Goal: Transaction & Acquisition: Book appointment/travel/reservation

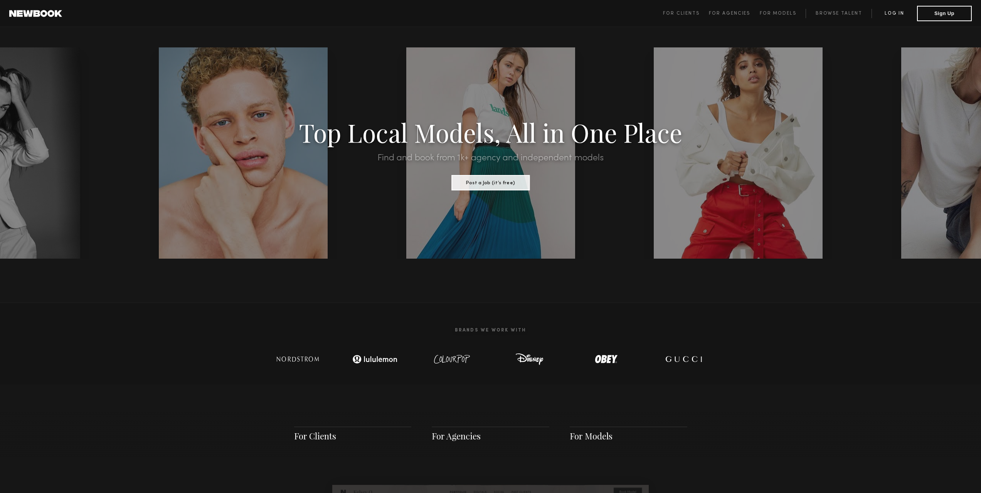
click at [895, 15] on link "Log in" at bounding box center [893, 13] width 45 height 9
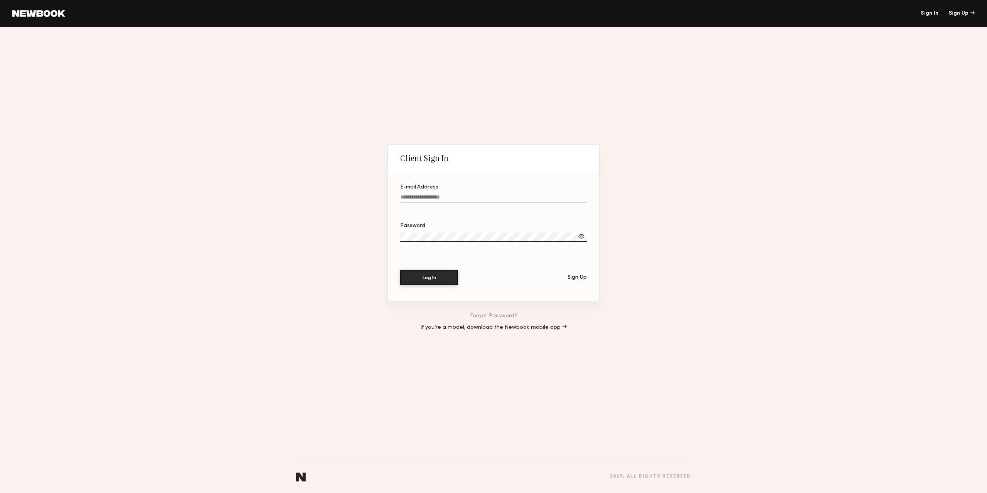
click at [478, 194] on input "E-mail Address" at bounding box center [493, 198] width 187 height 9
click at [400, 195] on input "**********" at bounding box center [493, 198] width 187 height 9
type input "**********"
click at [400, 270] on button "Log In" at bounding box center [429, 277] width 58 height 15
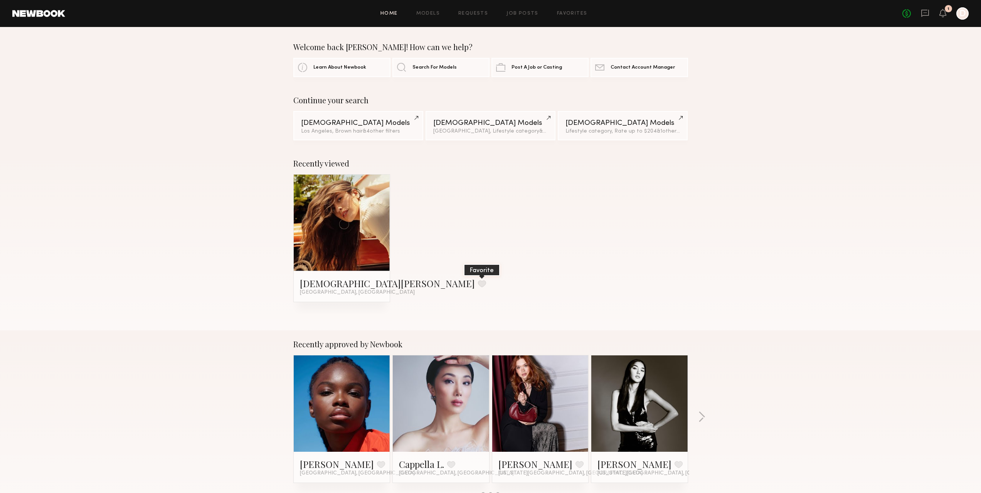
click at [478, 284] on button at bounding box center [482, 283] width 8 height 7
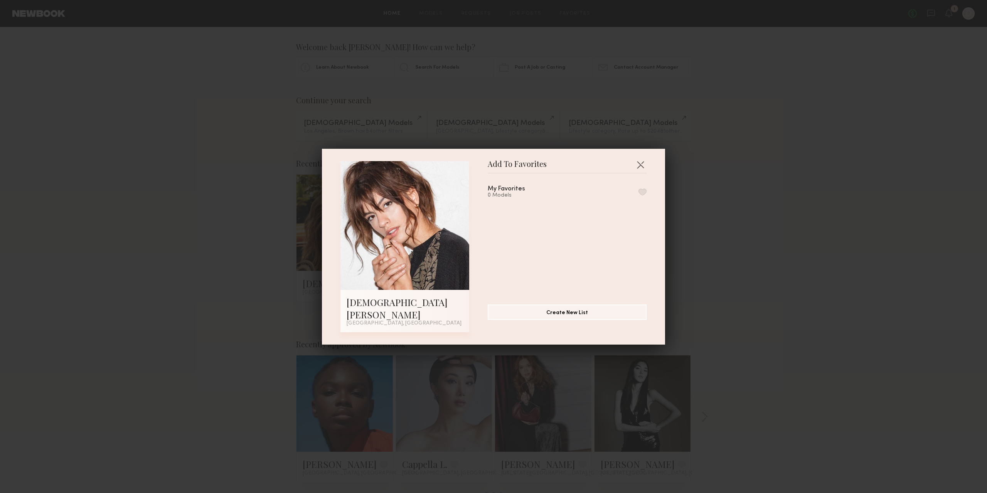
click at [638, 195] on button "button" at bounding box center [642, 191] width 8 height 7
click at [689, 148] on div "Add To Favorites Kristen J. Los Angeles, CA Add To Favorites My Favorites 1 Mod…" at bounding box center [493, 246] width 987 height 493
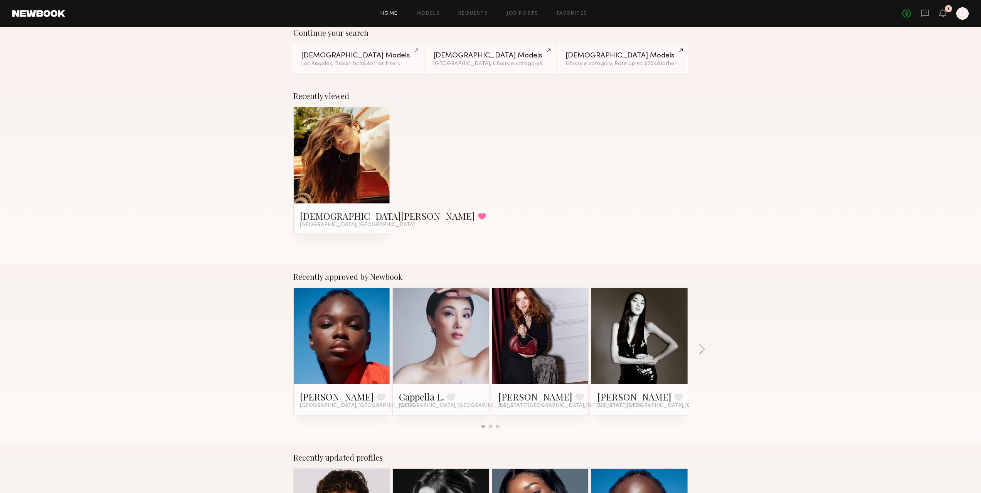
scroll to position [231, 0]
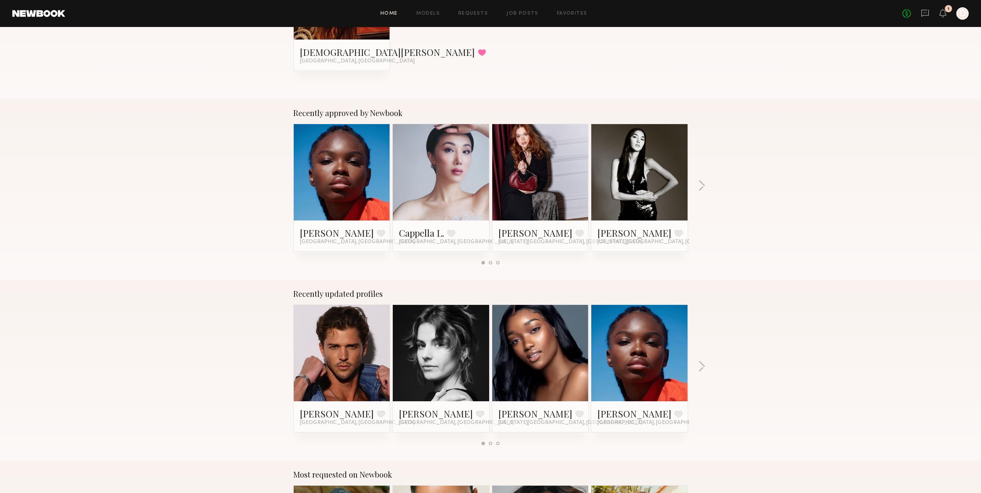
click at [440, 353] on link at bounding box center [440, 353] width 47 height 96
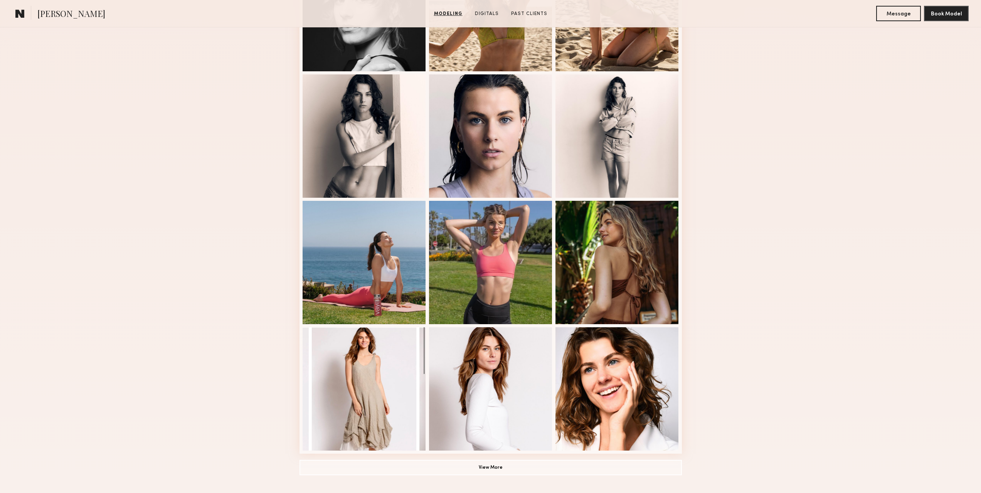
scroll to position [347, 0]
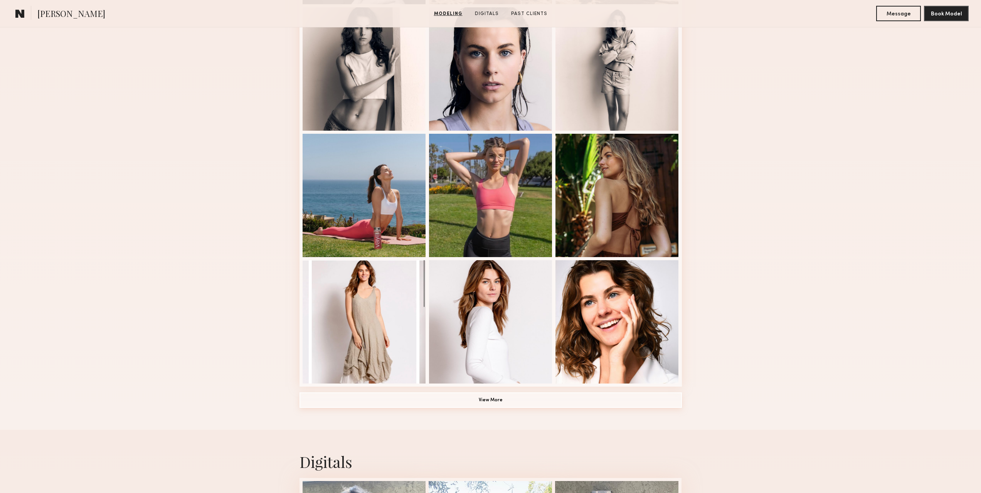
click at [507, 405] on button "View More" at bounding box center [490, 399] width 382 height 15
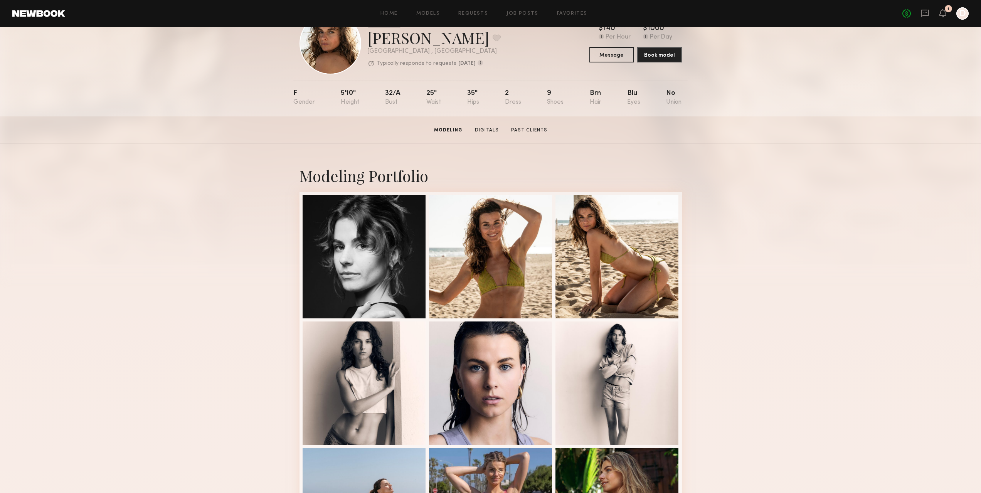
scroll to position [0, 0]
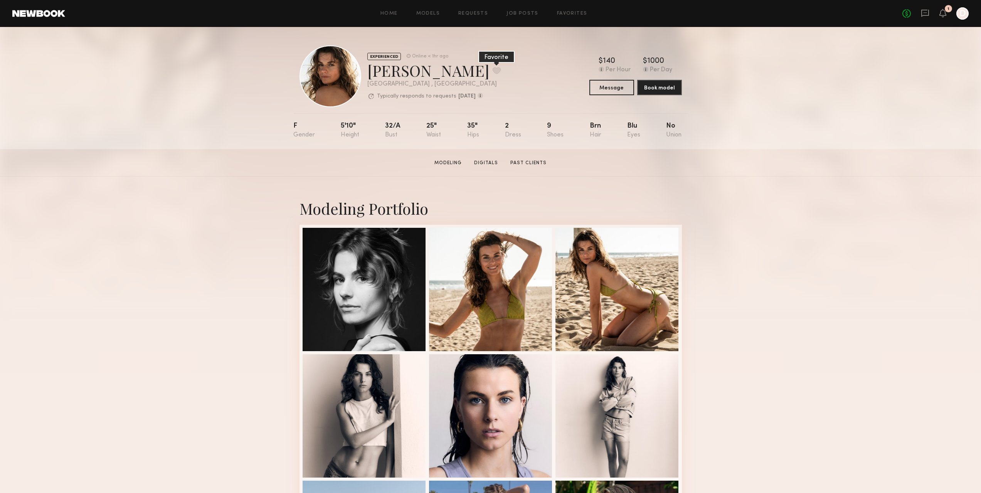
click at [493, 71] on button at bounding box center [497, 70] width 8 height 7
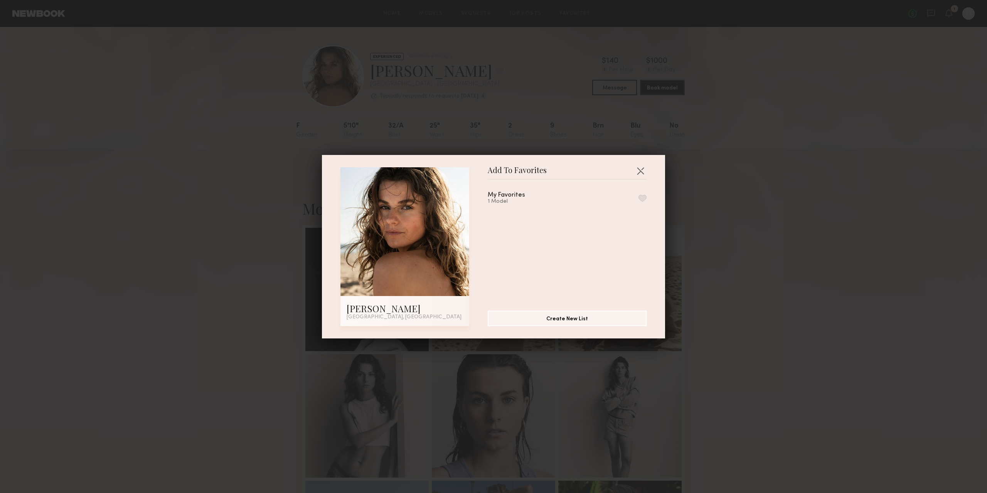
click at [638, 199] on button "button" at bounding box center [642, 198] width 8 height 7
click at [638, 168] on button "button" at bounding box center [640, 171] width 12 height 12
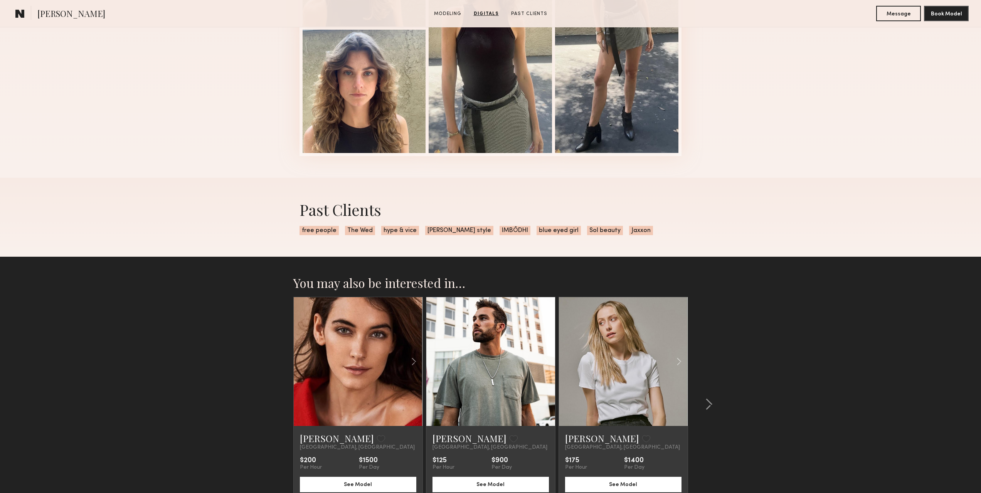
scroll to position [1234, 0]
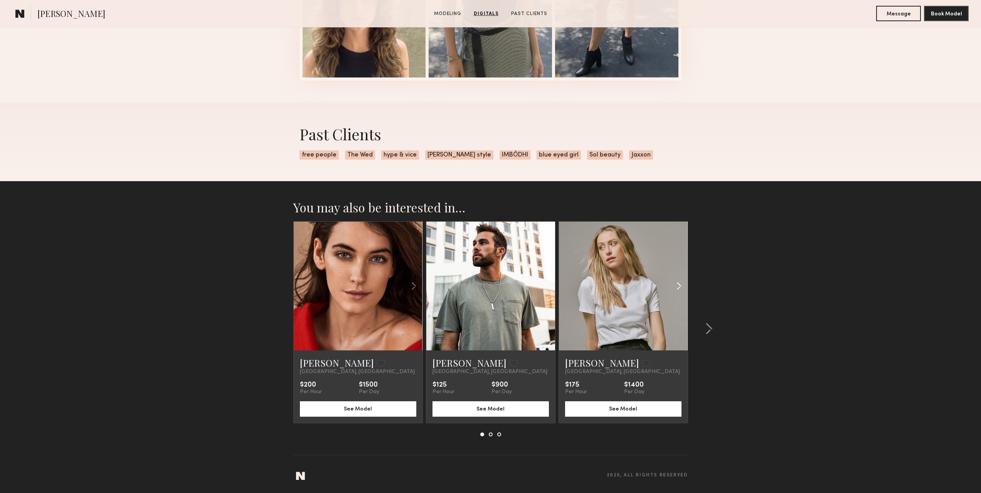
click at [682, 287] on common-icon at bounding box center [678, 286] width 11 height 15
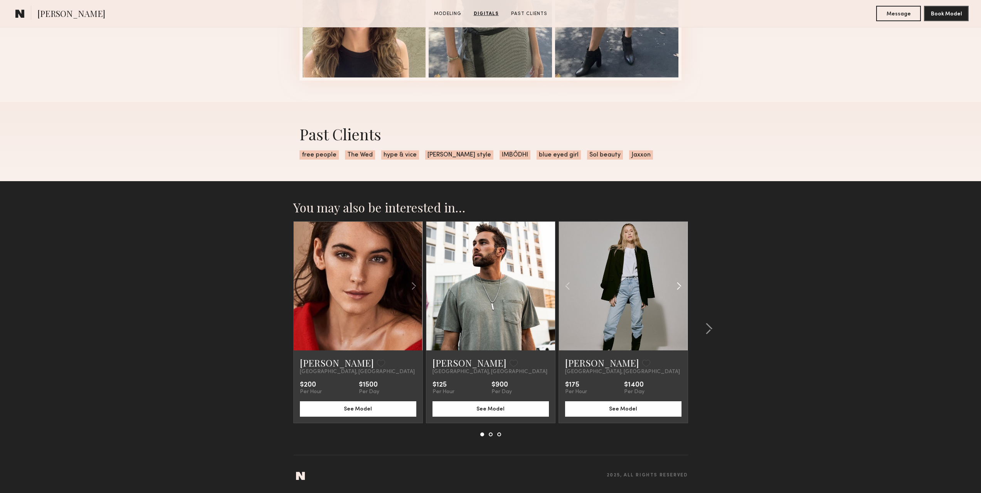
click at [681, 287] on common-icon at bounding box center [678, 286] width 11 height 15
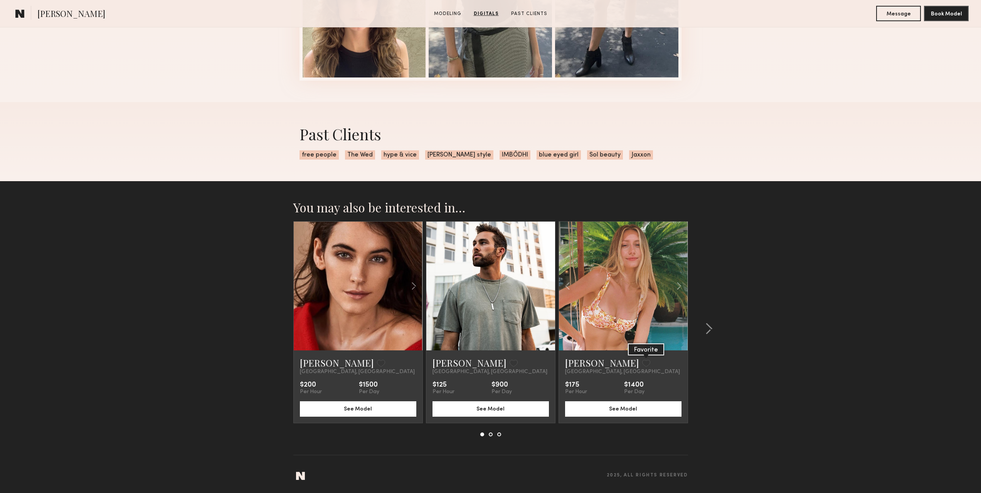
click at [642, 363] on button at bounding box center [646, 363] width 8 height 7
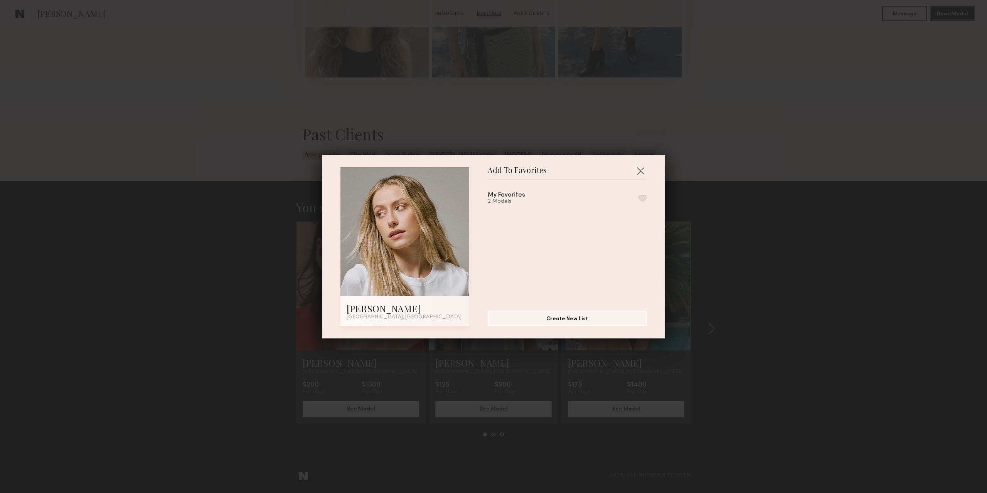
click at [638, 198] on button "button" at bounding box center [642, 198] width 8 height 7
click at [637, 171] on button "button" at bounding box center [640, 171] width 12 height 12
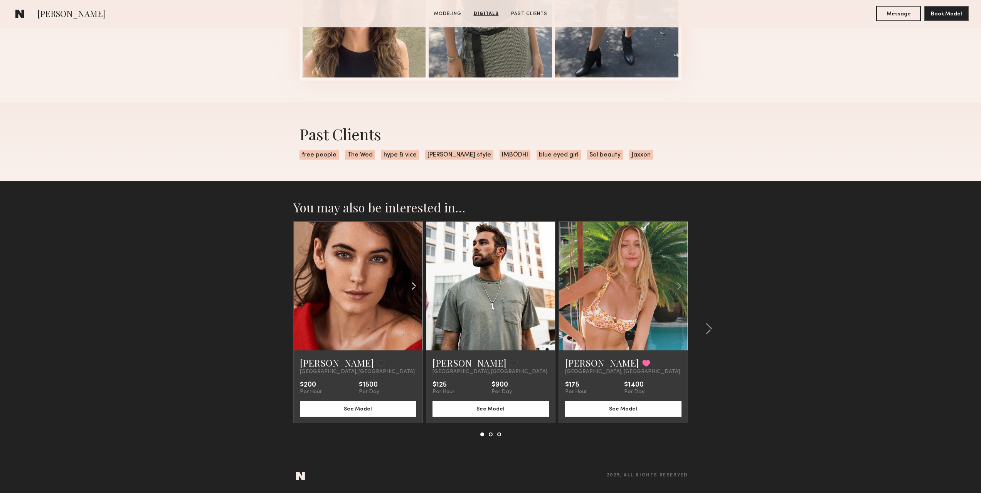
click at [414, 286] on common-icon at bounding box center [413, 286] width 11 height 15
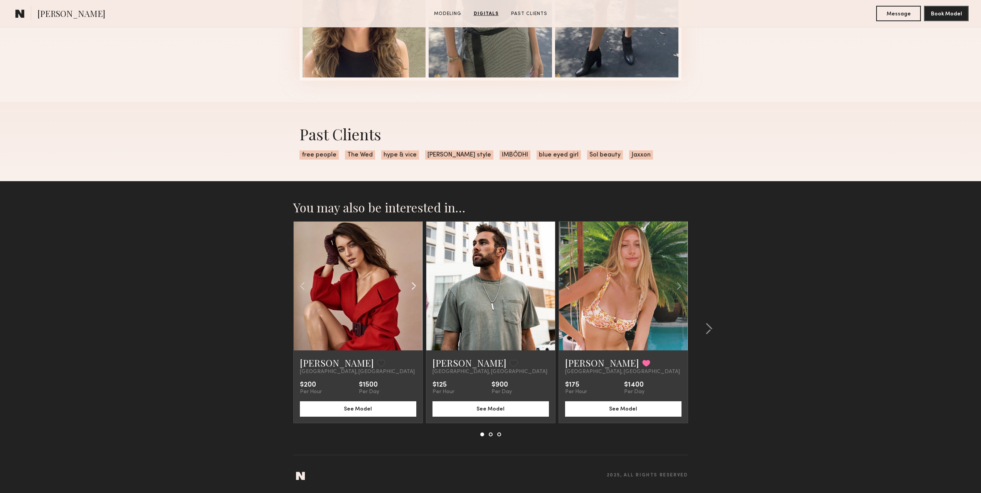
click at [414, 286] on common-icon at bounding box center [413, 286] width 11 height 15
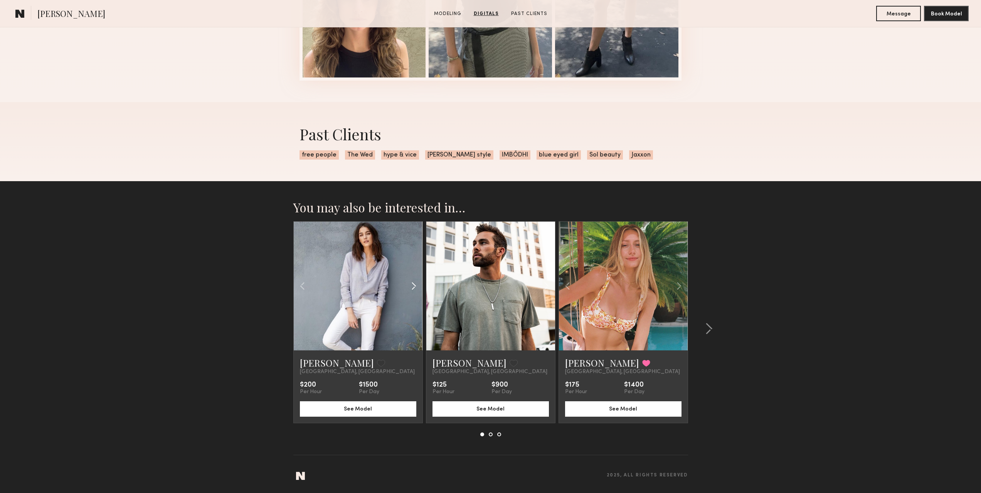
click at [414, 286] on common-icon at bounding box center [413, 286] width 11 height 15
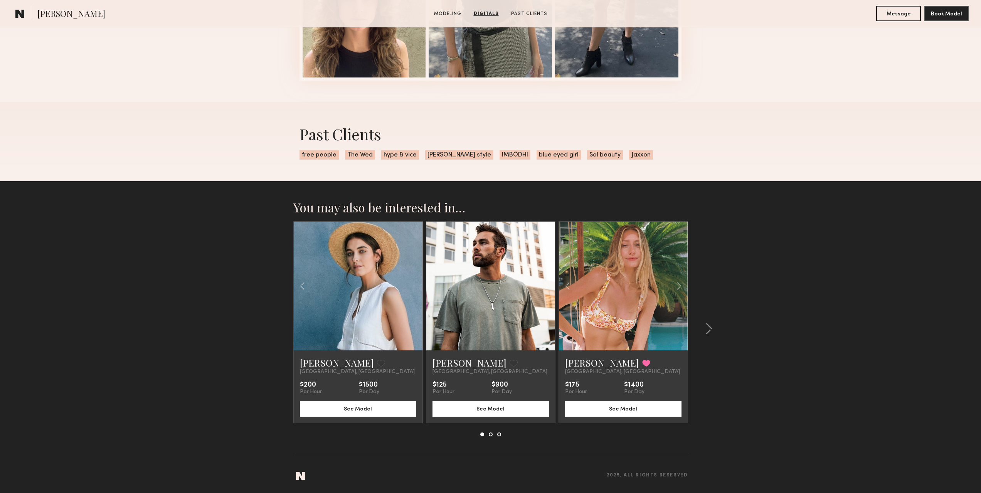
click at [414, 286] on div at bounding box center [358, 286] width 129 height 129
click at [377, 363] on button at bounding box center [381, 363] width 8 height 7
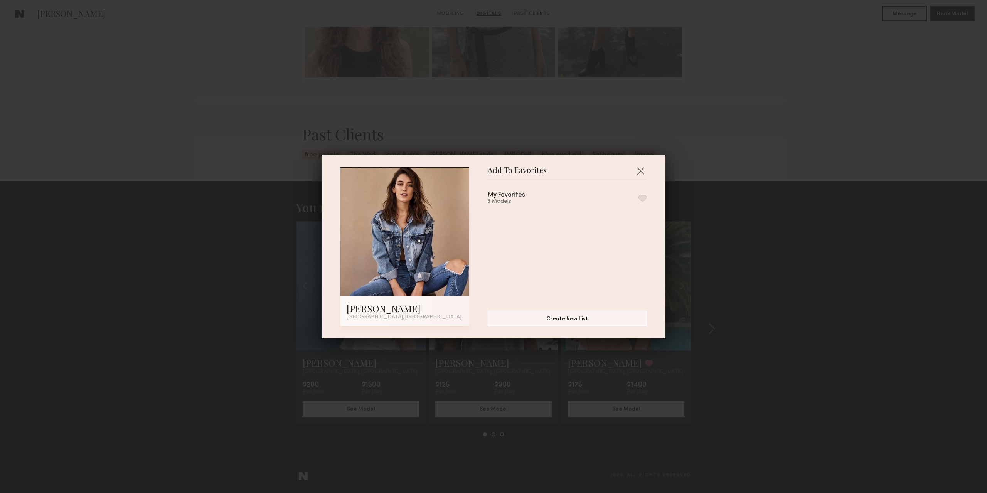
click at [638, 200] on button "button" at bounding box center [642, 198] width 8 height 7
click at [637, 169] on button "button" at bounding box center [640, 171] width 12 height 12
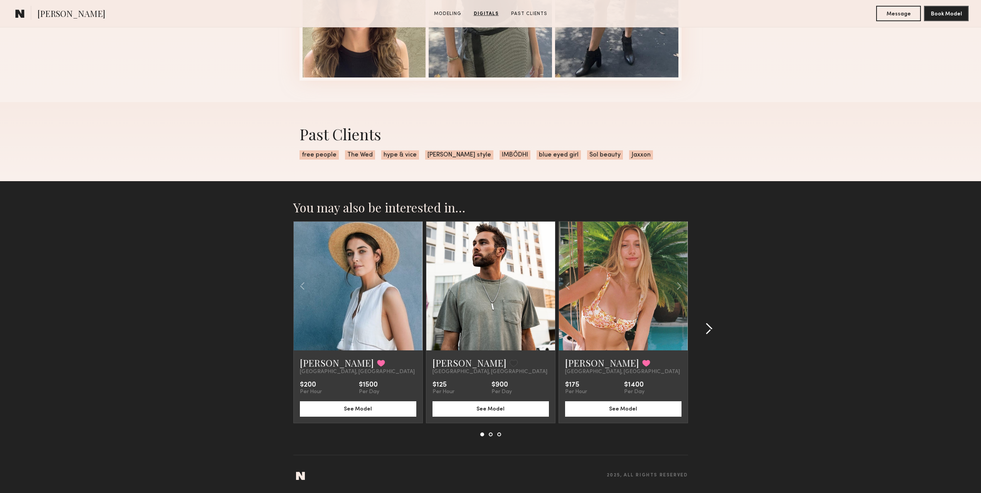
click at [707, 327] on common-icon at bounding box center [709, 329] width 8 height 12
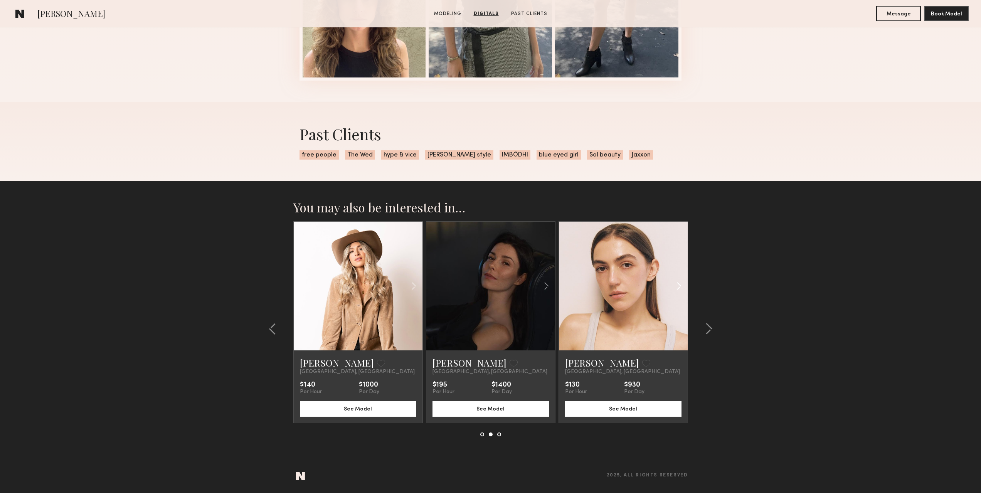
click at [680, 286] on common-icon at bounding box center [678, 286] width 11 height 15
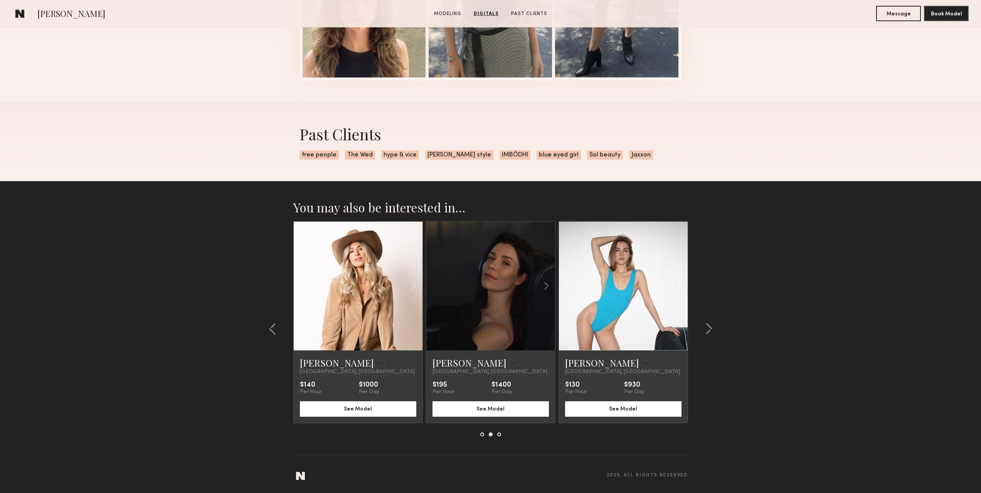
click at [680, 286] on common-icon at bounding box center [678, 286] width 11 height 15
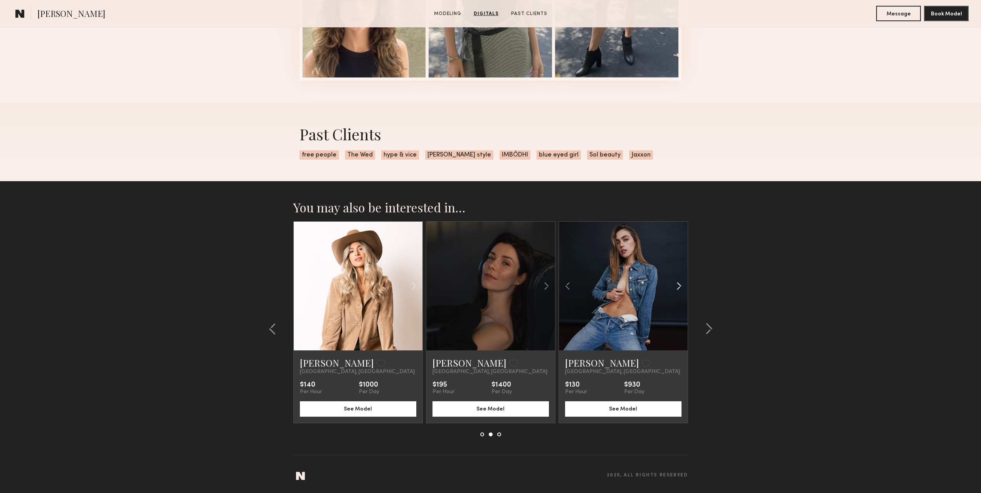
click at [680, 286] on common-icon at bounding box center [678, 286] width 11 height 15
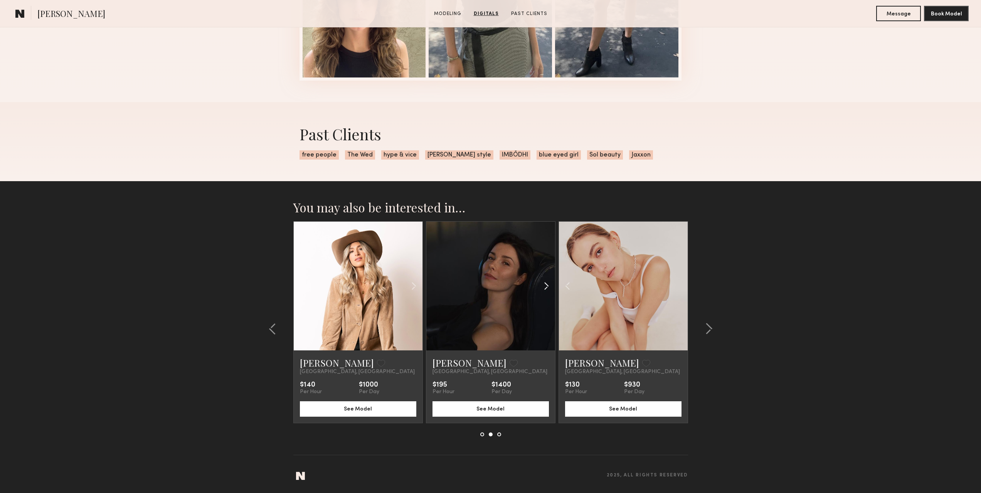
click at [549, 287] on common-icon at bounding box center [546, 286] width 11 height 15
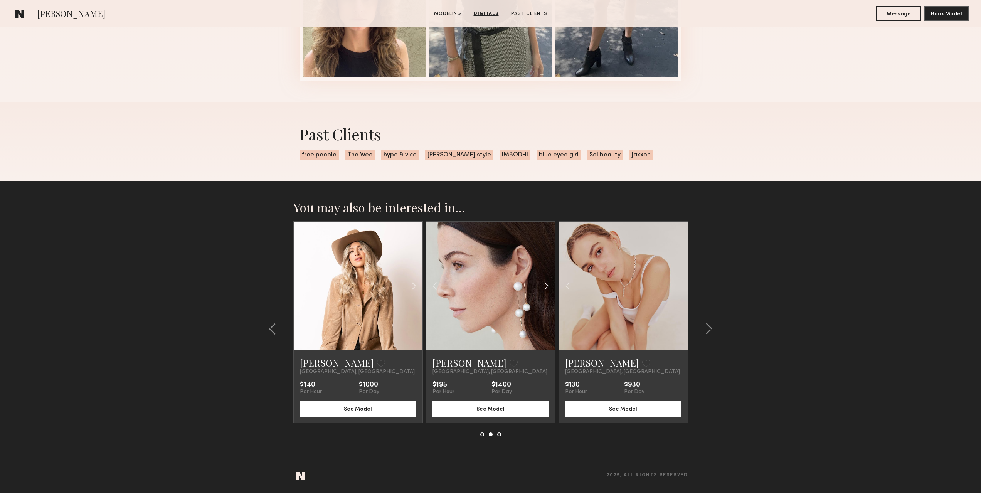
click at [549, 287] on common-icon at bounding box center [546, 286] width 11 height 15
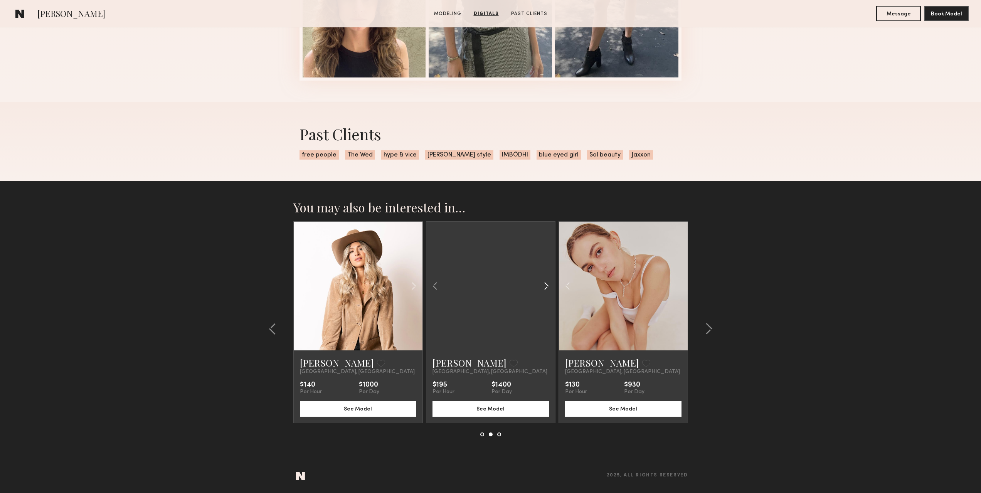
click at [549, 287] on common-icon at bounding box center [546, 286] width 11 height 15
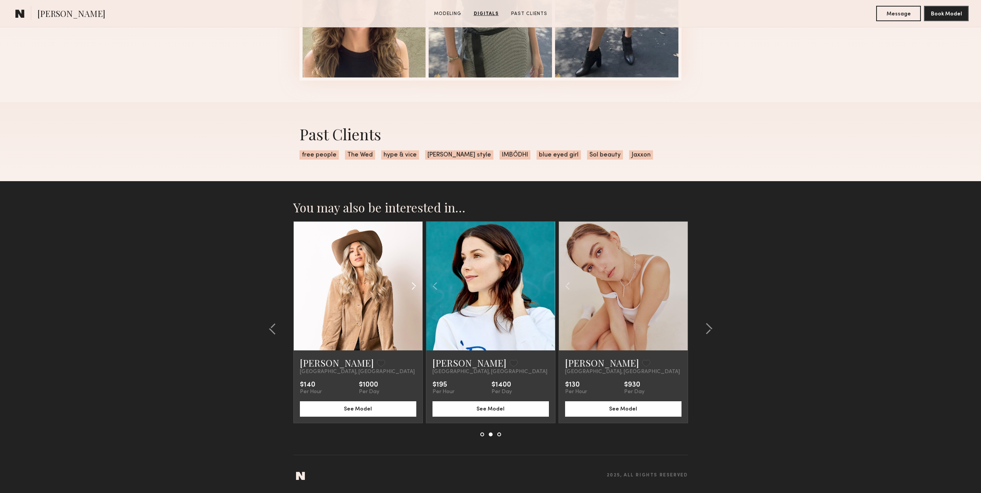
click at [414, 286] on common-icon at bounding box center [413, 286] width 11 height 15
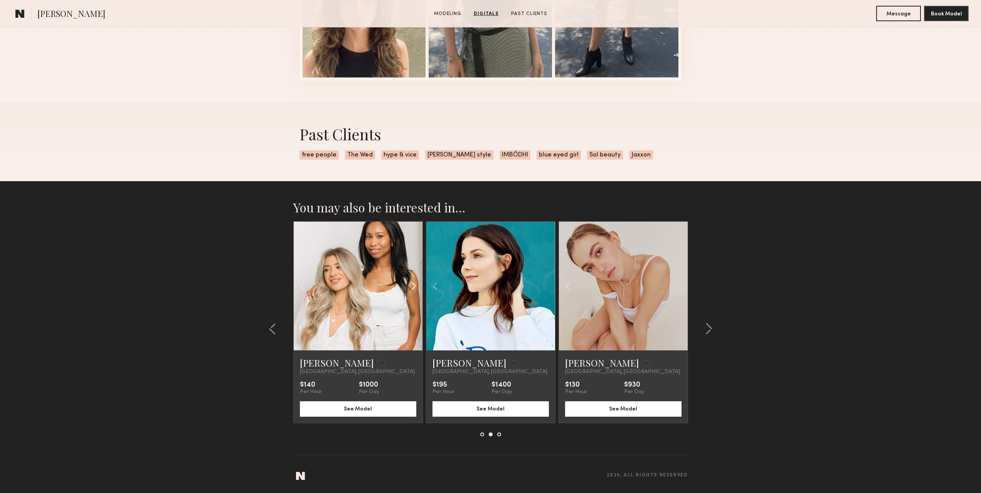
click at [414, 286] on common-icon at bounding box center [413, 286] width 11 height 15
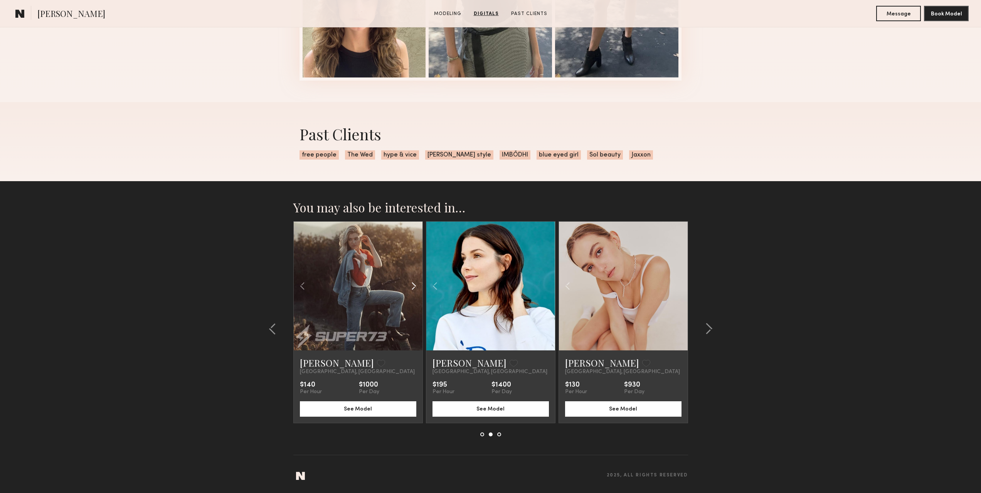
click at [414, 286] on common-icon at bounding box center [413, 286] width 11 height 15
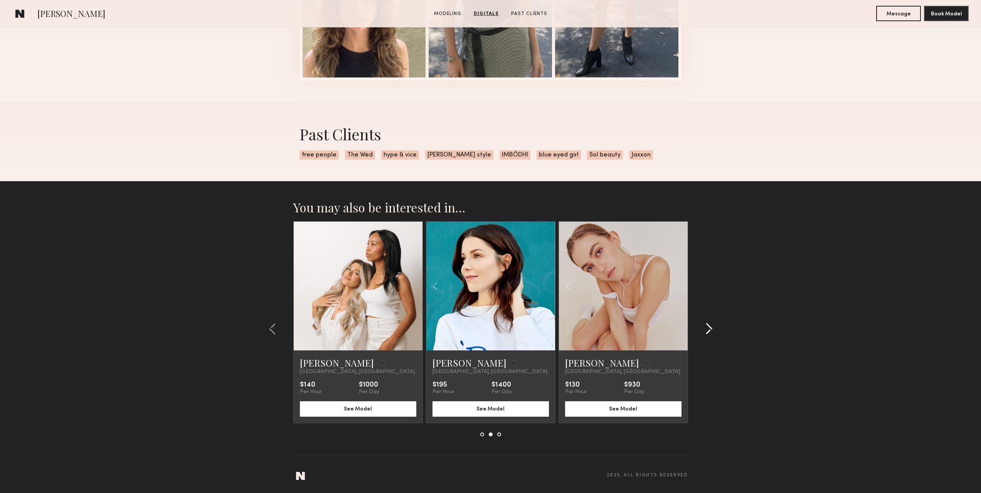
click at [710, 324] on common-icon at bounding box center [709, 329] width 8 height 12
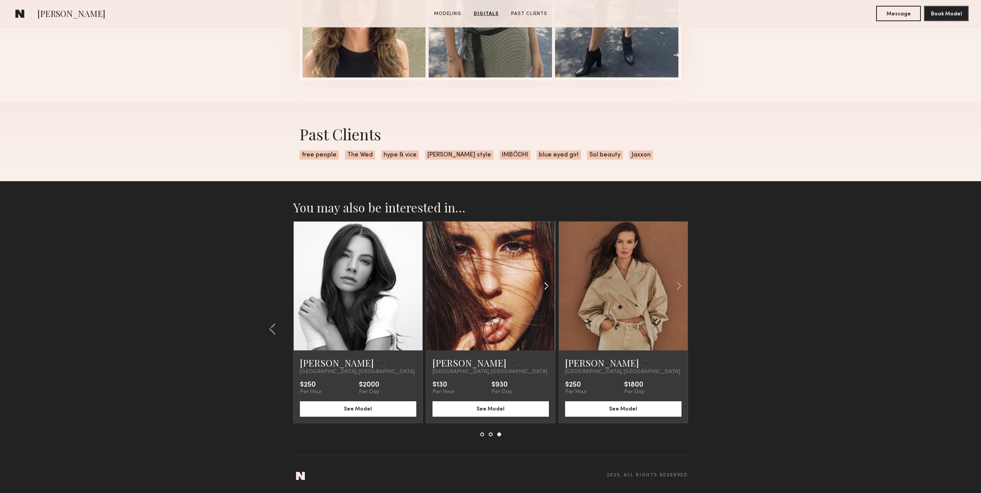
click at [543, 287] on common-icon at bounding box center [546, 286] width 11 height 15
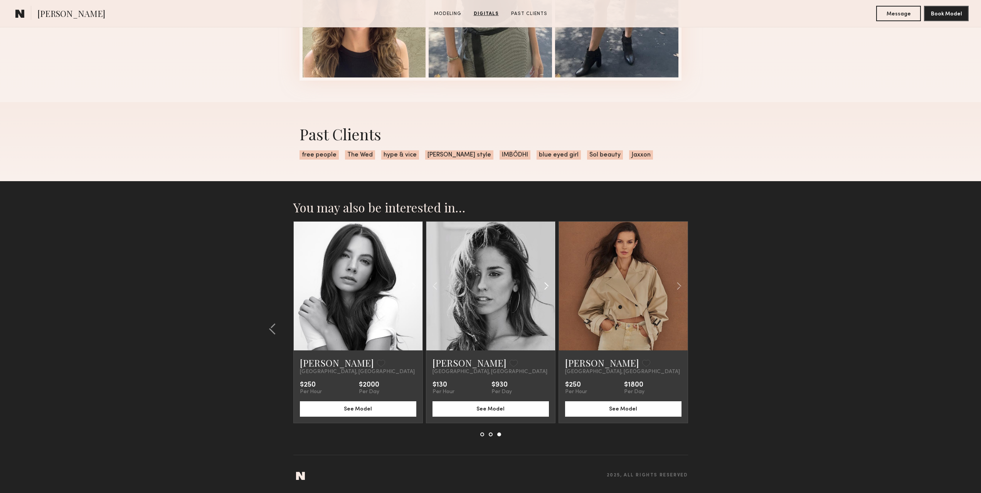
click at [543, 287] on common-icon at bounding box center [546, 286] width 11 height 15
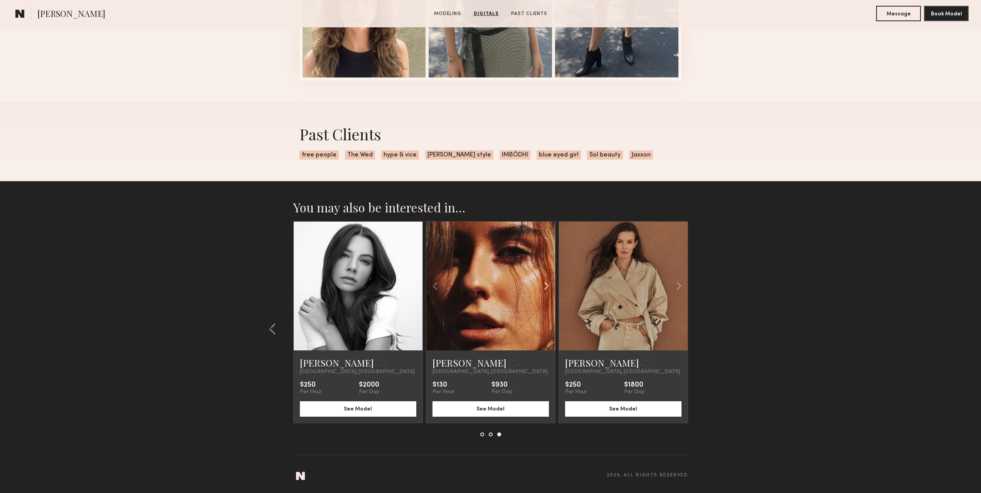
click at [543, 287] on common-icon at bounding box center [546, 286] width 11 height 15
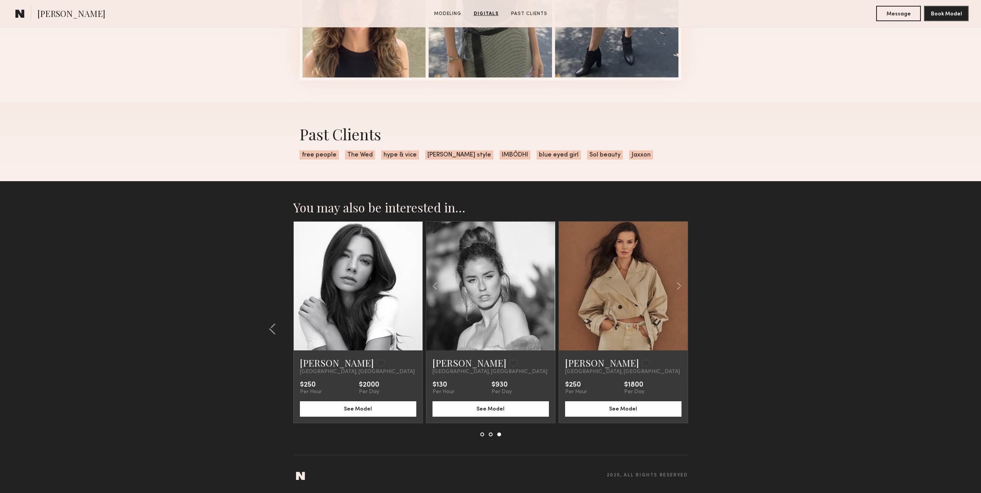
click at [543, 287] on div at bounding box center [490, 286] width 129 height 129
click at [679, 284] on common-icon at bounding box center [678, 286] width 11 height 15
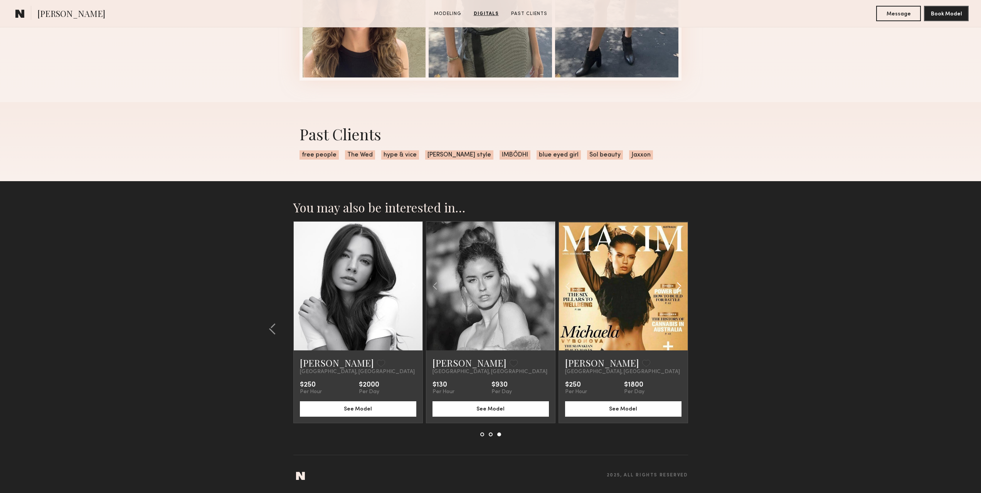
click at [679, 284] on common-icon at bounding box center [678, 286] width 11 height 15
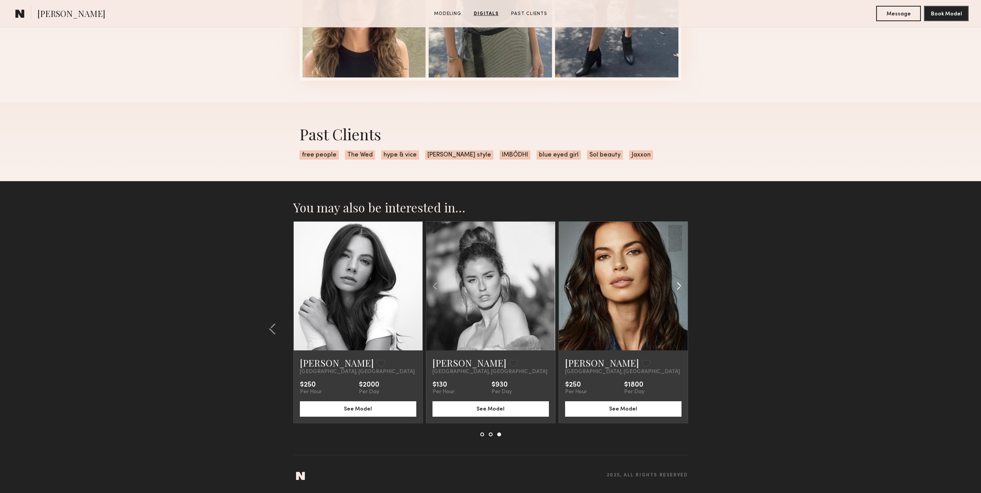
click at [679, 284] on common-icon at bounding box center [678, 286] width 11 height 15
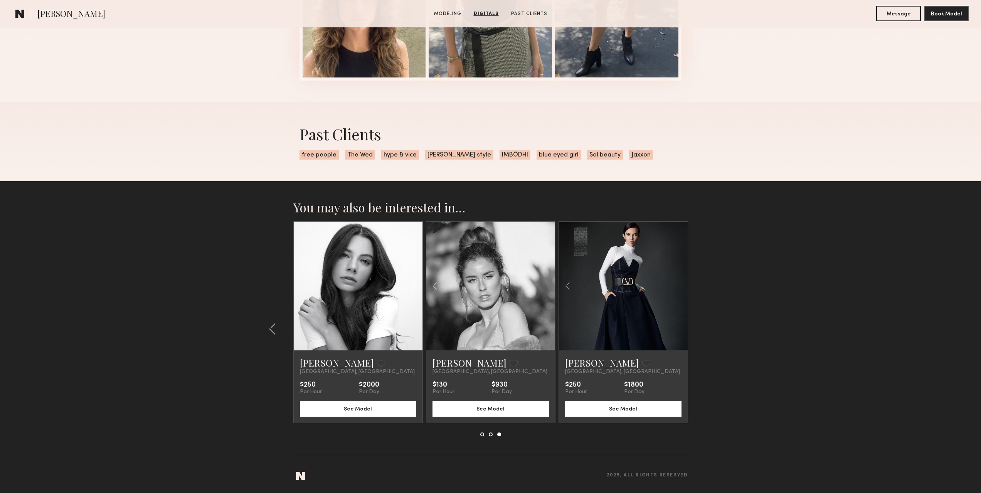
click at [415, 285] on common-icon at bounding box center [413, 286] width 11 height 15
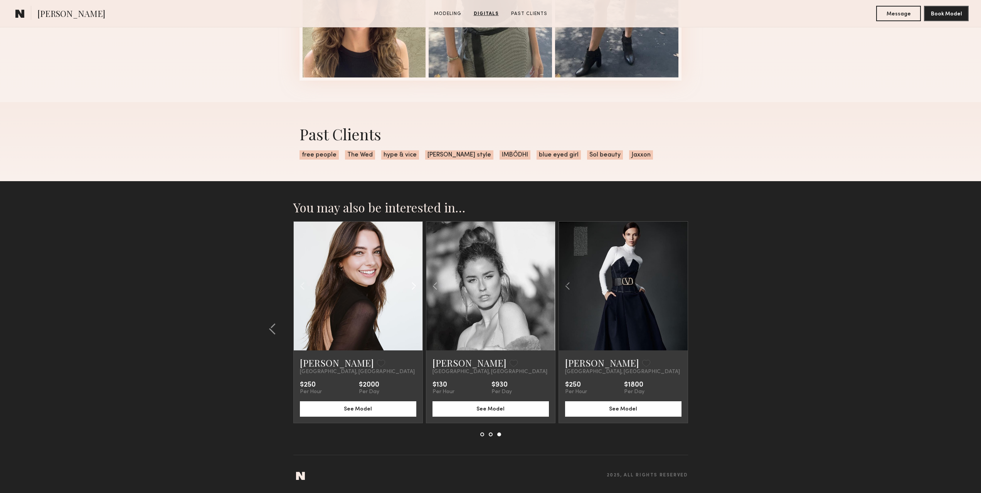
click at [415, 285] on common-icon at bounding box center [413, 286] width 11 height 15
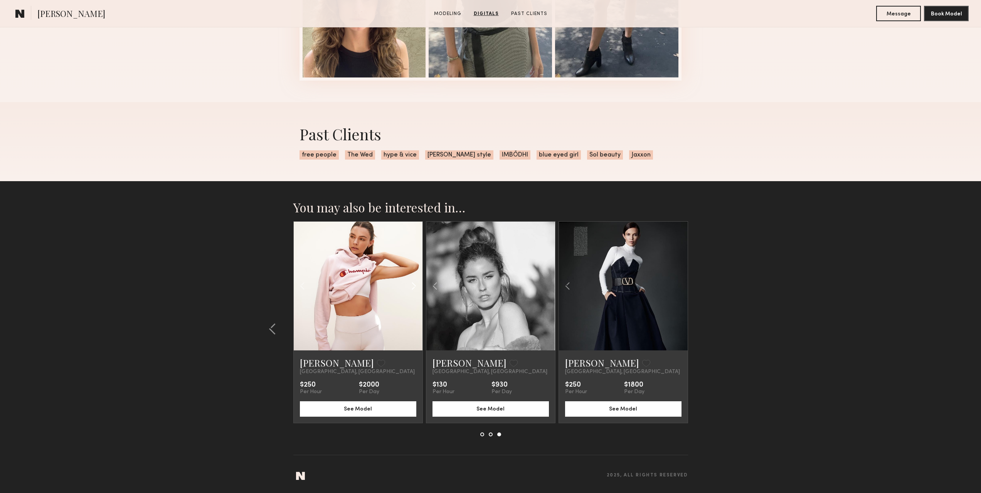
click at [415, 285] on common-icon at bounding box center [413, 286] width 11 height 15
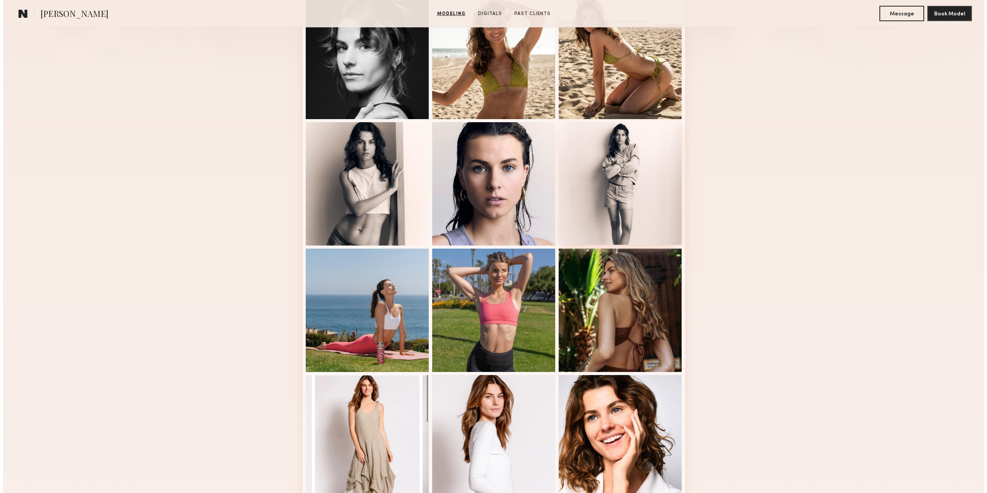
scroll to position [0, 0]
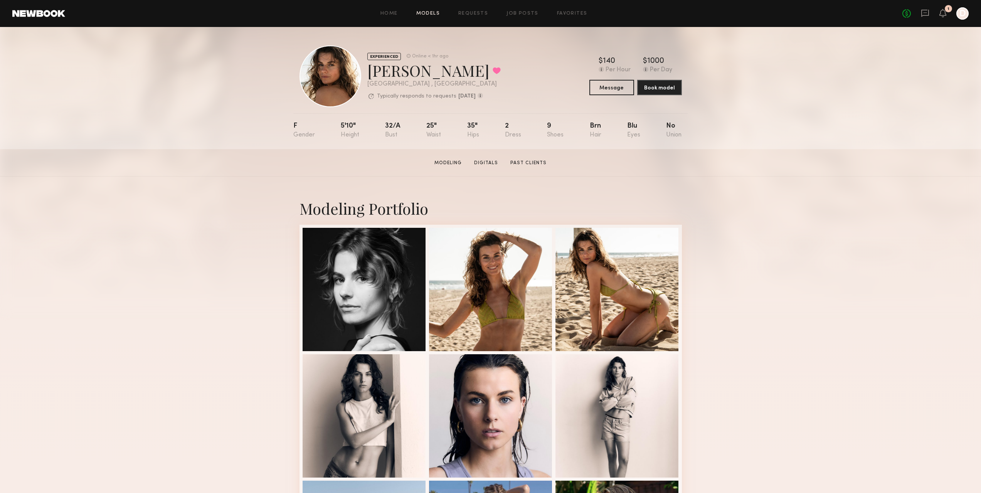
click at [430, 13] on link "Models" at bounding box center [428, 13] width 24 height 5
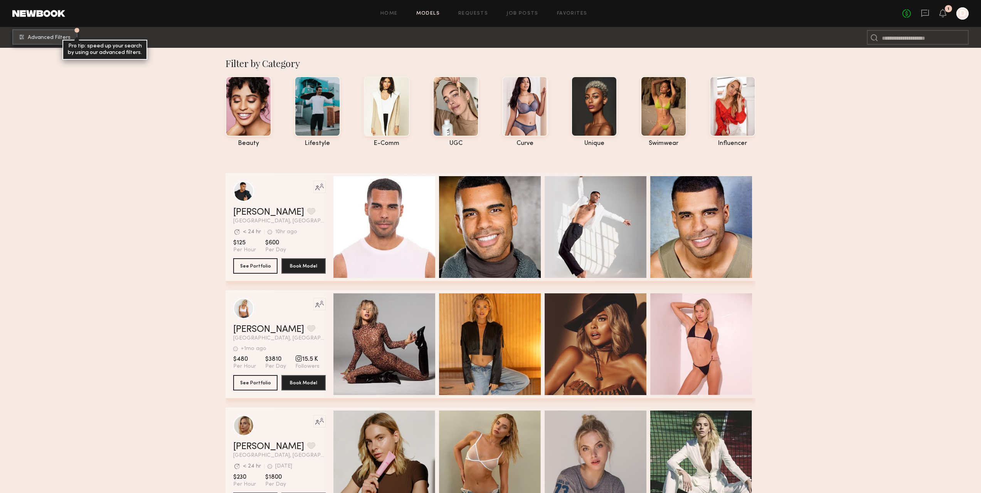
click at [65, 39] on span "Advanced Filters" at bounding box center [49, 37] width 43 height 5
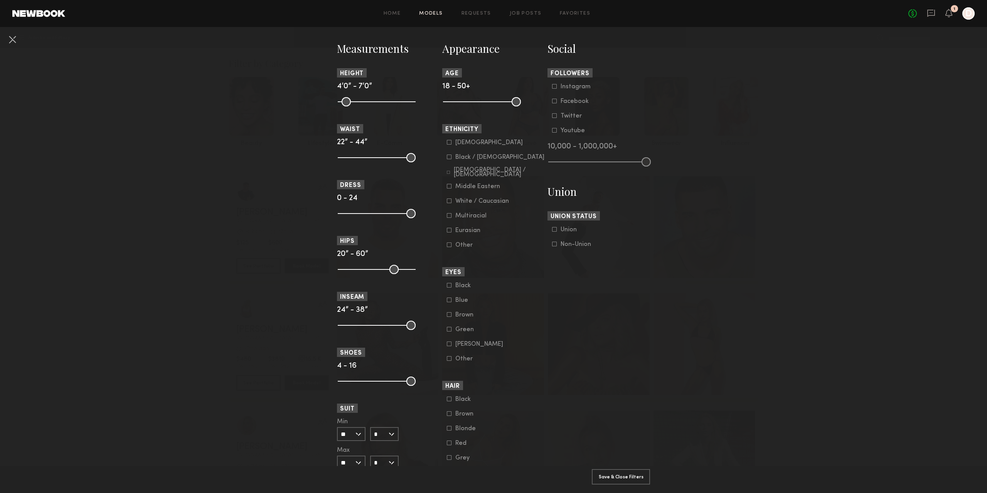
scroll to position [269, 0]
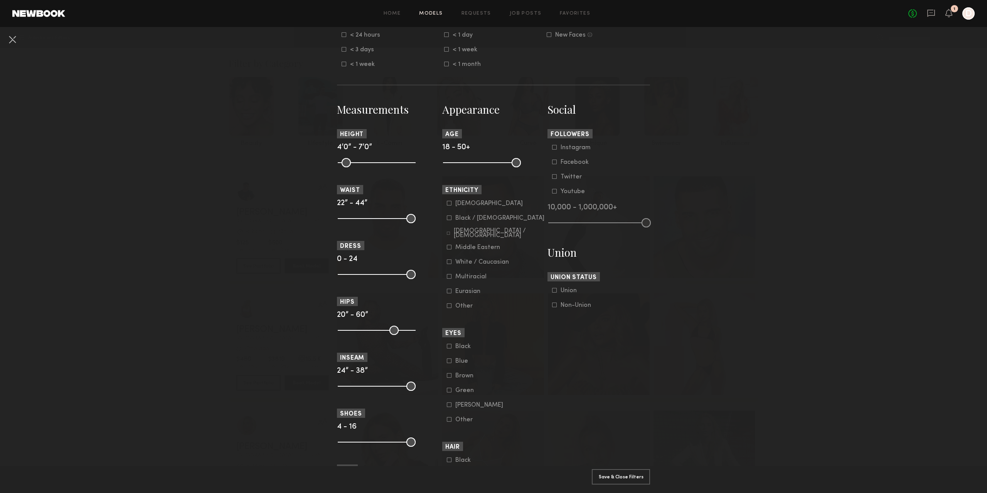
click at [471, 264] on div "White / Caucasian" at bounding box center [482, 262] width 54 height 5
click at [468, 279] on div "Multiracial" at bounding box center [470, 276] width 31 height 5
click at [479, 238] on div "Hispanic / Latino" at bounding box center [499, 233] width 91 height 9
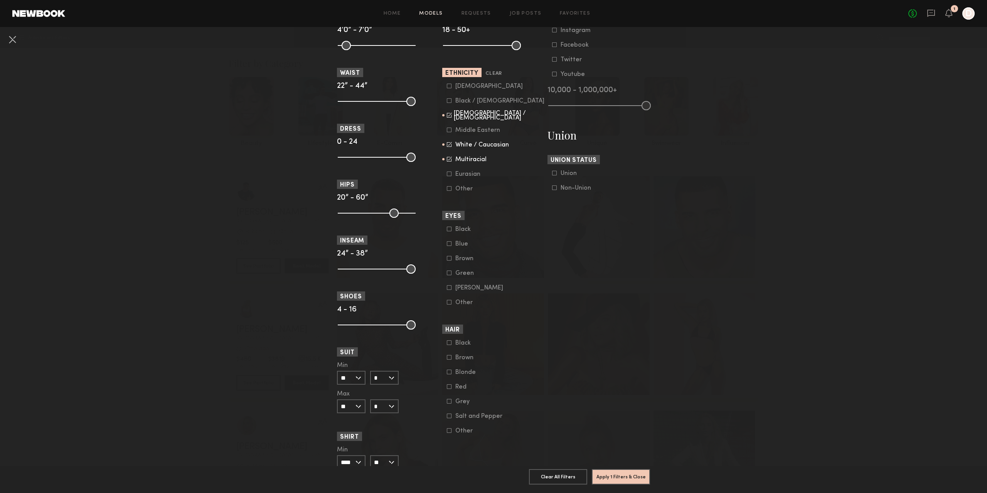
scroll to position [423, 0]
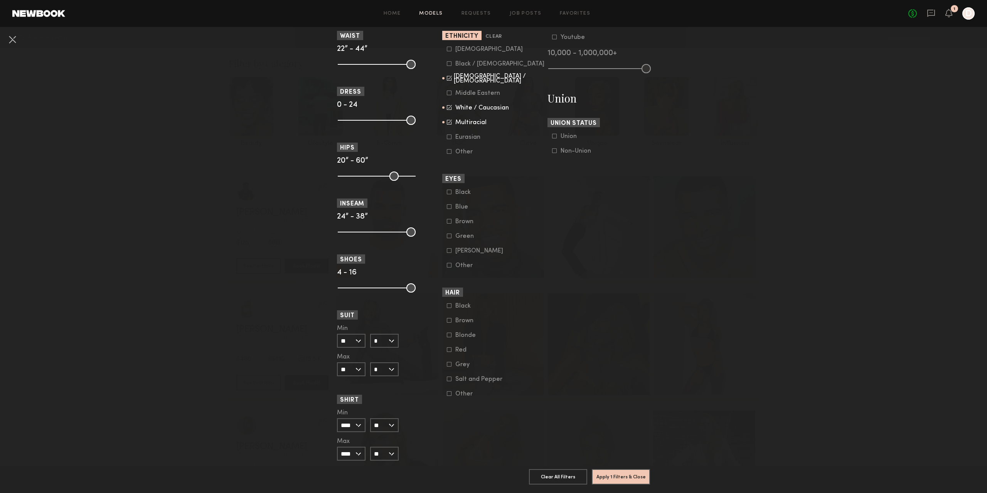
click at [464, 323] on div "Brown" at bounding box center [470, 320] width 30 height 5
click at [460, 338] on div "Blonde" at bounding box center [470, 335] width 30 height 5
click at [461, 308] on div "Black" at bounding box center [470, 306] width 30 height 5
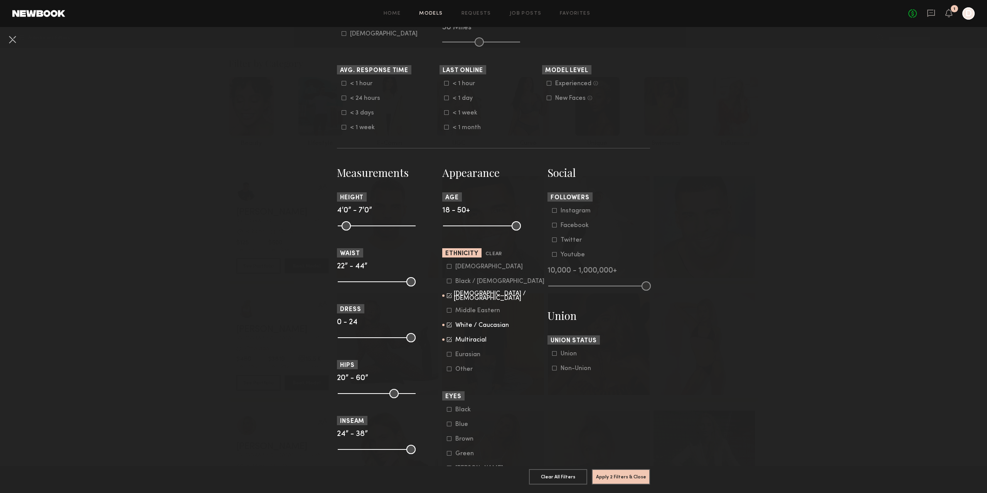
scroll to position [192, 0]
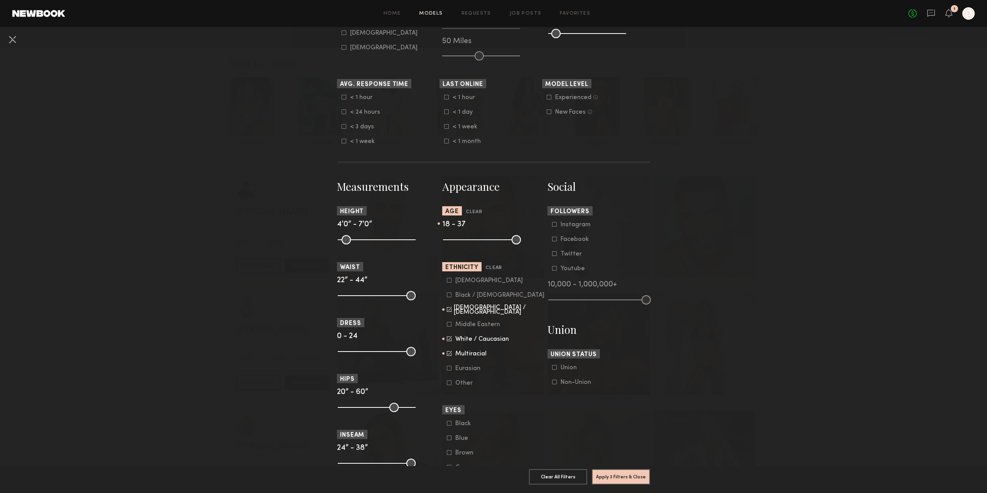
drag, startPoint x: 511, startPoint y: 246, endPoint x: 486, endPoint y: 248, distance: 25.5
type input "**"
click at [486, 244] on input "range" at bounding box center [482, 239] width 78 height 9
drag, startPoint x: 445, startPoint y: 248, endPoint x: 457, endPoint y: 248, distance: 11.2
type input "**"
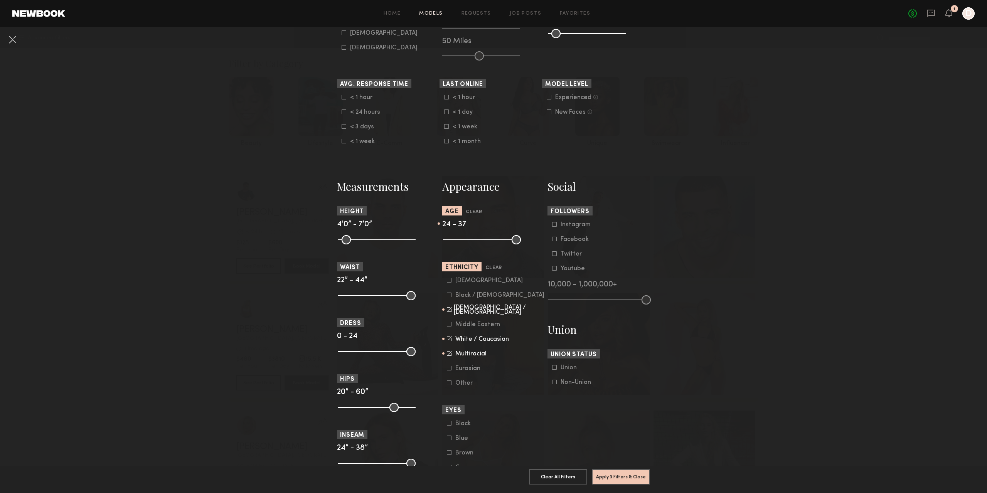
click at [457, 244] on input "range" at bounding box center [482, 239] width 78 height 9
click at [231, 220] on nb-browse-filters "Clear All Filter Models Filter Models Sort By Clear Rate LOW TO HIGH HIGH TO LO…" at bounding box center [493, 331] width 987 height 993
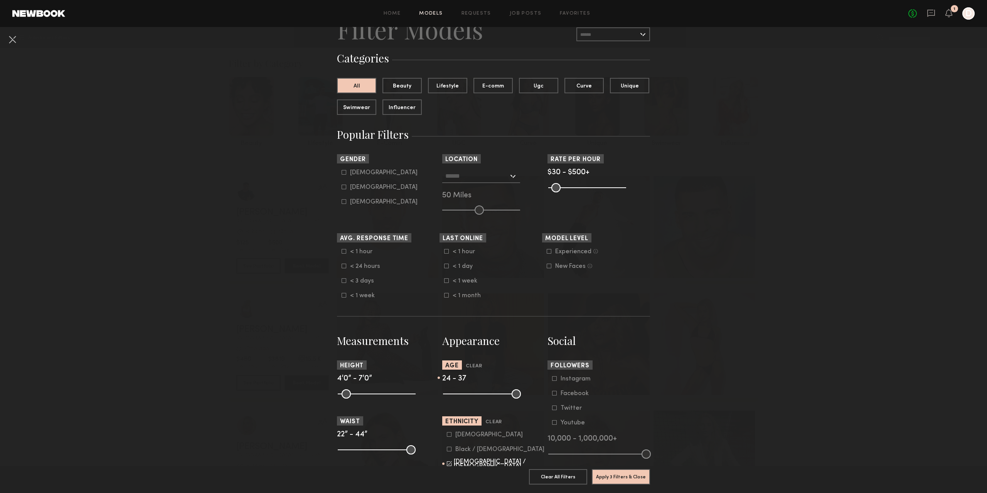
click at [547, 252] on icon at bounding box center [548, 251] width 5 height 5
click at [550, 268] on label "New Faces Talent we’ve deemed to be in the early stages of their professional c…" at bounding box center [568, 266] width 45 height 5
click at [350, 187] on div "Female" at bounding box center [383, 187] width 67 height 5
type input "**"
click at [625, 469] on button "Apply 5 Filters & Close" at bounding box center [621, 476] width 58 height 15
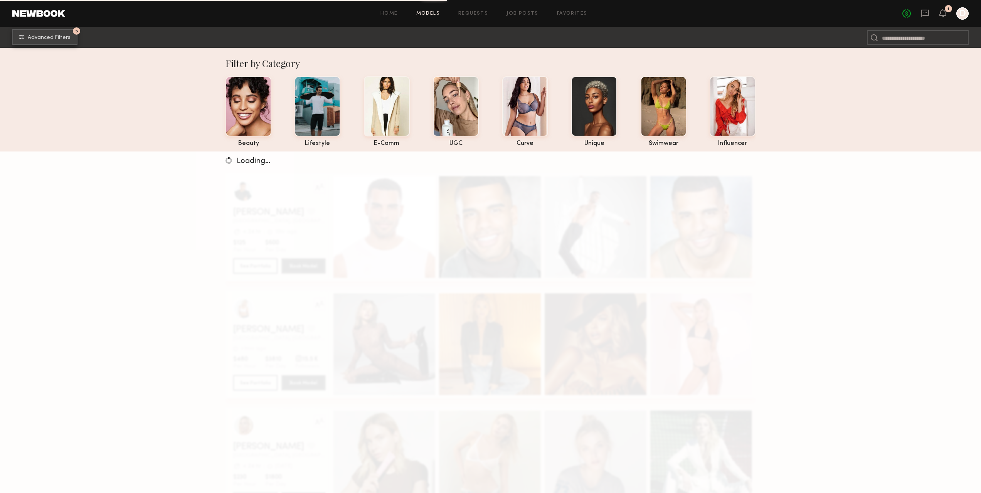
click at [54, 37] on span "Advanced Filters" at bounding box center [49, 37] width 43 height 5
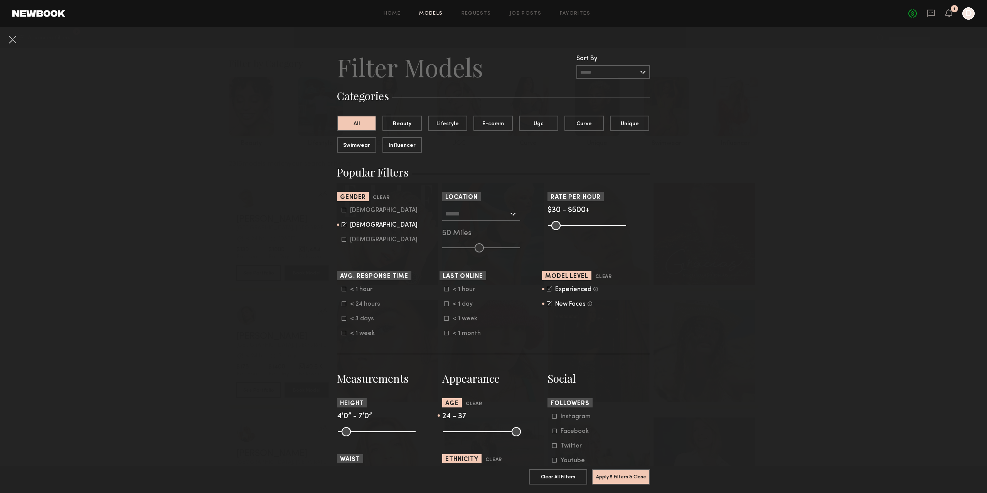
click at [506, 214] on div at bounding box center [481, 214] width 78 height 14
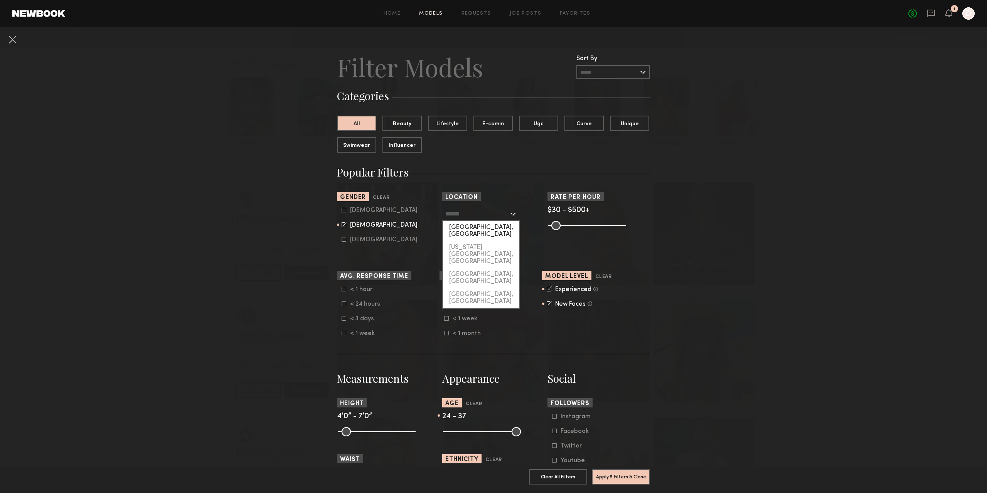
click at [501, 230] on div "[GEOGRAPHIC_DATA], [GEOGRAPHIC_DATA]" at bounding box center [481, 231] width 76 height 20
type input "**********"
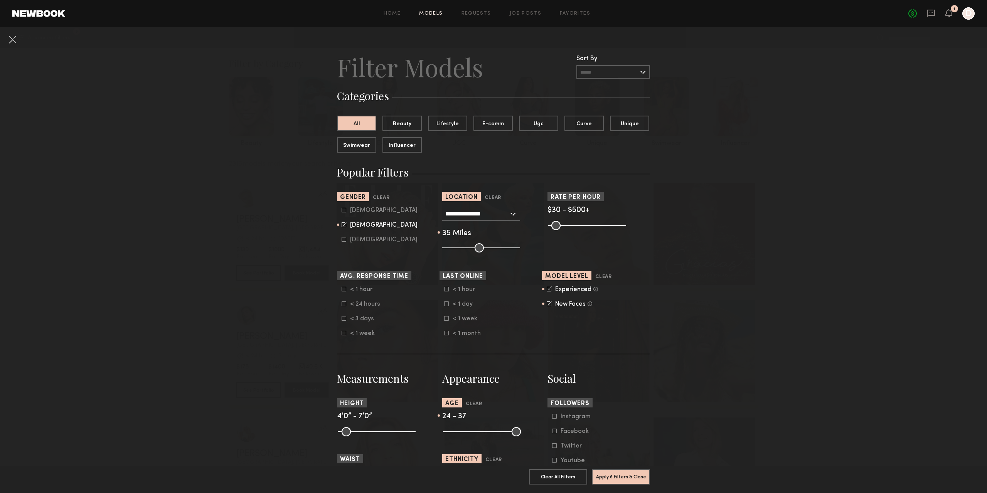
drag, startPoint x: 477, startPoint y: 247, endPoint x: 464, endPoint y: 247, distance: 13.5
click at [464, 247] on input "range" at bounding box center [481, 247] width 78 height 9
drag, startPoint x: 467, startPoint y: 247, endPoint x: 477, endPoint y: 247, distance: 10.0
type input "**"
click at [477, 247] on input "range" at bounding box center [481, 247] width 78 height 9
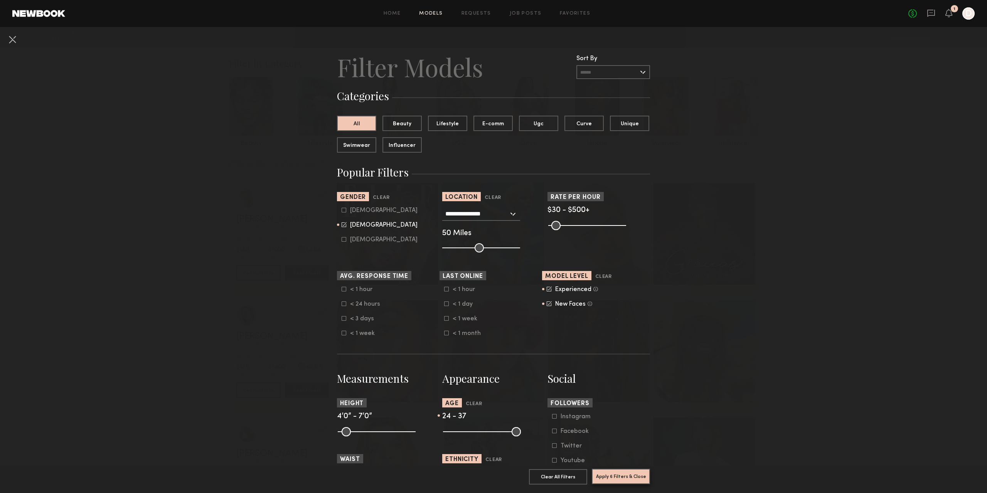
click at [632, 471] on button "Apply 6 Filters & Close" at bounding box center [621, 476] width 58 height 15
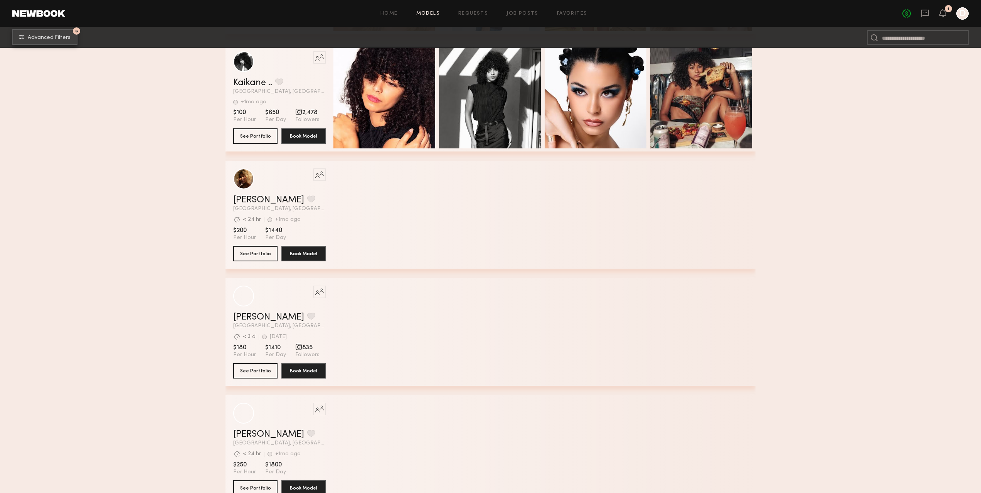
scroll to position [5835, 0]
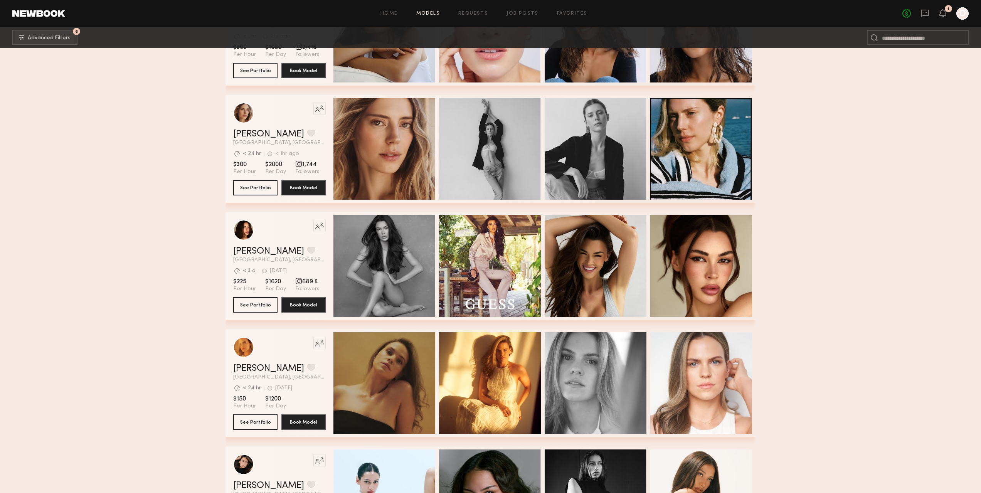
scroll to position [9302, 0]
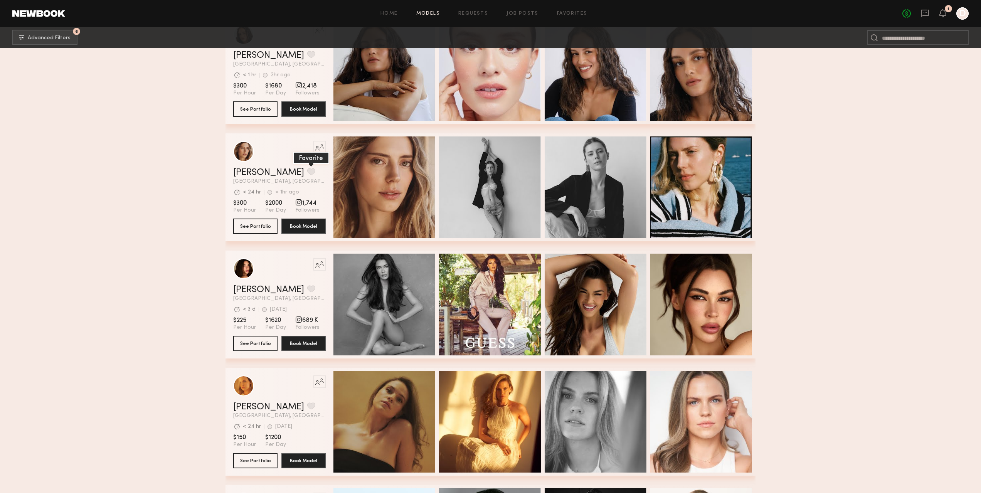
click at [307, 175] on button "grid" at bounding box center [311, 171] width 8 height 7
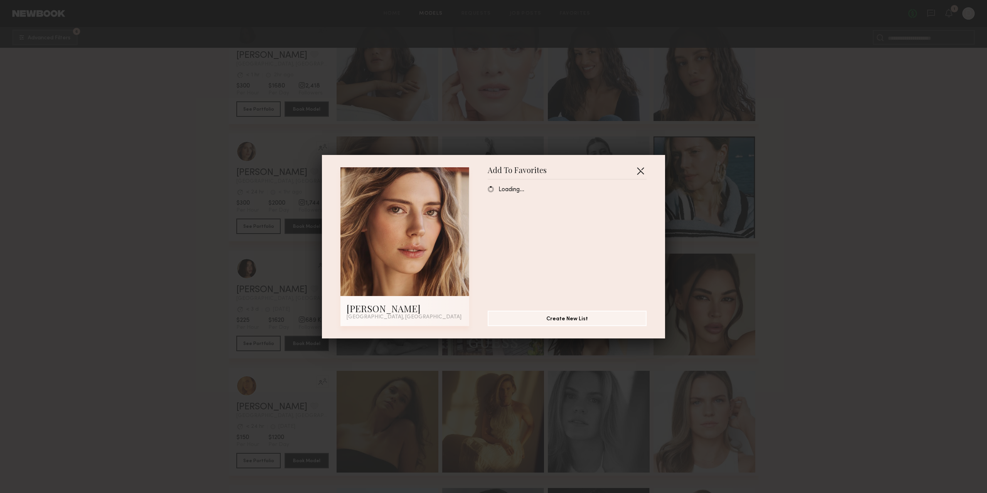
click at [635, 171] on button "button" at bounding box center [640, 171] width 12 height 12
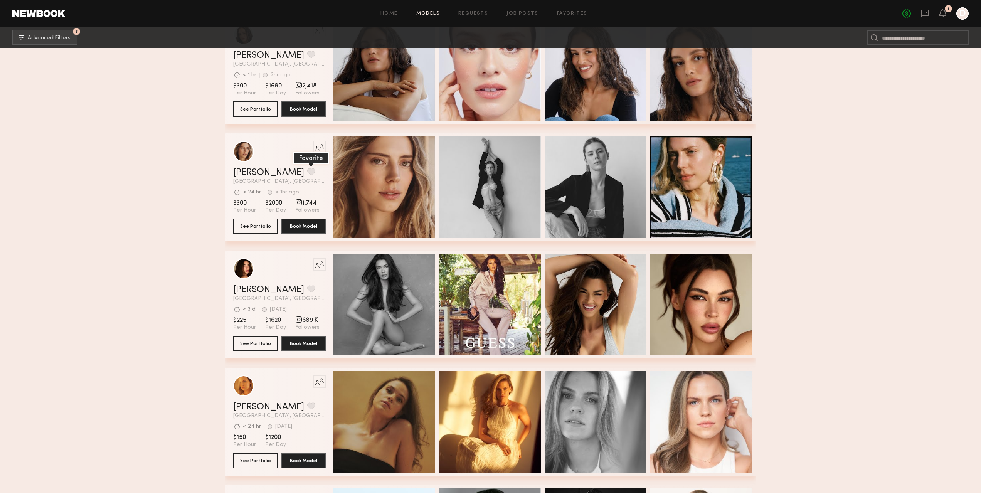
click at [307, 175] on button "grid" at bounding box center [311, 171] width 8 height 7
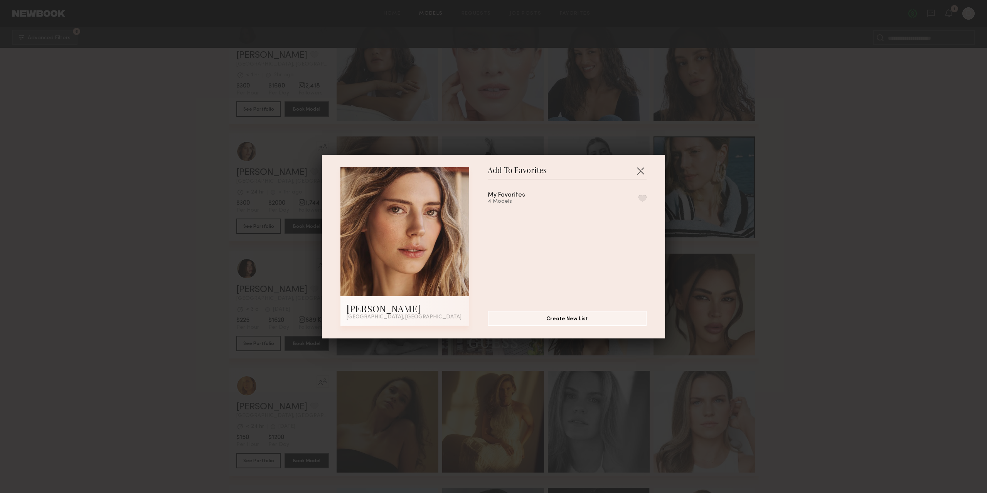
click at [638, 197] on button "button" at bounding box center [642, 198] width 8 height 7
click at [638, 169] on button "button" at bounding box center [640, 171] width 12 height 12
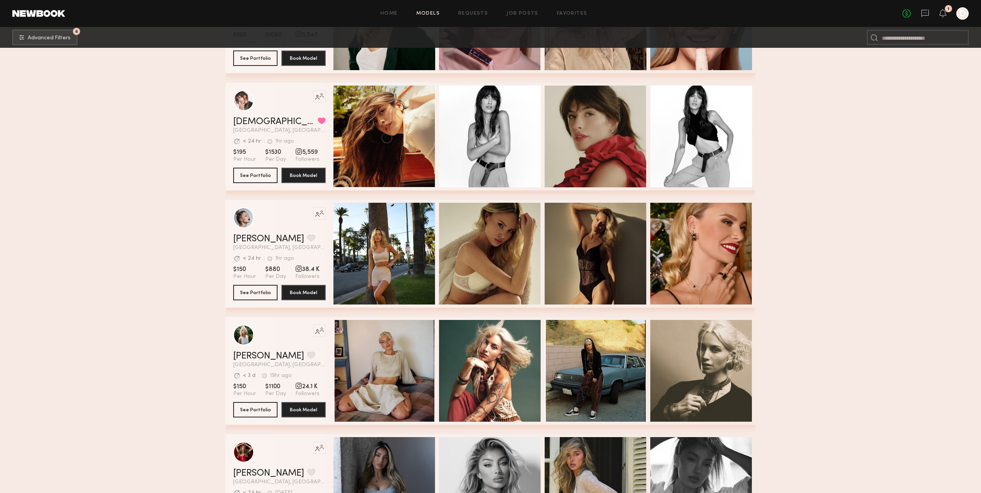
scroll to position [11112, 0]
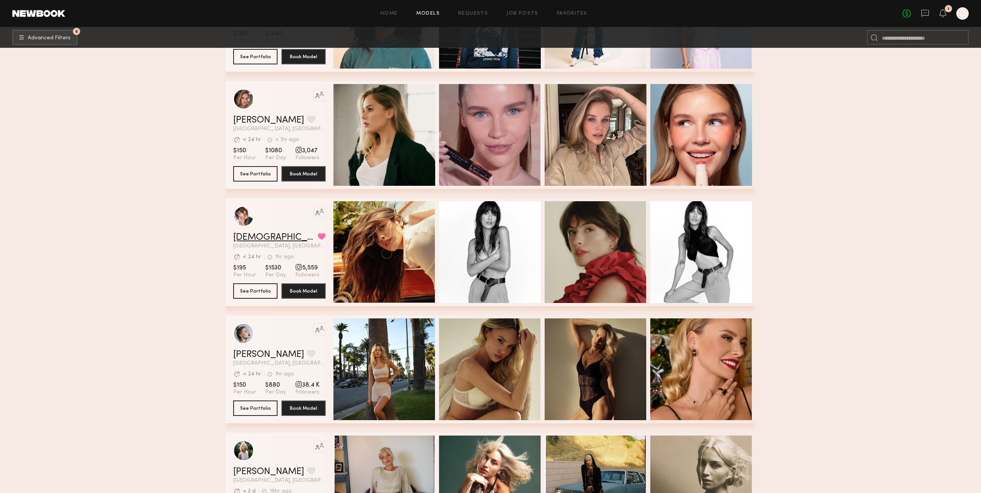
click at [246, 241] on link "Kristen J." at bounding box center [273, 237] width 81 height 9
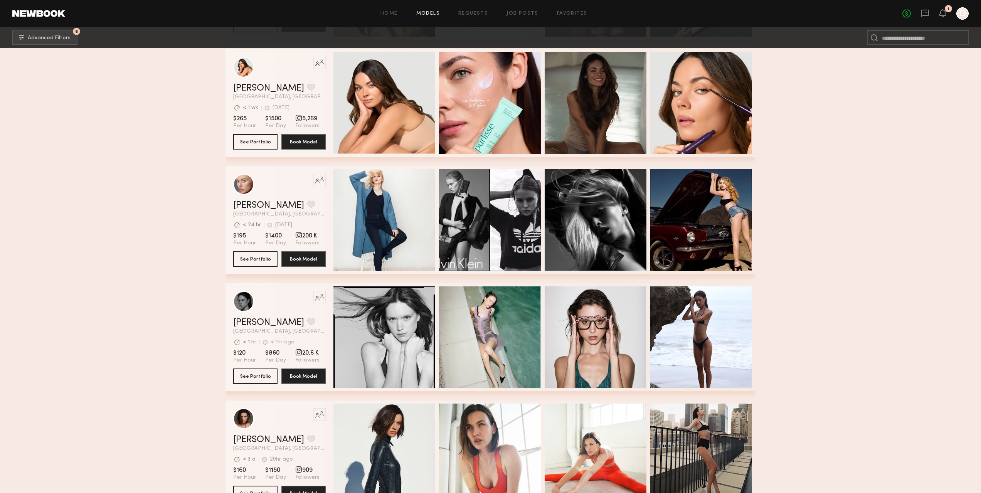
scroll to position [15638, 0]
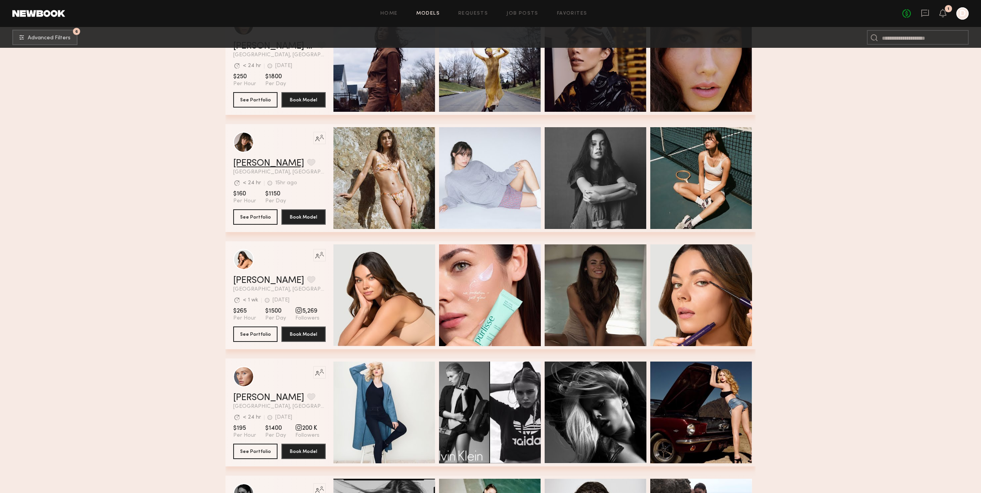
click at [255, 165] on link "Abby S." at bounding box center [268, 163] width 71 height 9
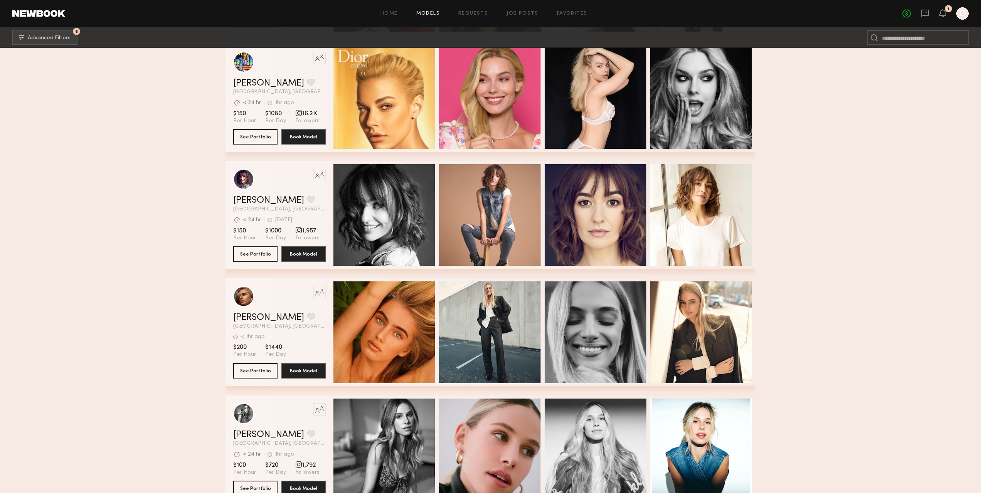
scroll to position [18488, 0]
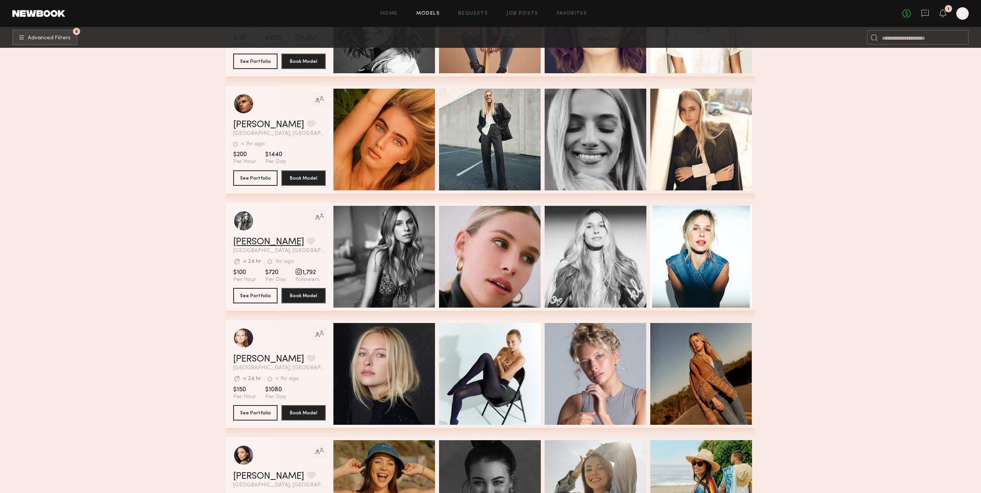
click at [249, 245] on link "Leigh D." at bounding box center [268, 241] width 71 height 9
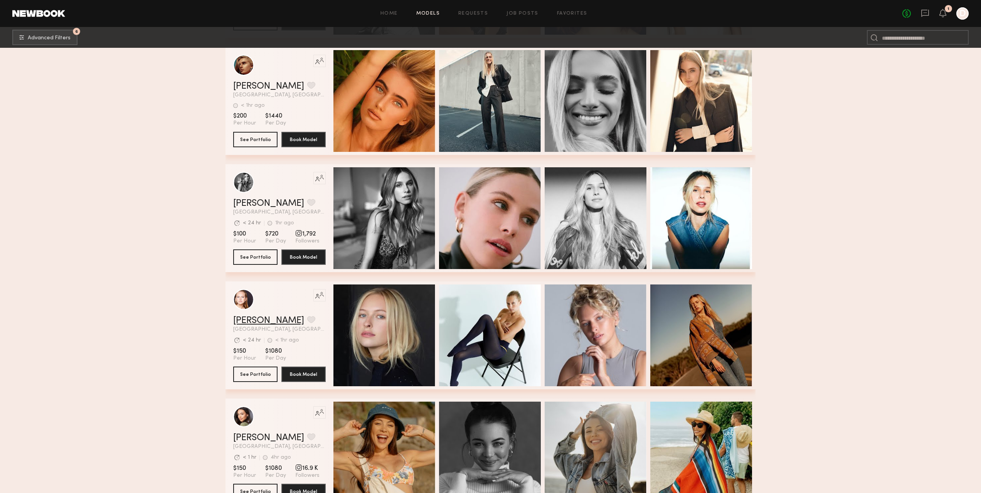
click at [271, 323] on link "Savanna G." at bounding box center [268, 320] width 71 height 9
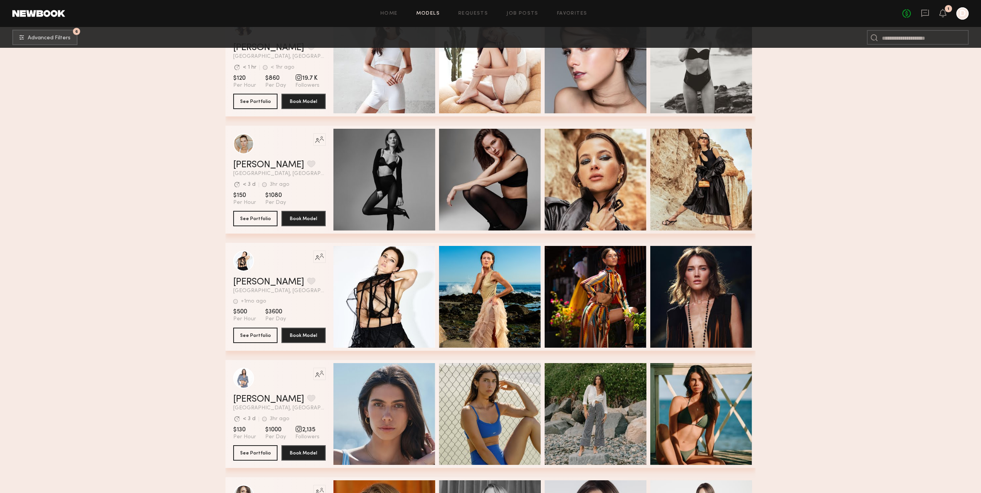
scroll to position [21648, 0]
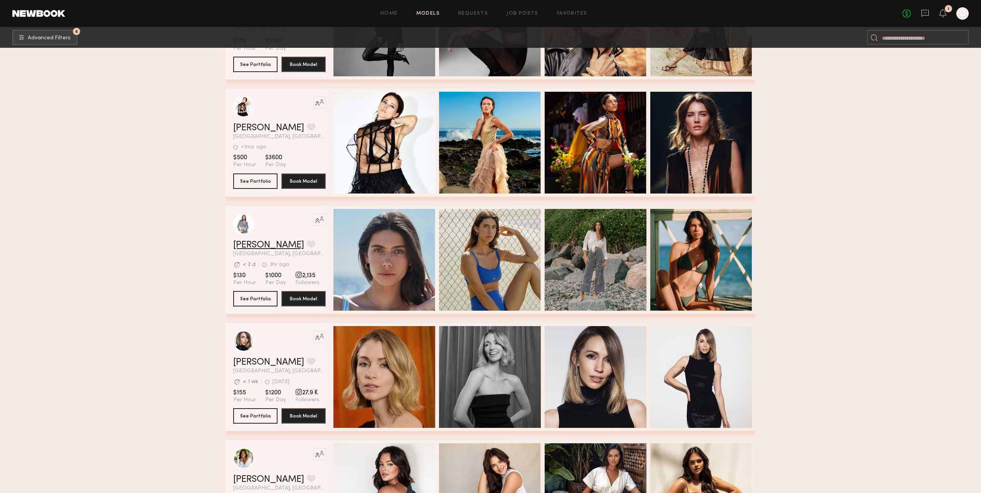
click at [269, 247] on link "Domenique B." at bounding box center [268, 244] width 71 height 9
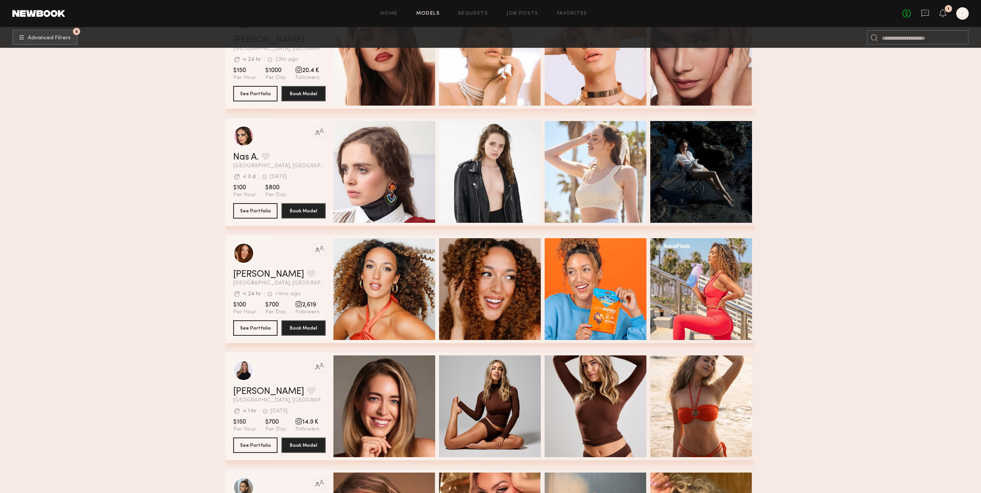
scroll to position [23726, 0]
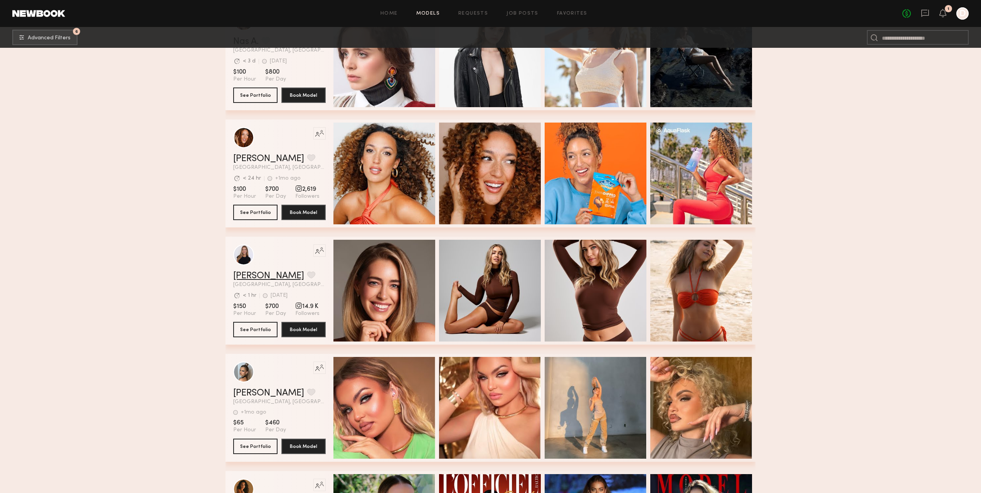
click at [245, 280] on link "Emily S." at bounding box center [268, 275] width 71 height 9
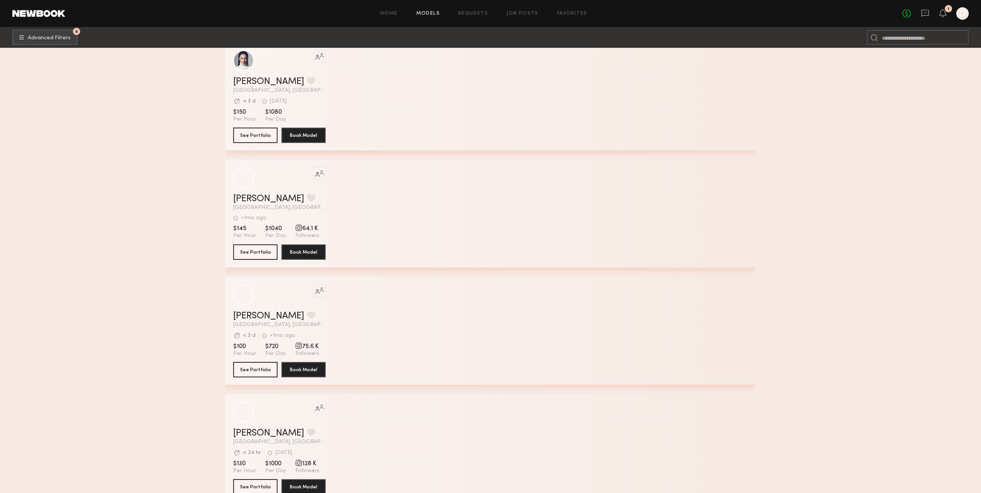
scroll to position [26884, 0]
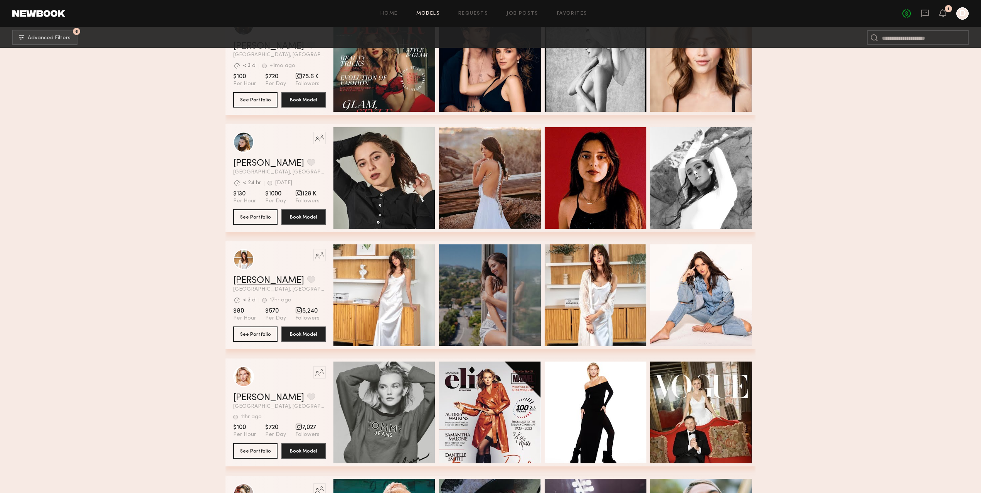
click at [257, 285] on link "Marilyn B." at bounding box center [268, 280] width 71 height 9
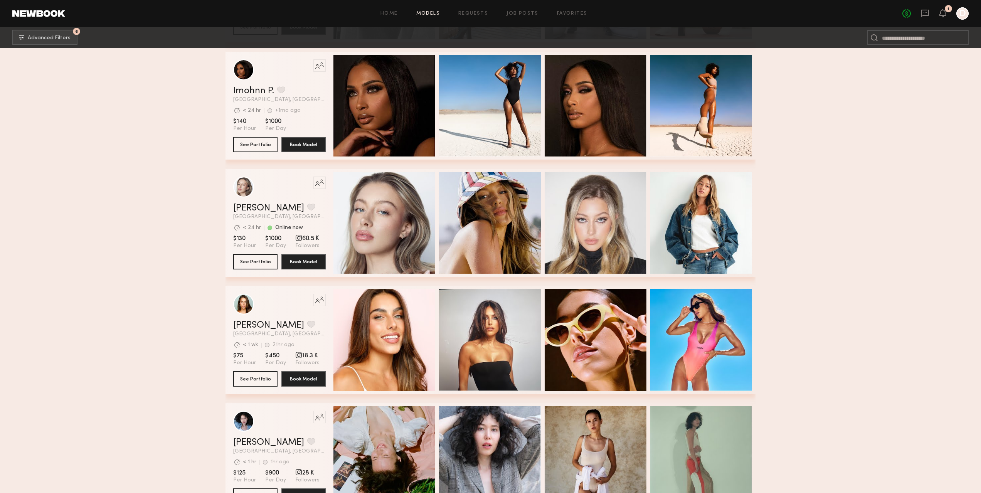
scroll to position [33086, 0]
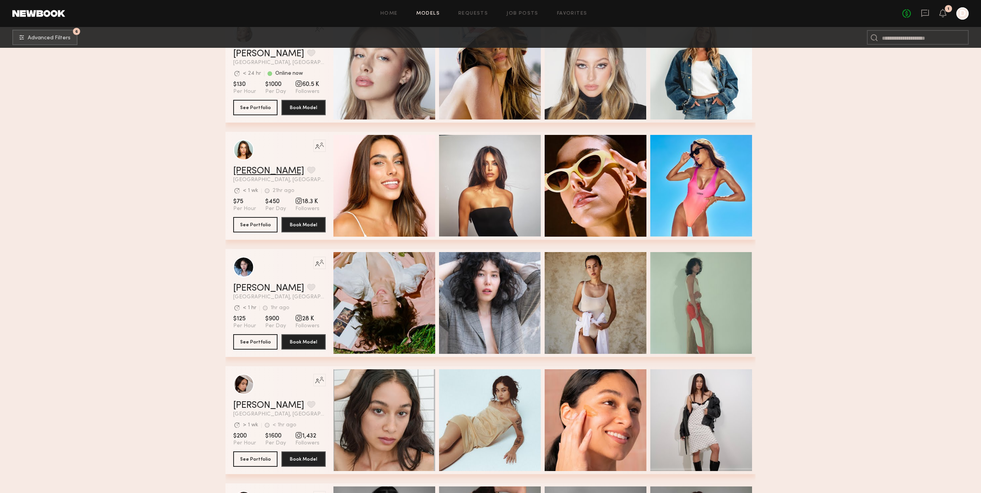
click at [260, 176] on link "Shelby M." at bounding box center [268, 170] width 71 height 9
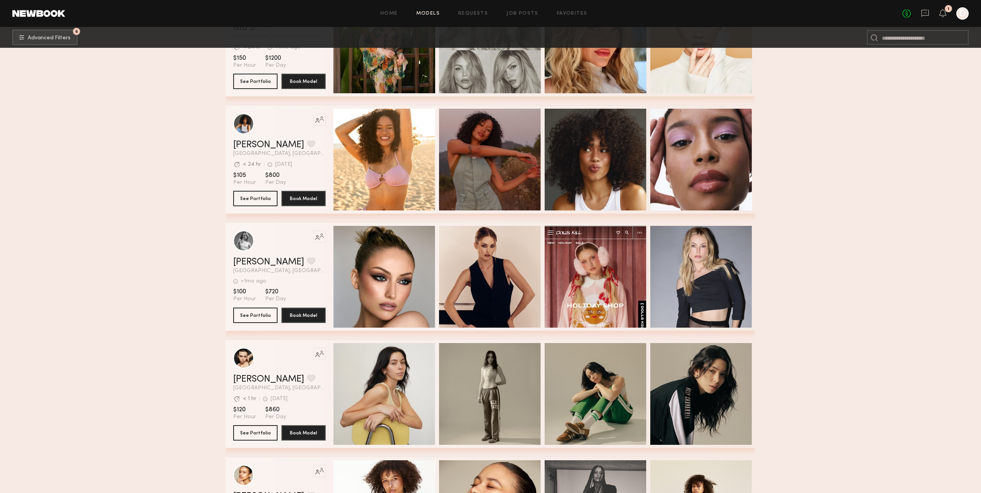
scroll to position [37055, 0]
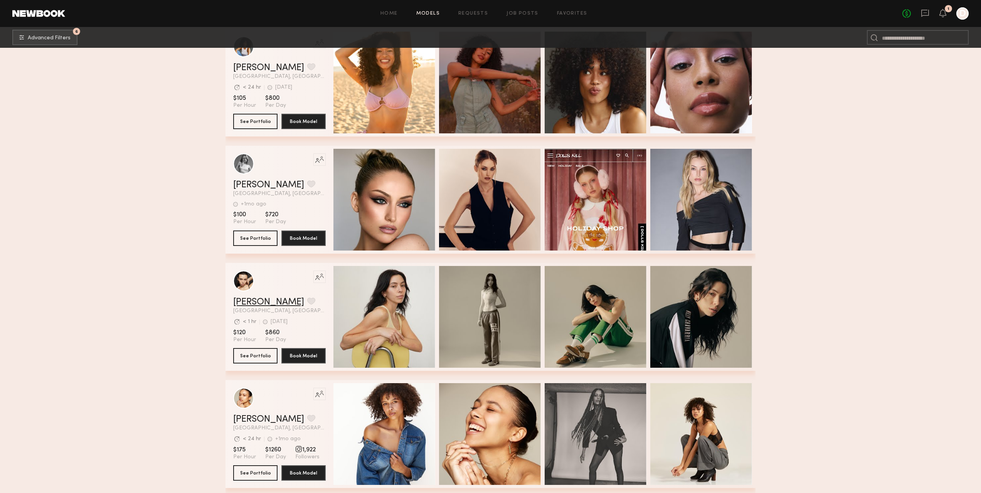
click at [249, 304] on link "Riley H." at bounding box center [268, 302] width 71 height 9
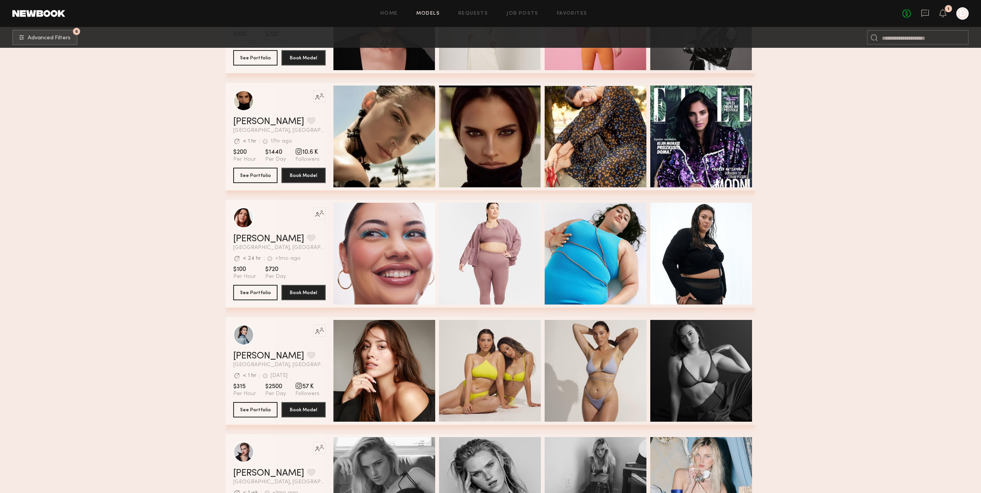
scroll to position [38016, 0]
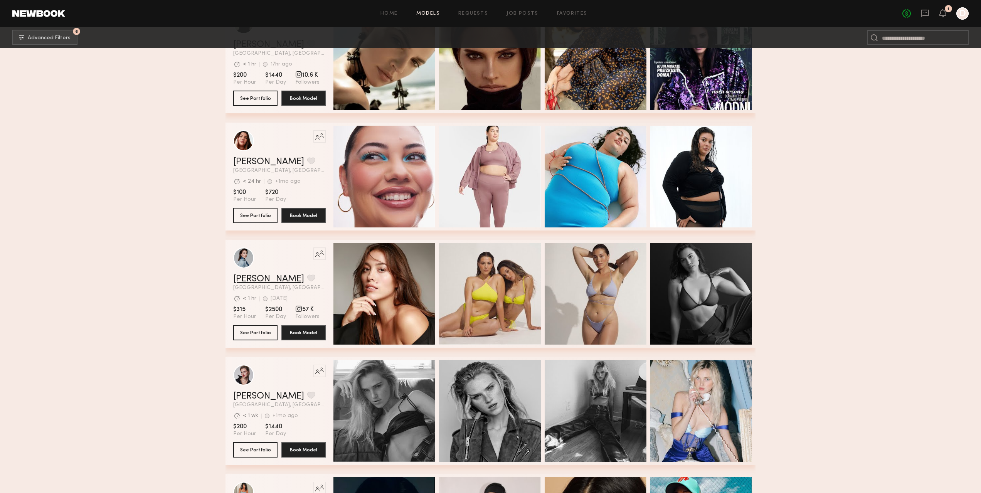
click at [258, 284] on link "Laurel W." at bounding box center [268, 278] width 71 height 9
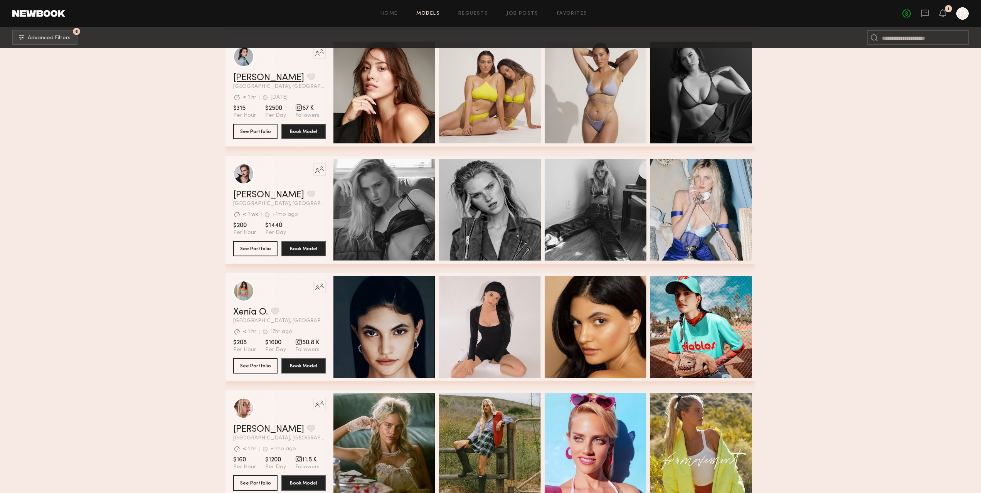
scroll to position [38363, 0]
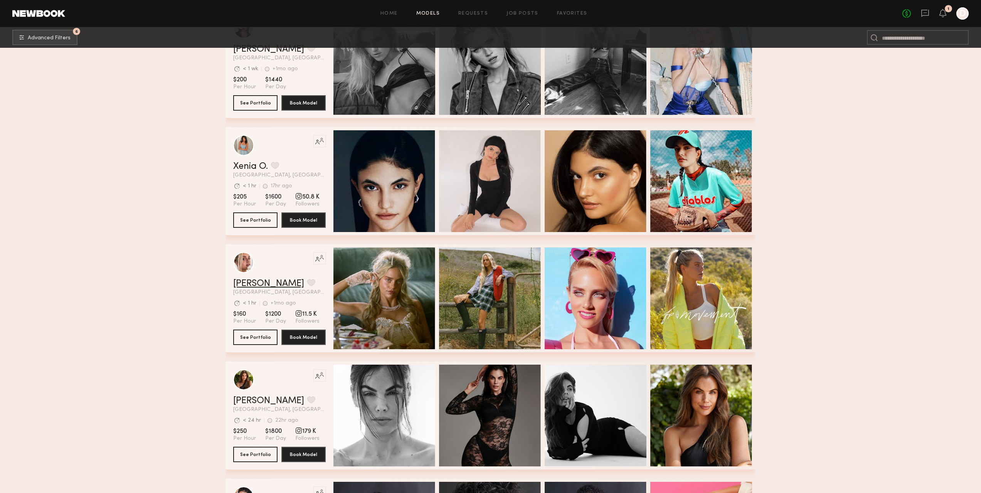
click at [276, 287] on link "[PERSON_NAME]" at bounding box center [268, 283] width 71 height 9
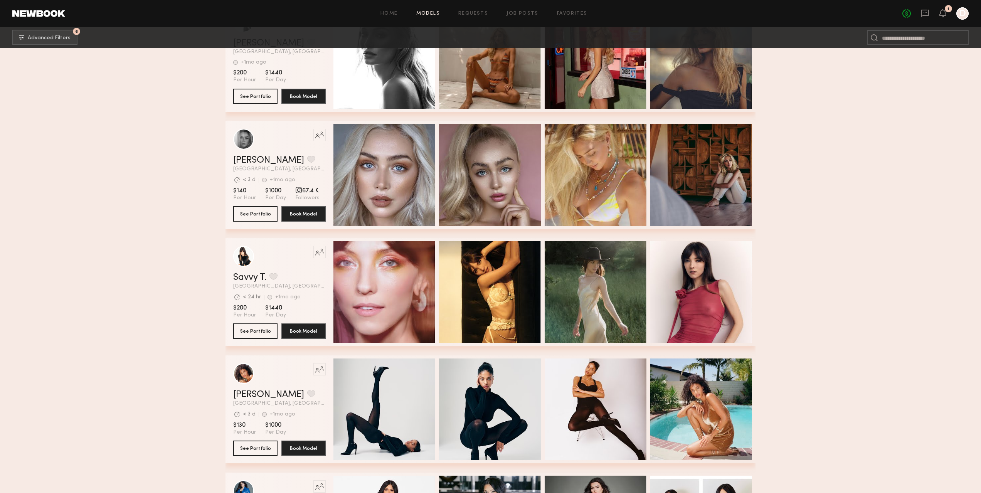
scroll to position [40943, 0]
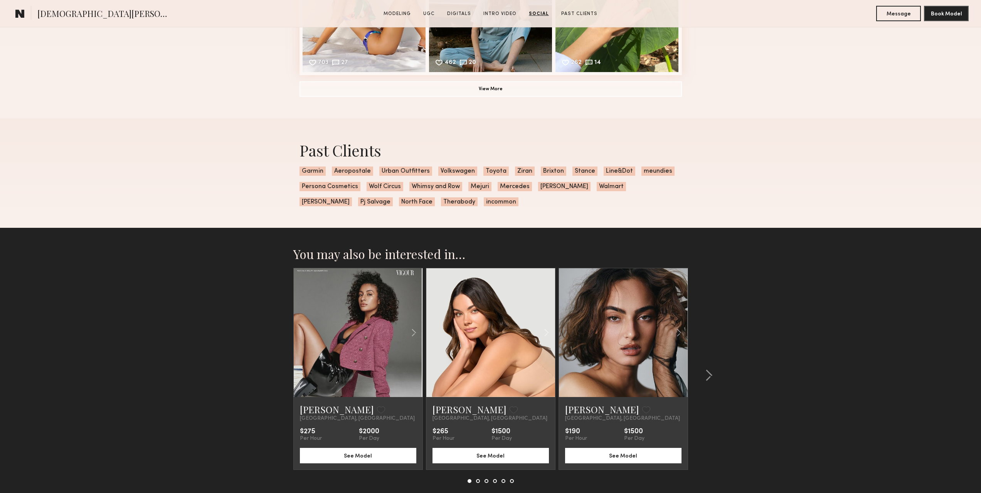
scroll to position [2438, 0]
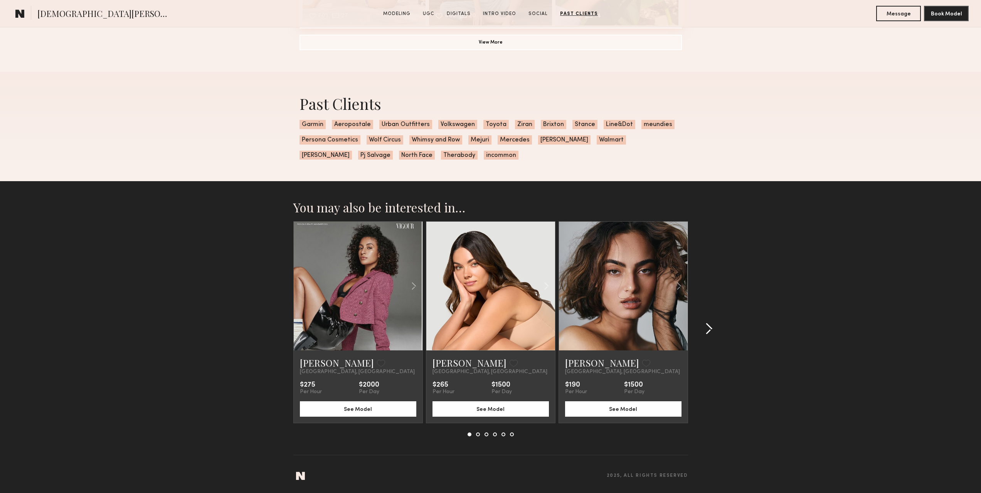
click at [710, 331] on common-icon at bounding box center [709, 329] width 8 height 12
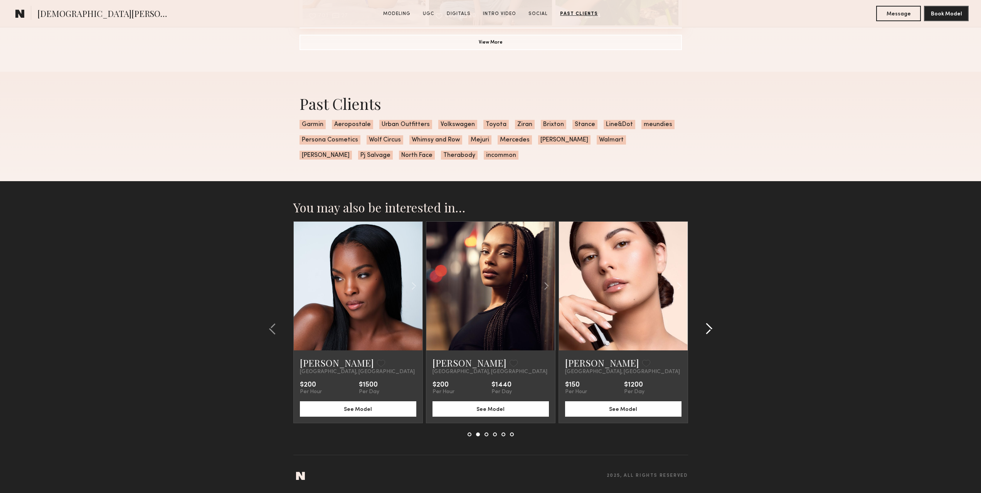
click at [710, 331] on common-icon at bounding box center [709, 329] width 8 height 12
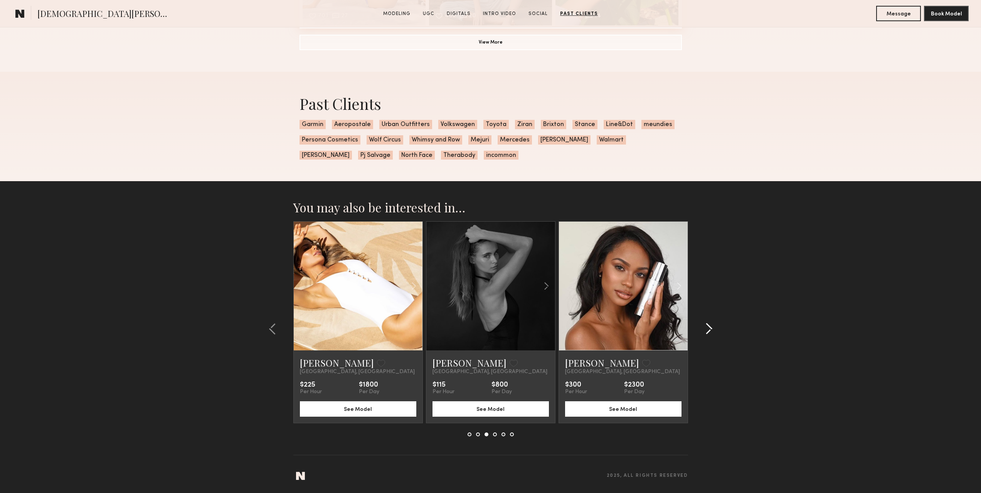
click at [710, 331] on common-icon at bounding box center [709, 329] width 8 height 12
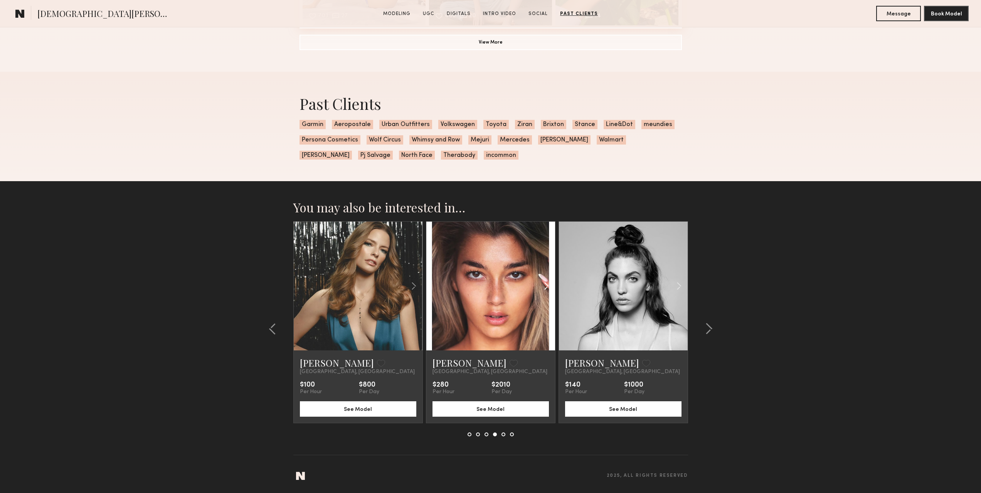
click at [547, 287] on common-icon at bounding box center [546, 286] width 11 height 15
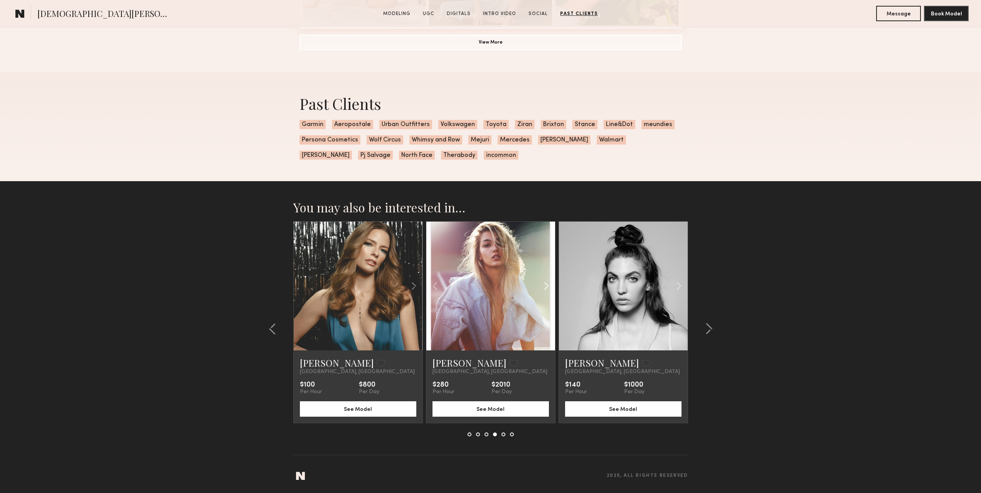
click at [547, 287] on common-icon at bounding box center [546, 286] width 11 height 15
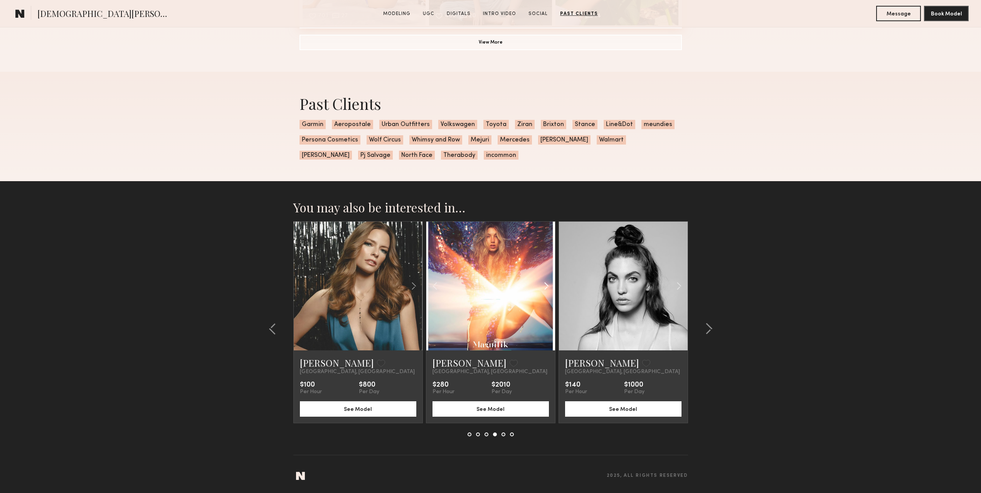
click at [547, 287] on common-icon at bounding box center [546, 286] width 11 height 15
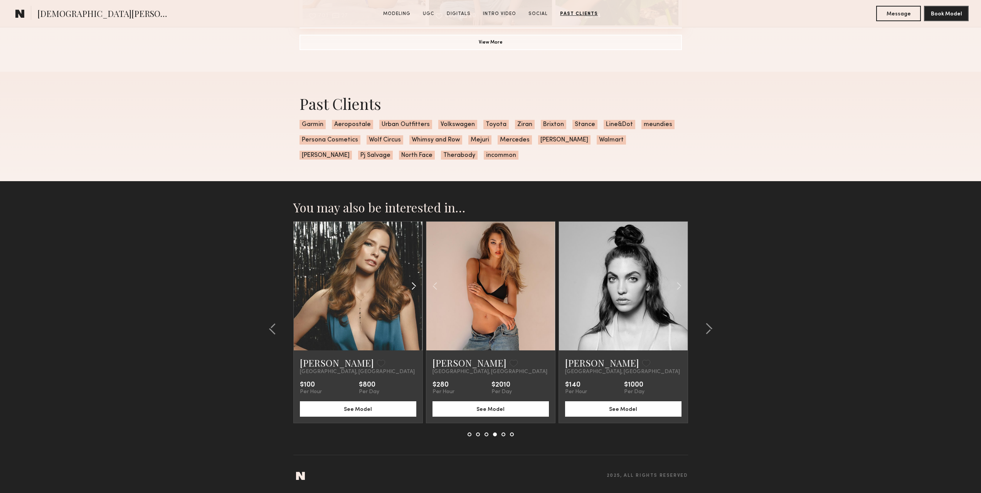
click at [414, 286] on common-icon at bounding box center [413, 286] width 11 height 15
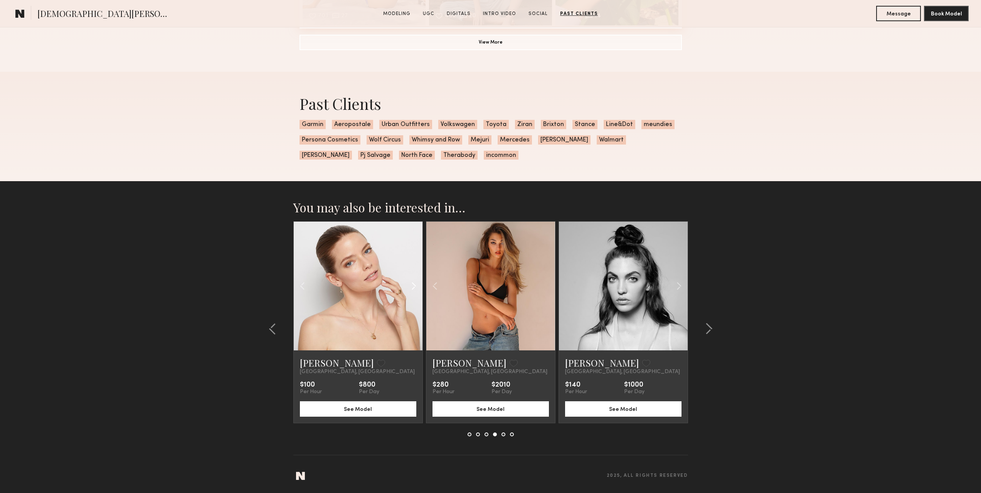
click at [414, 286] on common-icon at bounding box center [413, 286] width 11 height 15
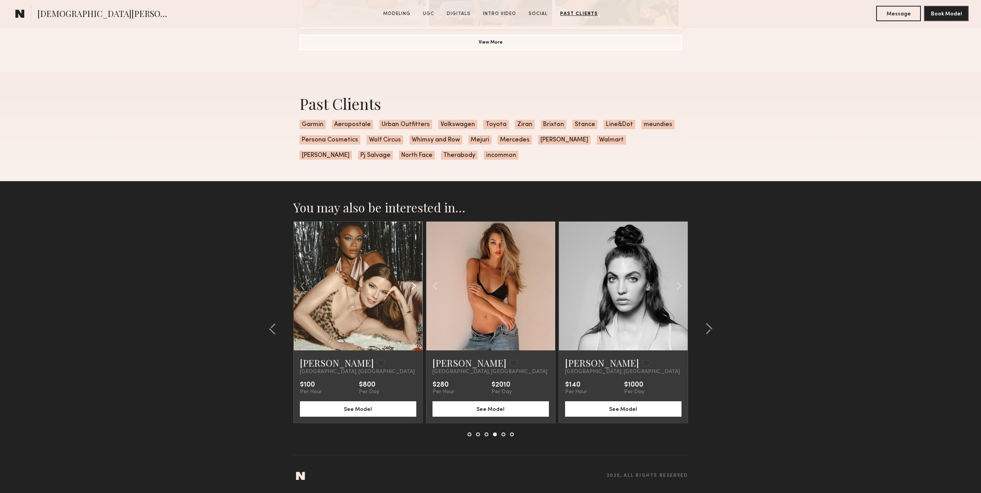
click at [414, 286] on common-icon at bounding box center [413, 286] width 11 height 15
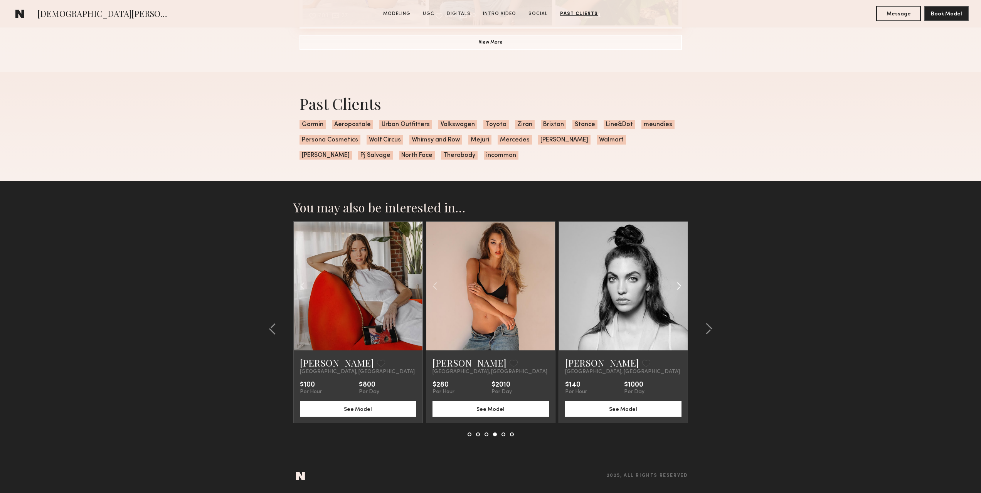
click at [675, 287] on common-icon at bounding box center [678, 286] width 11 height 15
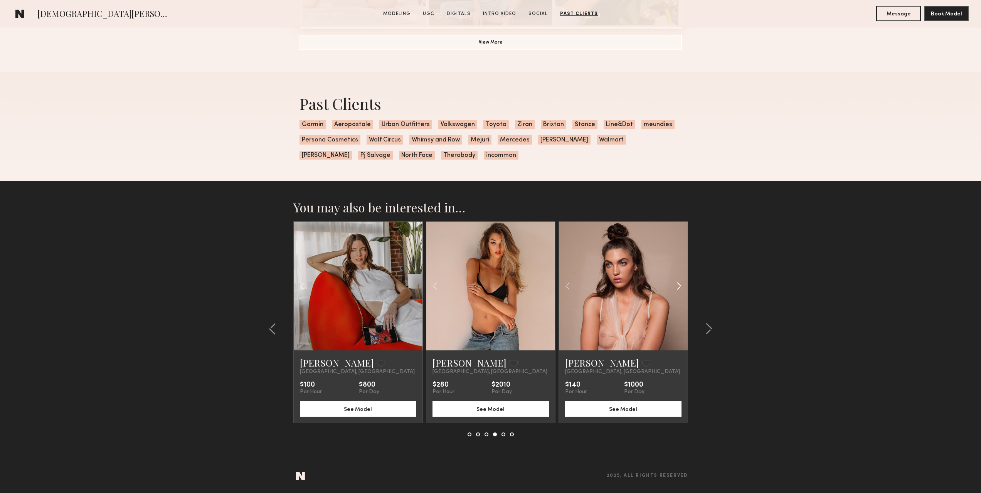
click at [675, 287] on common-icon at bounding box center [678, 286] width 11 height 15
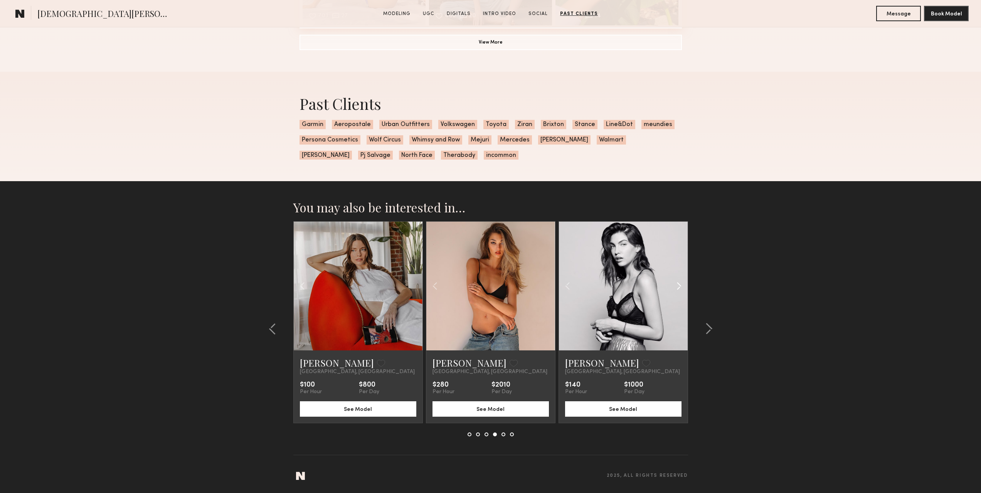
click at [675, 287] on common-icon at bounding box center [678, 286] width 11 height 15
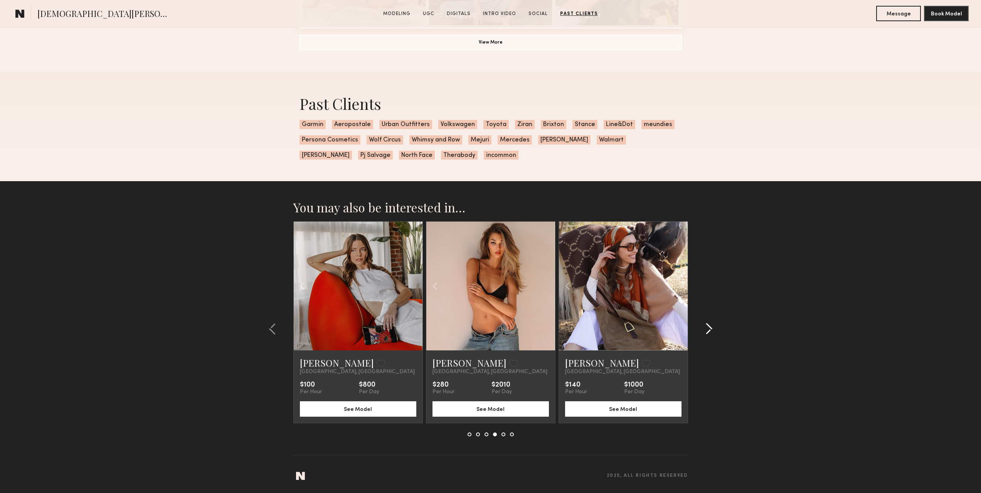
click at [707, 329] on common-icon at bounding box center [709, 329] width 8 height 12
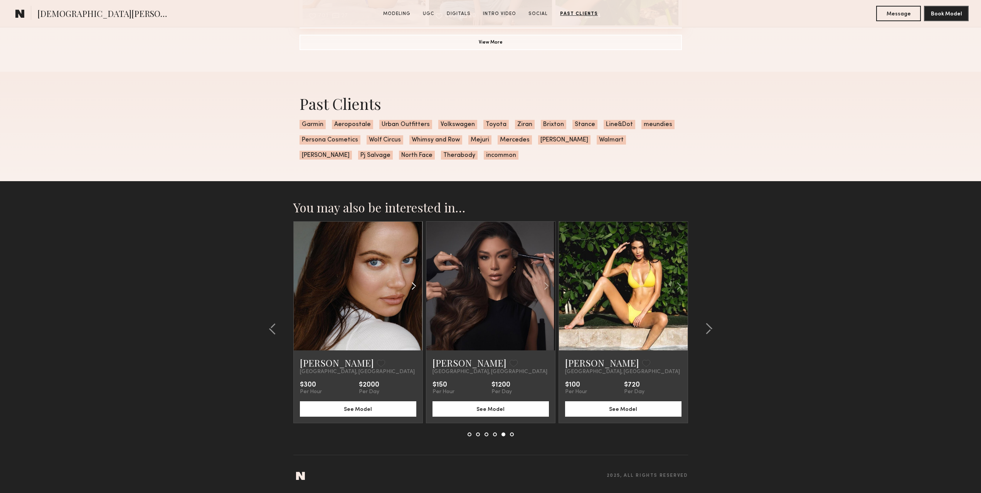
click at [416, 288] on common-icon at bounding box center [413, 286] width 11 height 15
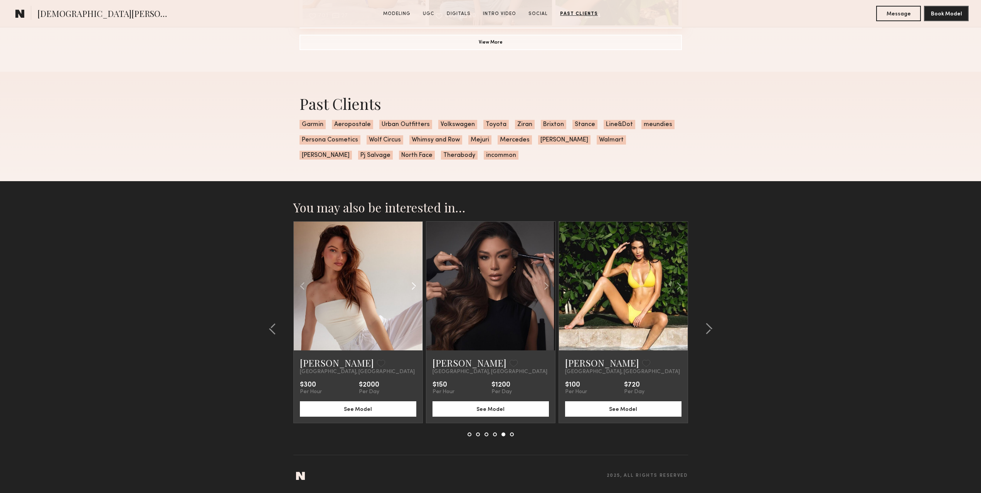
click at [416, 288] on common-icon at bounding box center [413, 286] width 11 height 15
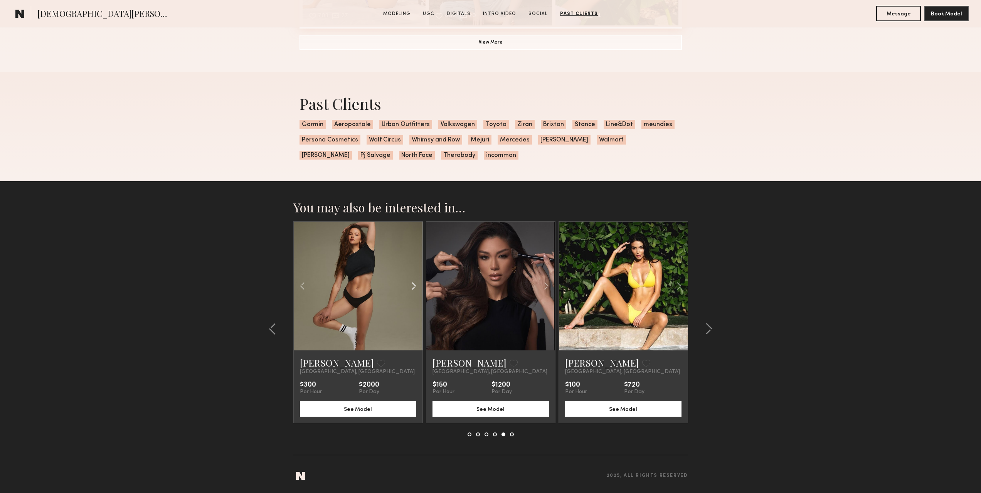
click at [416, 288] on common-icon at bounding box center [413, 286] width 11 height 15
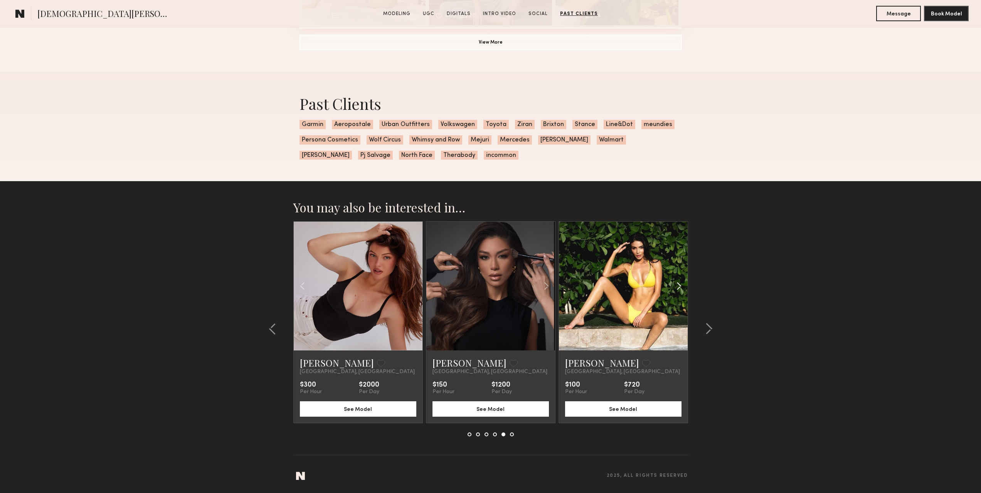
click at [679, 287] on common-icon at bounding box center [678, 286] width 11 height 15
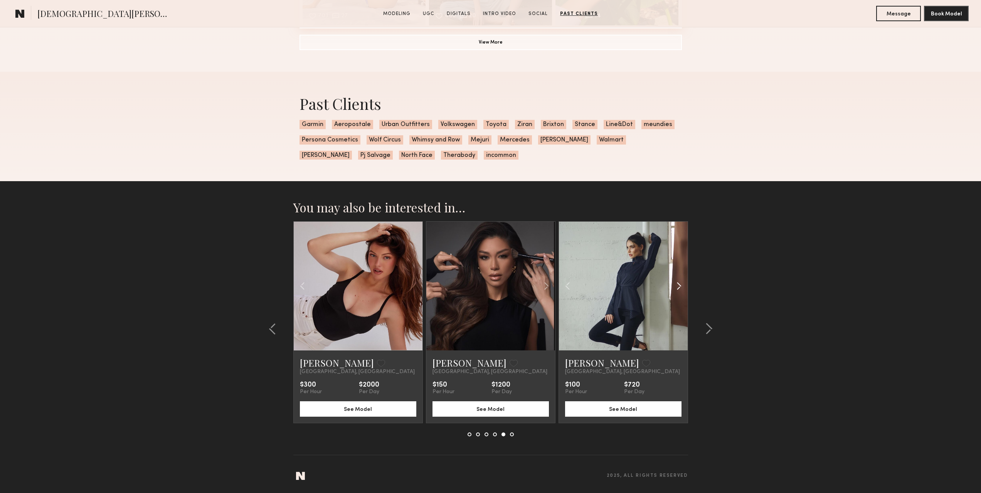
click at [679, 287] on common-icon at bounding box center [678, 286] width 11 height 15
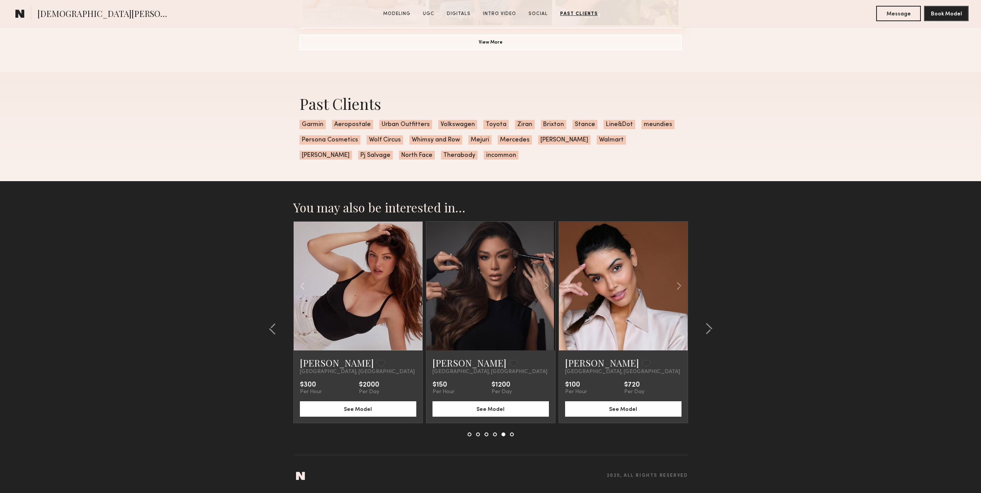
click at [709, 327] on common-icon at bounding box center [709, 329] width 8 height 12
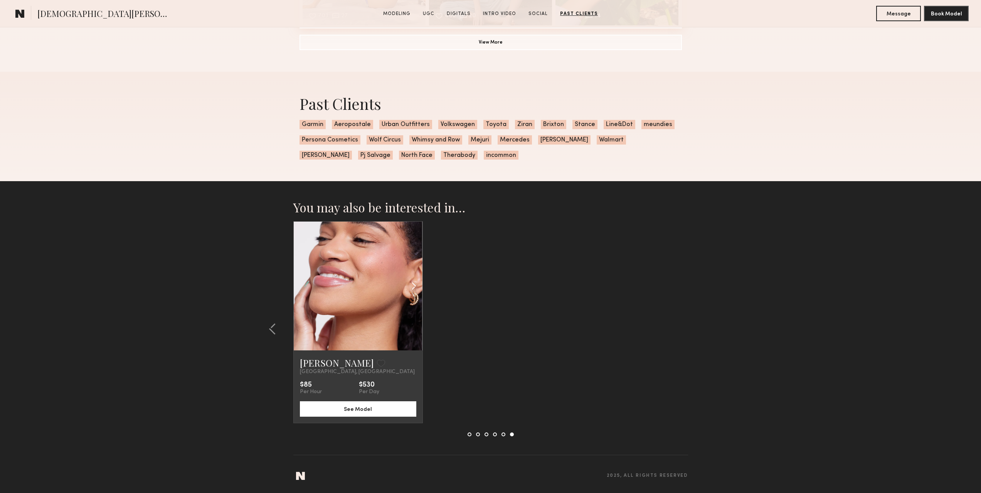
click at [412, 283] on common-icon at bounding box center [413, 286] width 11 height 15
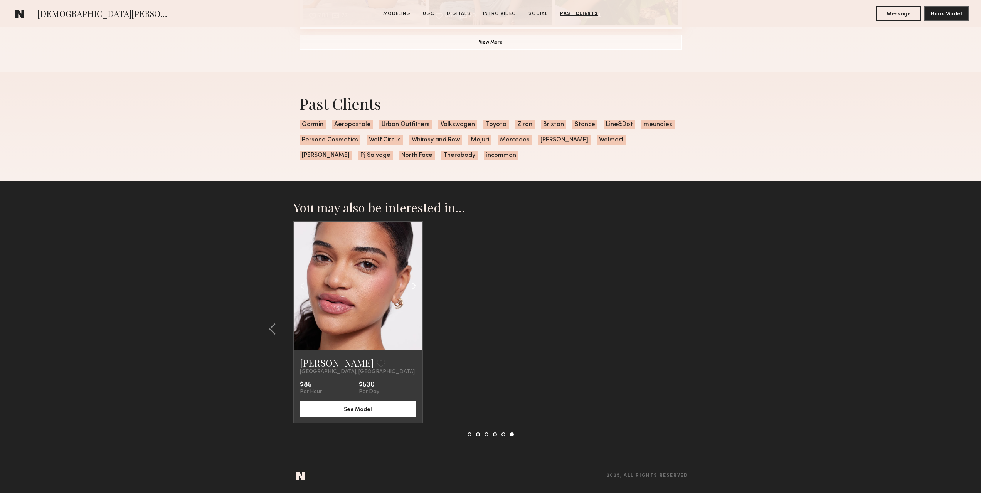
click at [412, 283] on common-icon at bounding box center [413, 286] width 11 height 15
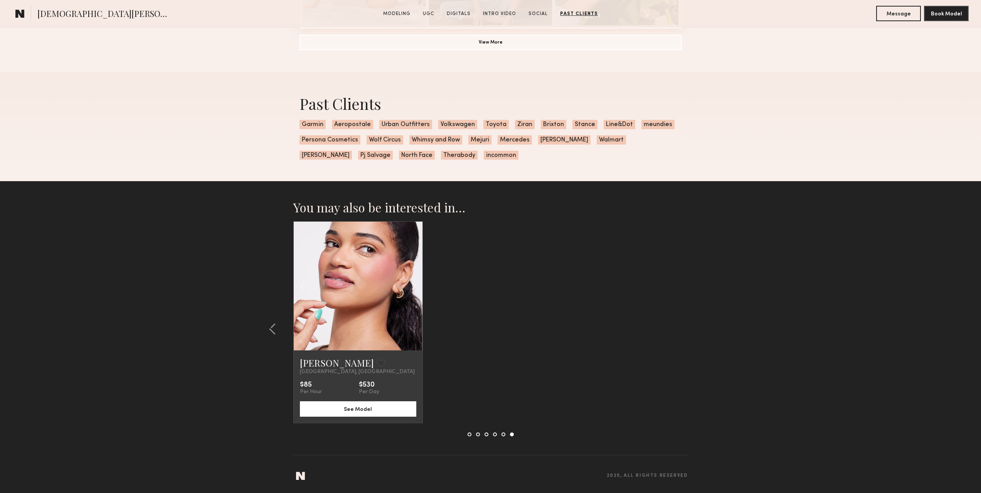
click at [412, 283] on common-icon at bounding box center [413, 286] width 11 height 15
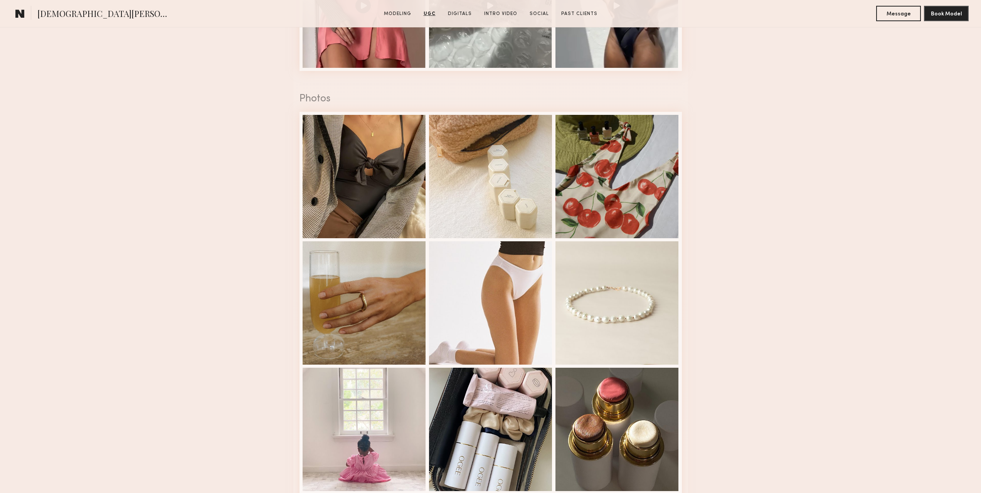
scroll to position [819, 0]
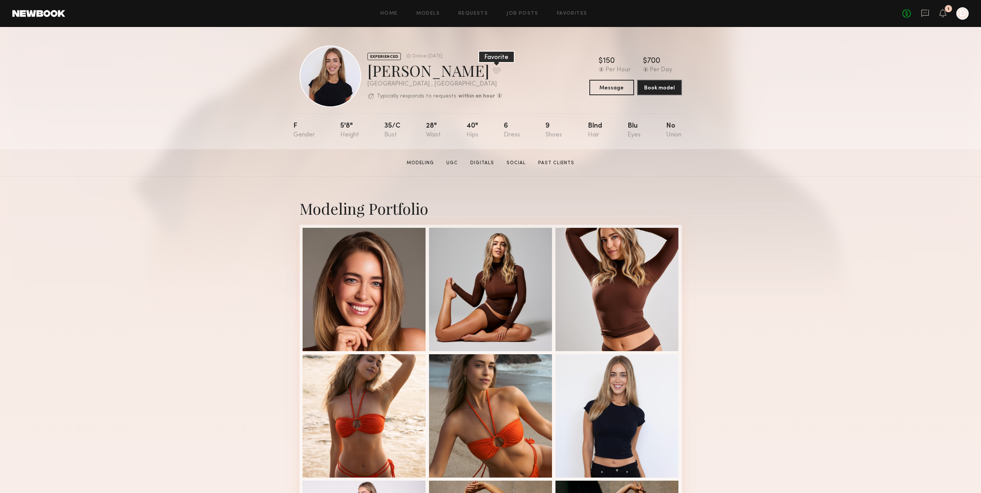
click at [493, 70] on button at bounding box center [497, 70] width 8 height 7
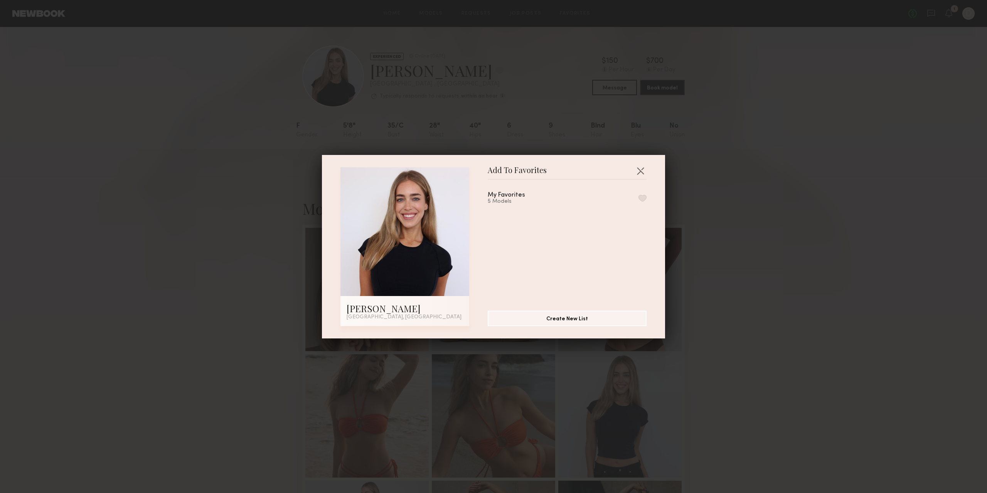
click at [638, 197] on button "button" at bounding box center [642, 198] width 8 height 7
click at [746, 174] on div "Add To Favorites Emily S. Los Angeles, CA Add To Favorites My Favorites 6 Model…" at bounding box center [493, 246] width 987 height 493
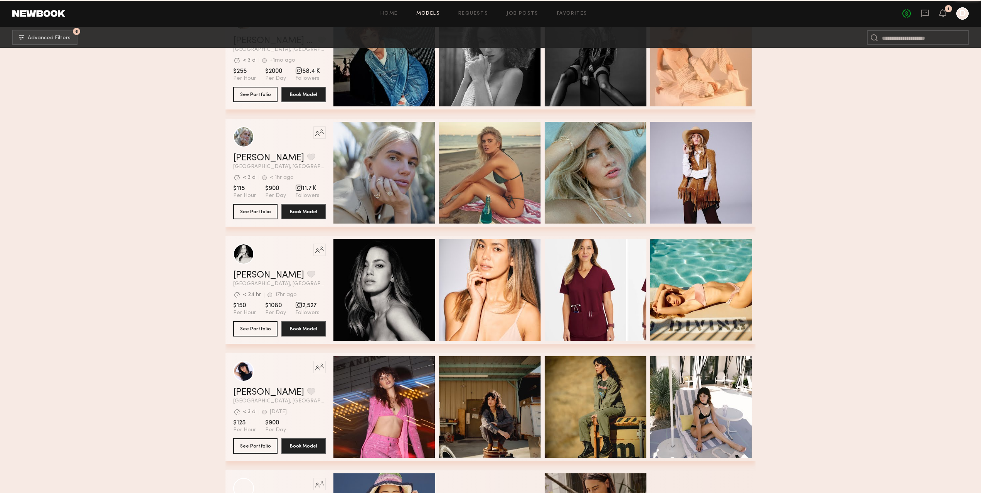
scroll to position [50573, 0]
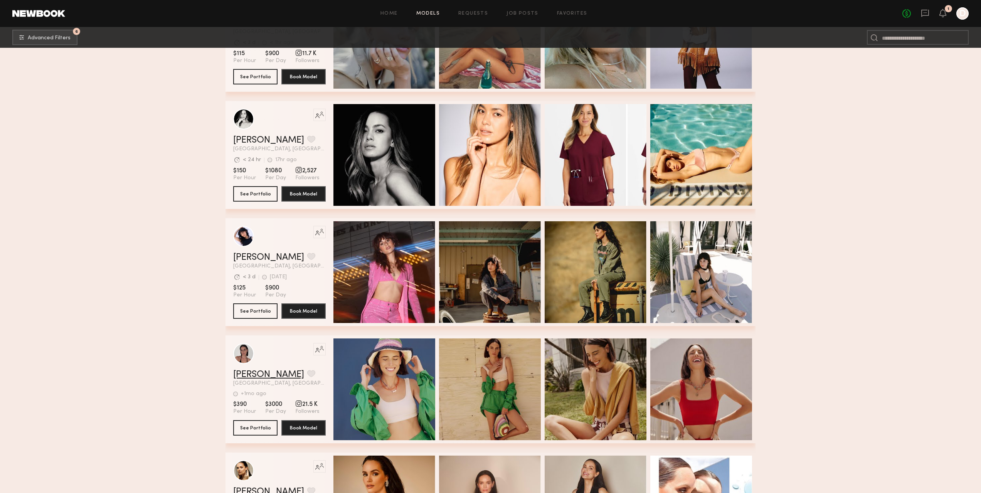
click at [250, 377] on link "Kate W." at bounding box center [268, 374] width 71 height 9
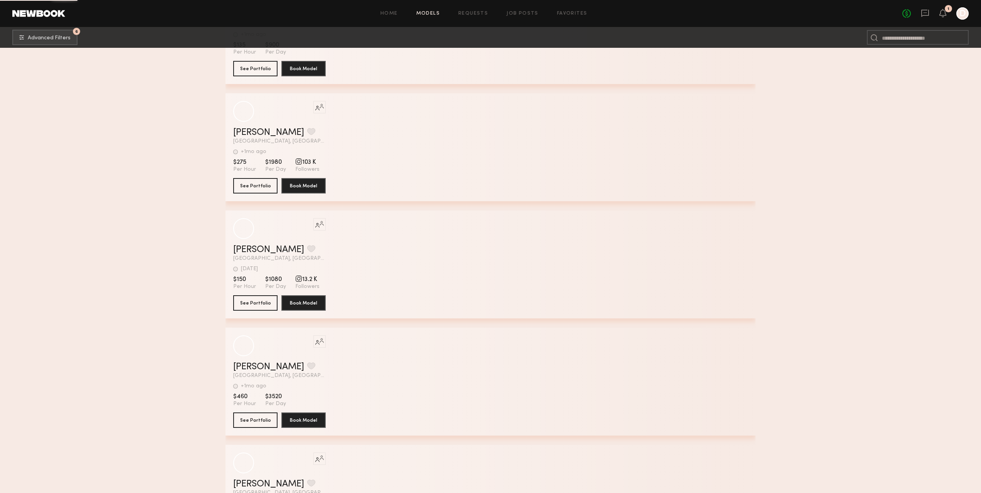
scroll to position [57026, 0]
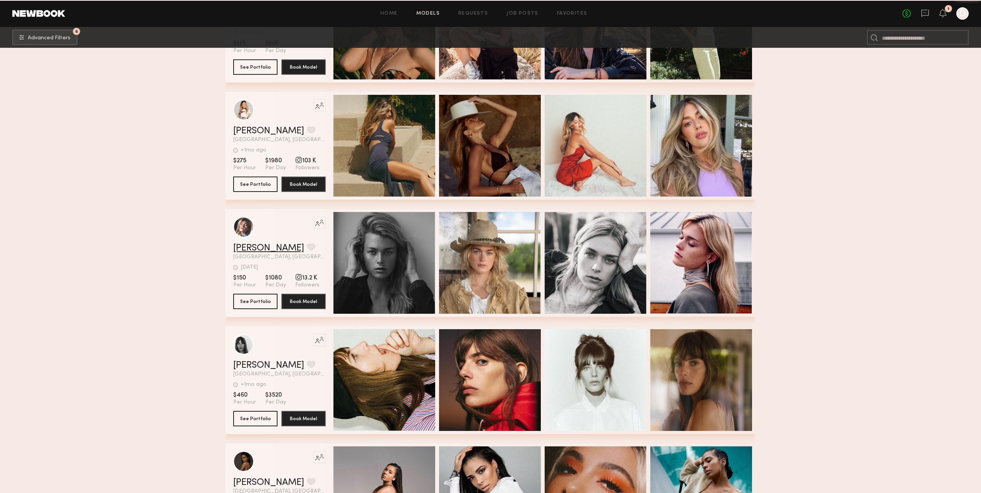
click at [248, 249] on link "Katie O." at bounding box center [268, 248] width 71 height 9
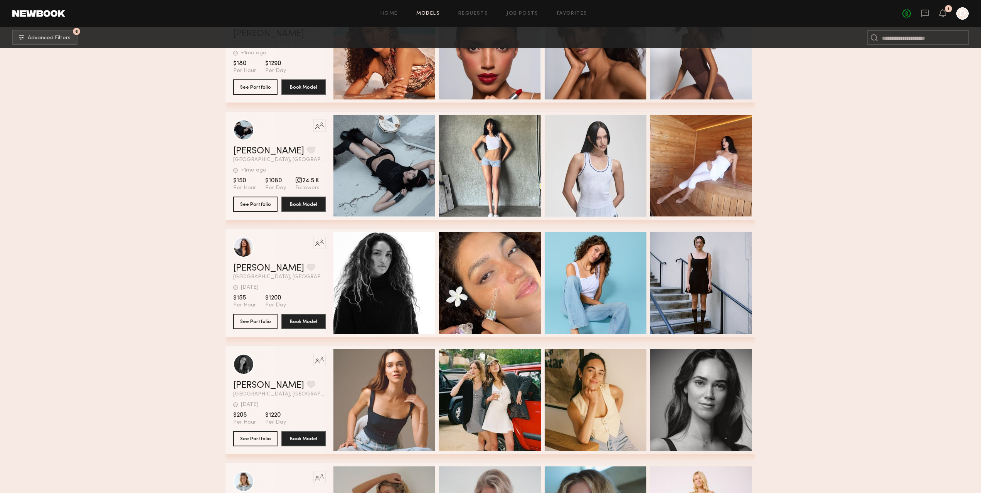
scroll to position [58182, 0]
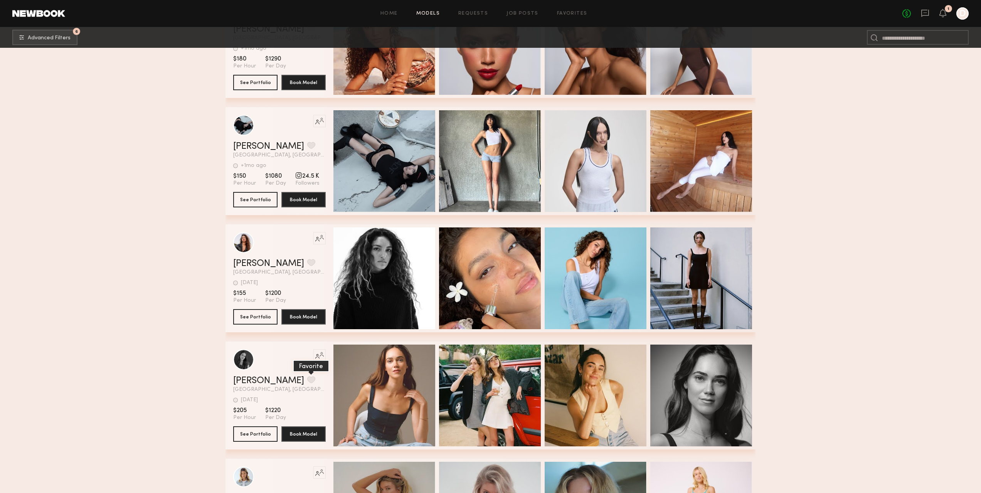
click at [307, 382] on button "grid" at bounding box center [311, 379] width 8 height 7
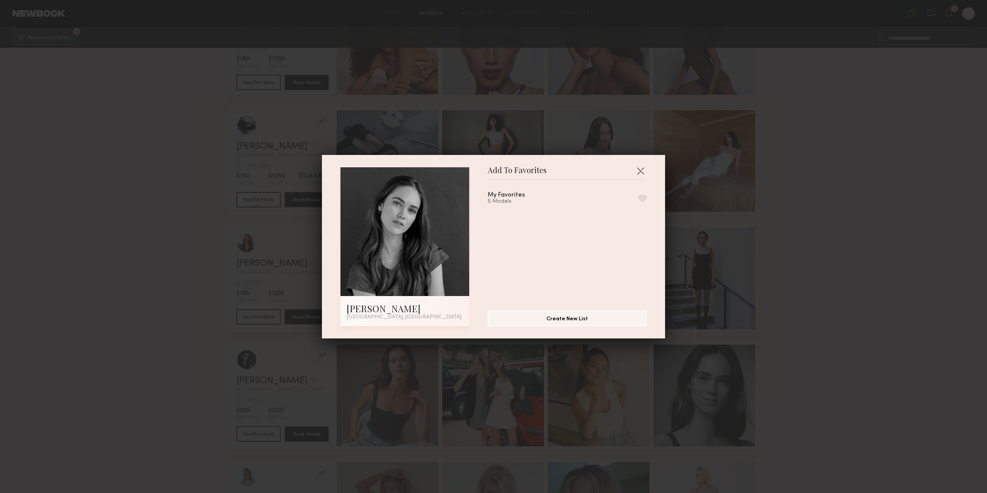
click at [638, 199] on button "button" at bounding box center [642, 198] width 8 height 7
click at [161, 334] on div "Add To Favorites maeve w. Los Angeles, CA Add To Favorites My Favorites 6 Model…" at bounding box center [493, 246] width 987 height 493
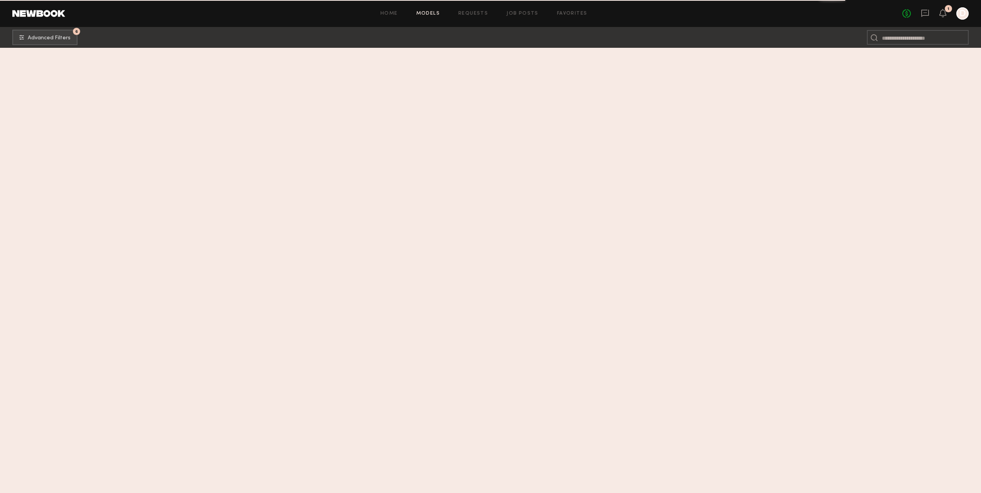
scroll to position [19940, 0]
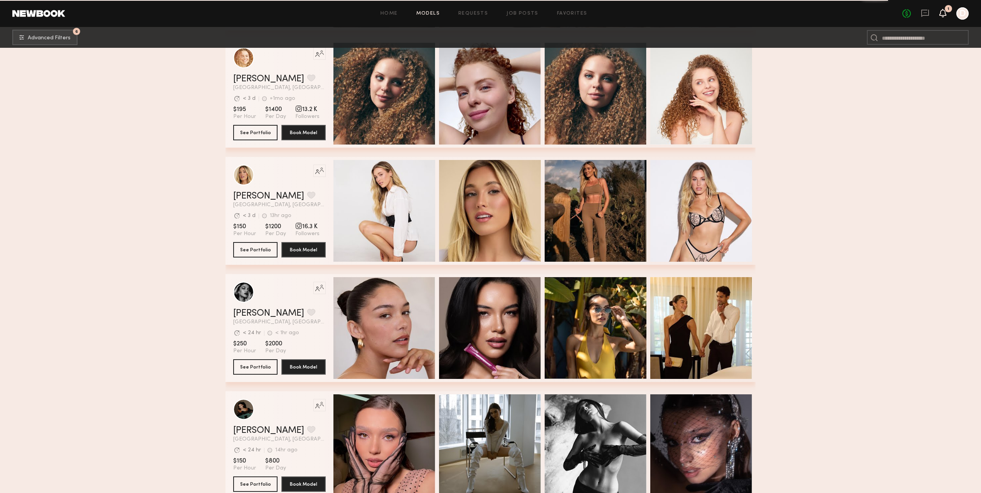
click at [942, 13] on icon at bounding box center [943, 12] width 6 height 5
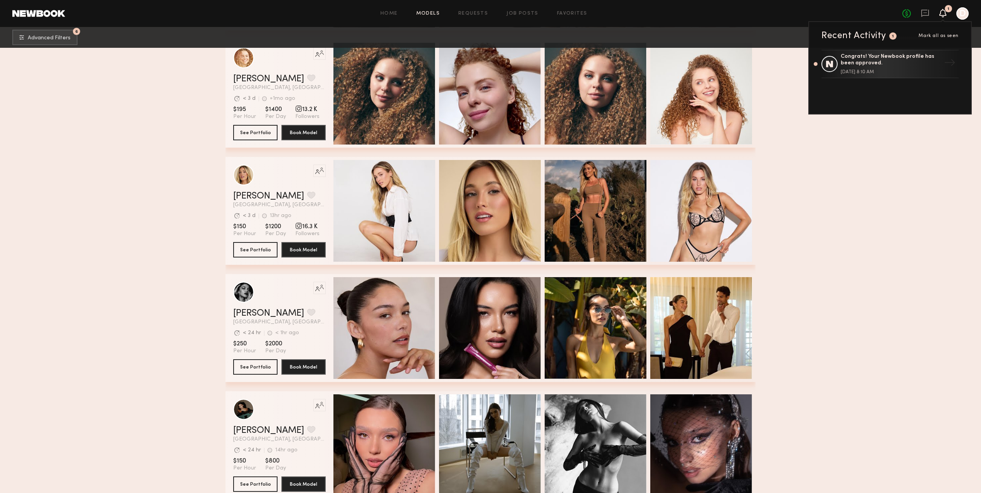
click at [966, 15] on div at bounding box center [962, 13] width 12 height 12
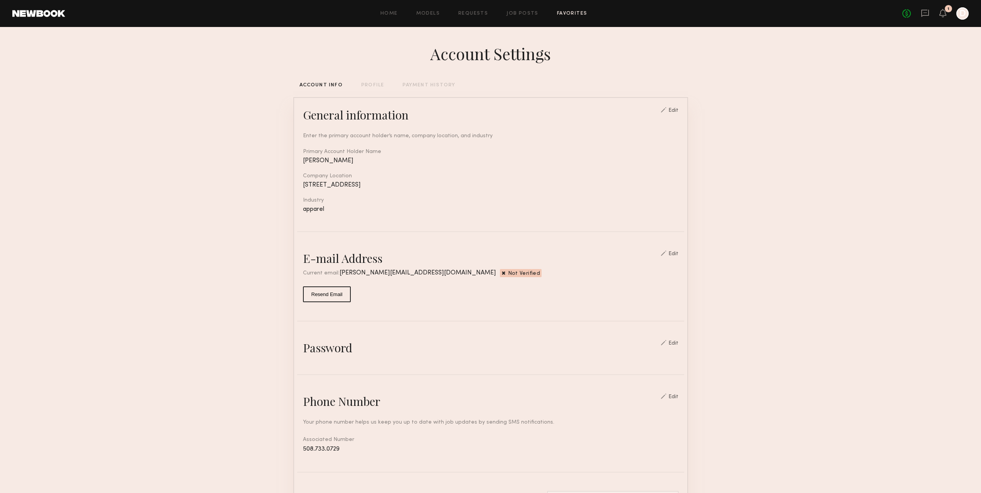
click at [564, 16] on link "Favorites" at bounding box center [572, 13] width 30 height 5
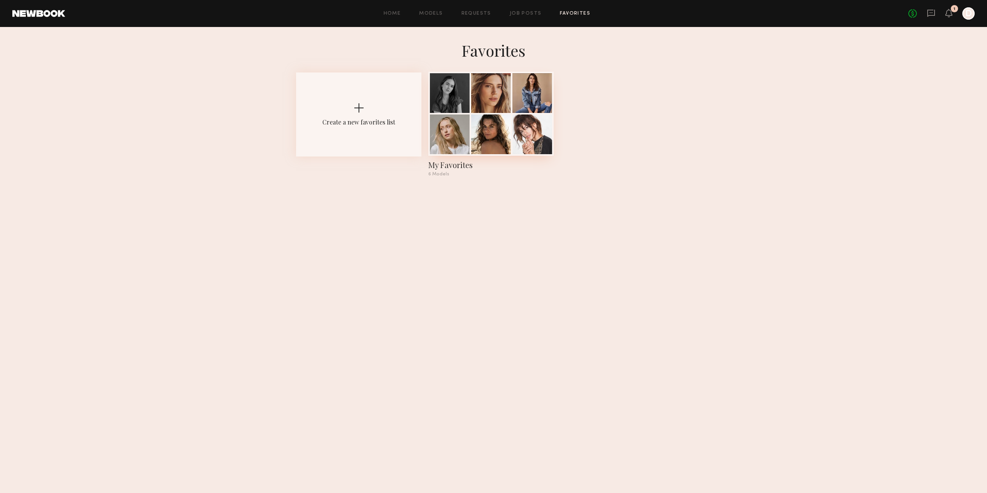
click at [517, 122] on div at bounding box center [532, 134] width 40 height 40
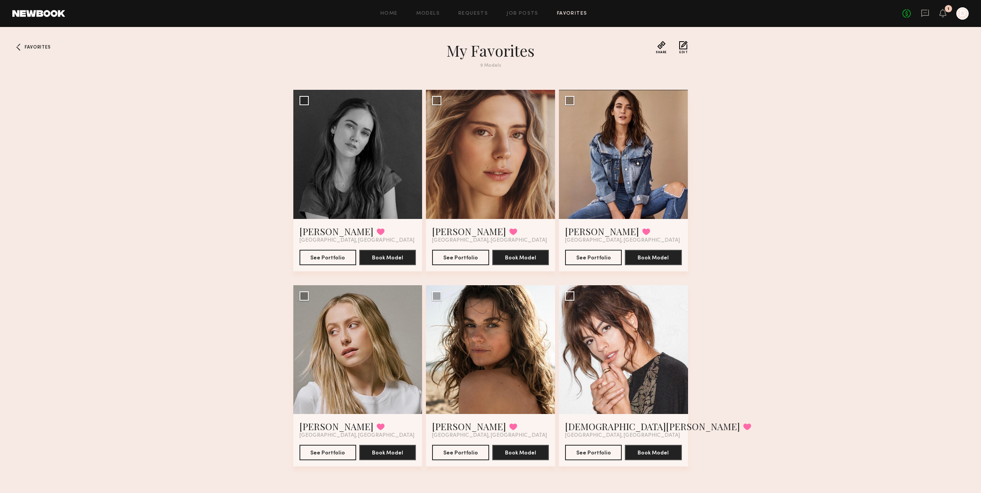
scroll to position [0, 0]
click at [673, 451] on button "Book Model" at bounding box center [653, 451] width 57 height 15
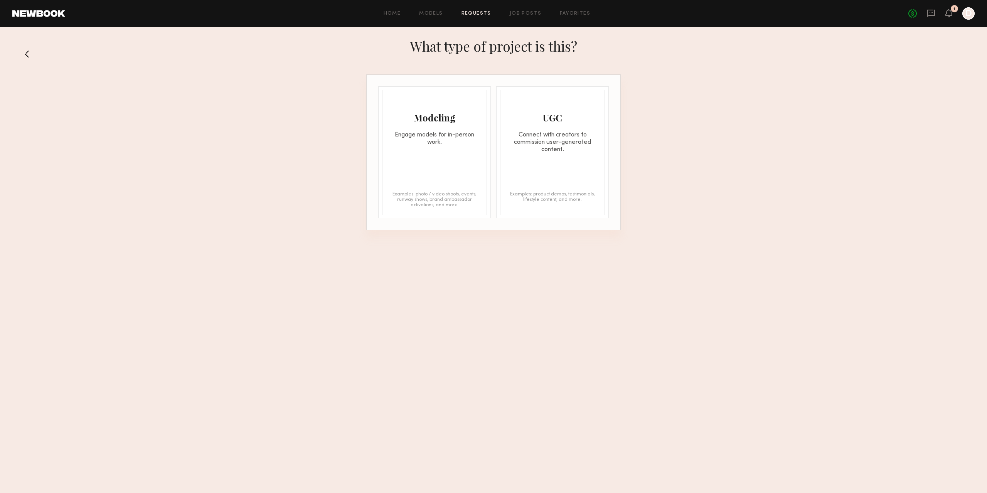
click at [458, 144] on div "Engage models for in-person work." at bounding box center [434, 138] width 104 height 15
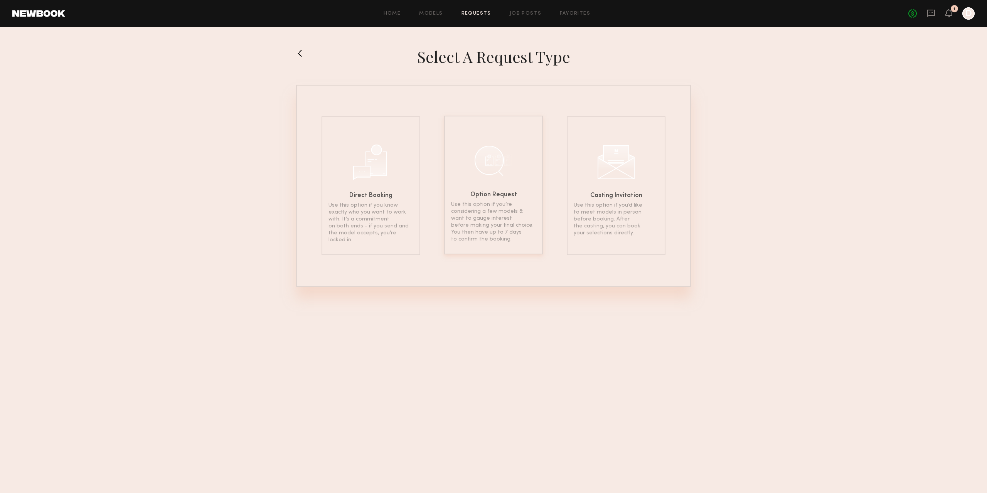
click at [487, 232] on p "Use this option if you’re considering a few models & want to gauge interest bef…" at bounding box center [493, 222] width 85 height 42
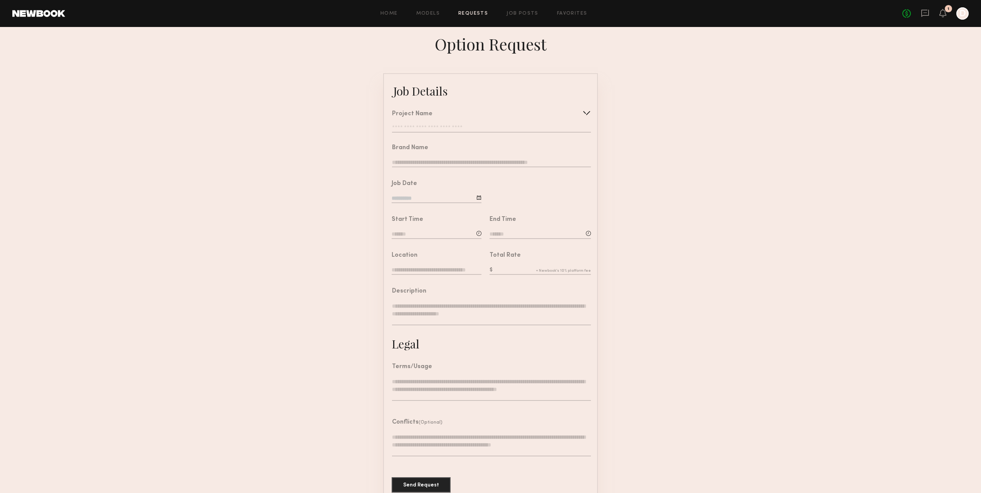
click at [513, 275] on input "text" at bounding box center [539, 270] width 101 height 8
click at [680, 263] on form "Job Details Project Name Create Use recent modeling project Brand Name Job Date…" at bounding box center [490, 287] width 981 height 429
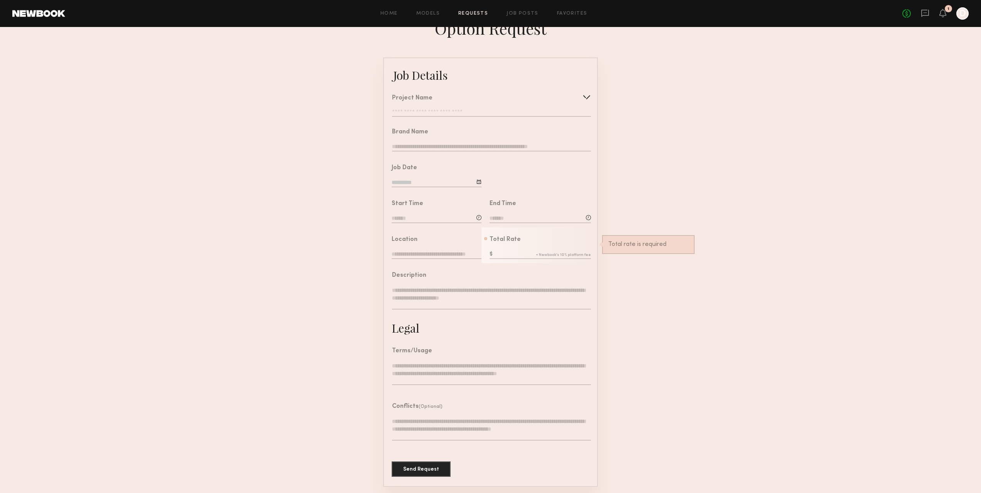
scroll to position [28, 0]
click at [333, 249] on form "Job Details Project Name Create Use recent modeling project Brand Name Job Date…" at bounding box center [490, 271] width 981 height 429
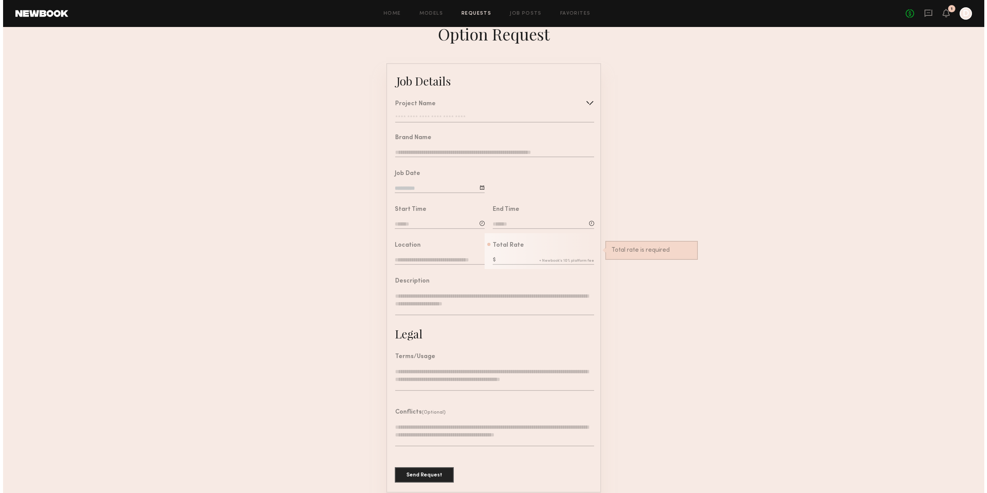
scroll to position [0, 0]
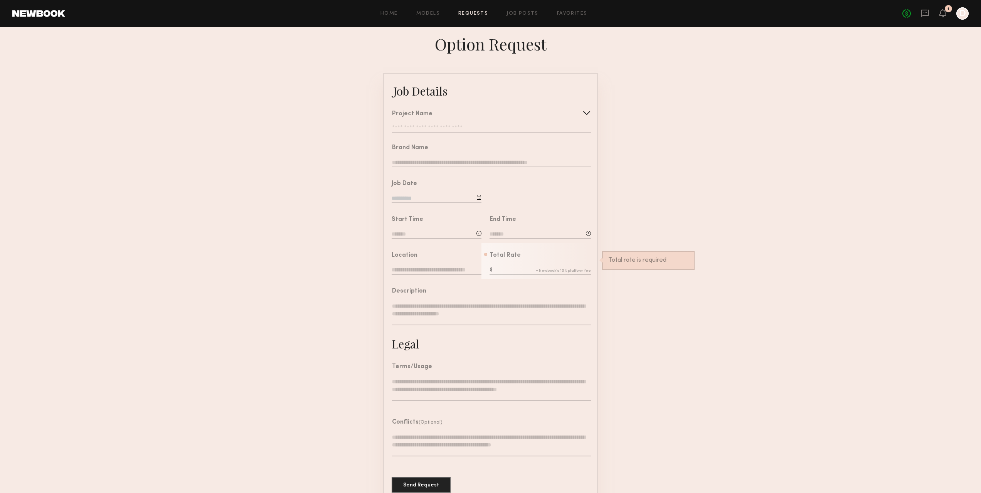
click at [374, 250] on form "Job Details Project Name Create Use recent modeling project Brand Name Job Date…" at bounding box center [490, 287] width 981 height 429
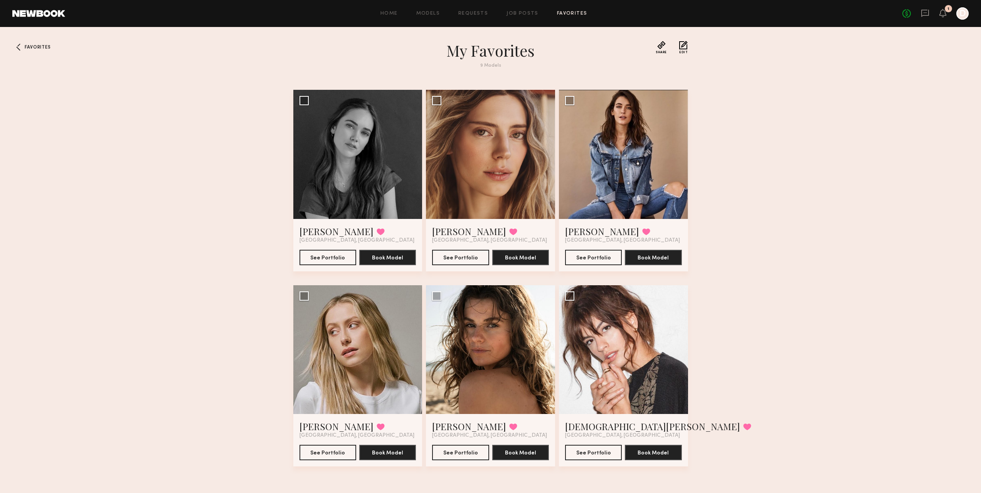
scroll to position [0, 0]
click at [358, 340] on div at bounding box center [357, 349] width 129 height 129
click at [328, 428] on link "Shannon B." at bounding box center [336, 426] width 74 height 12
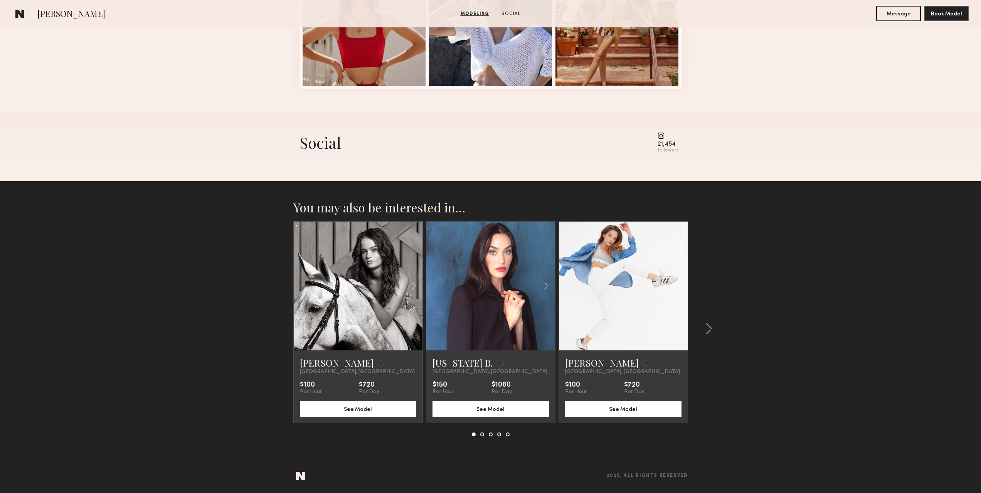
scroll to position [47, 0]
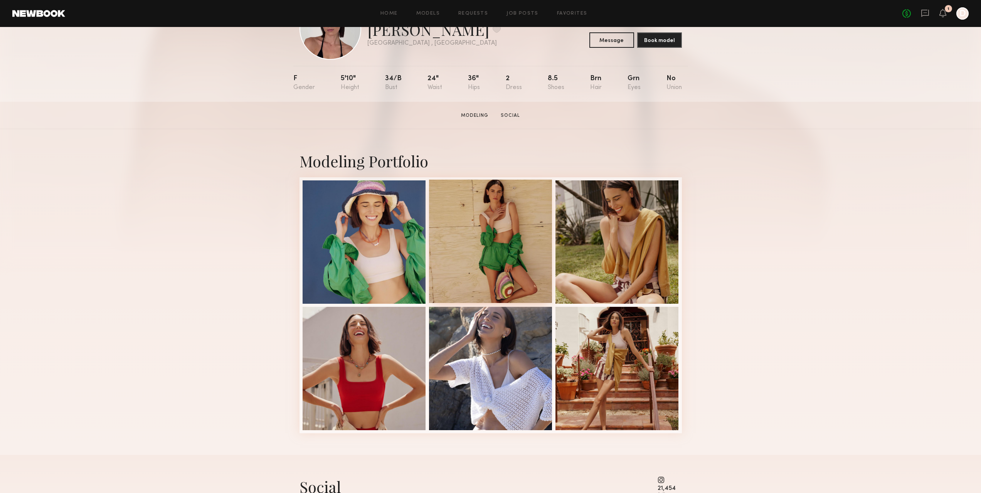
click at [533, 239] on div at bounding box center [490, 241] width 123 height 123
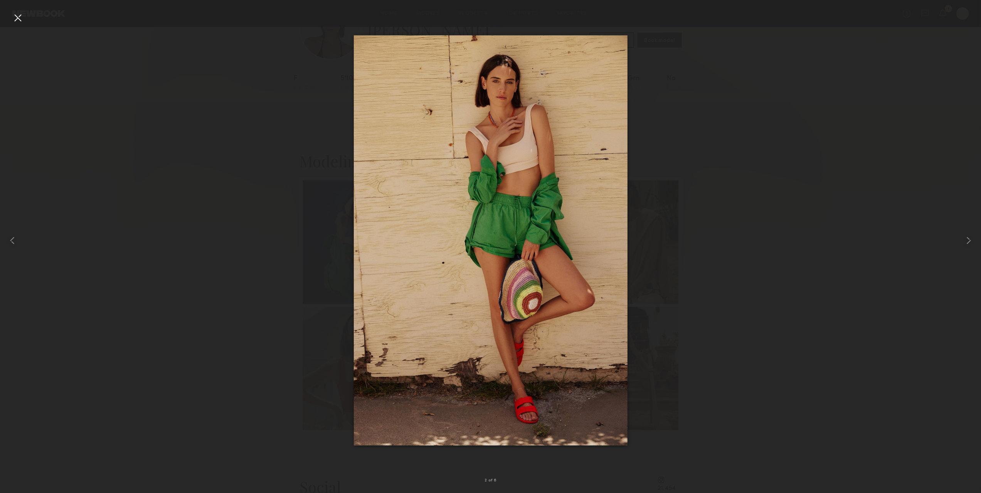
click at [22, 18] on div at bounding box center [18, 18] width 12 height 12
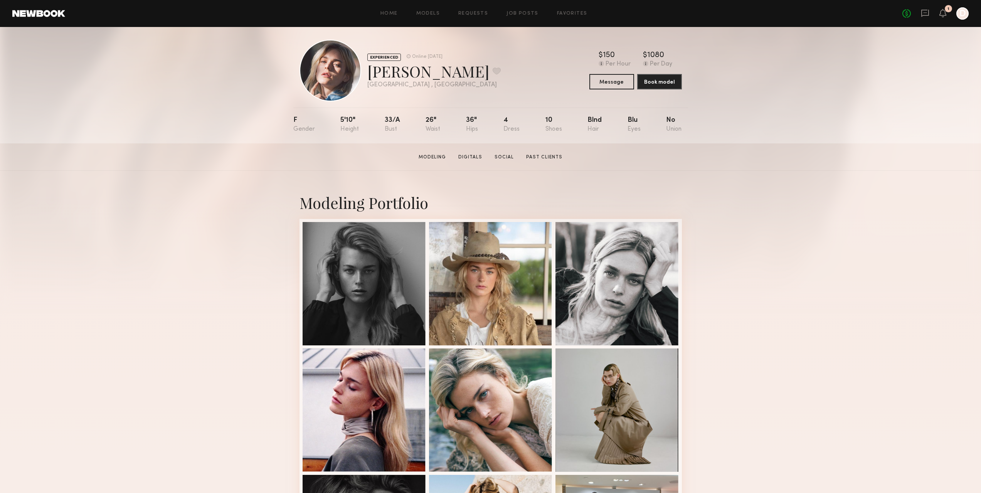
scroll to position [308, 0]
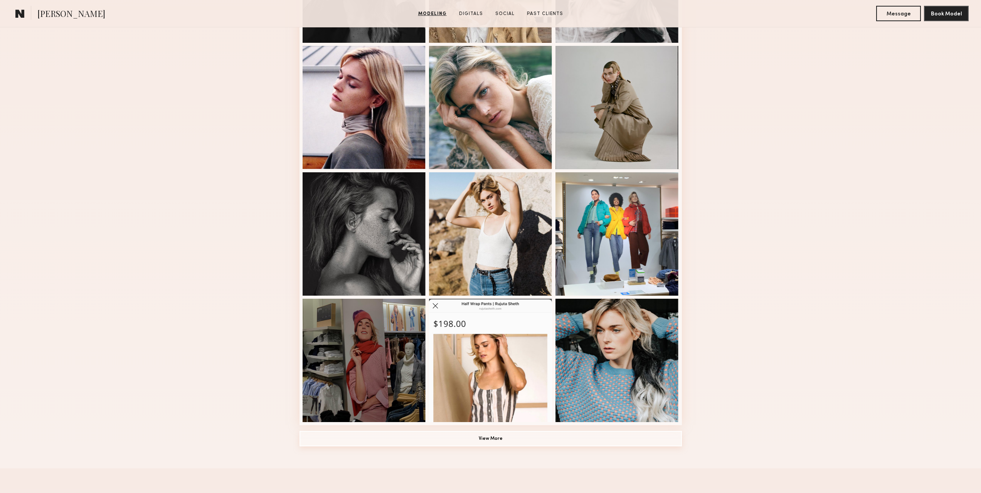
click at [498, 439] on button "View More" at bounding box center [490, 438] width 382 height 15
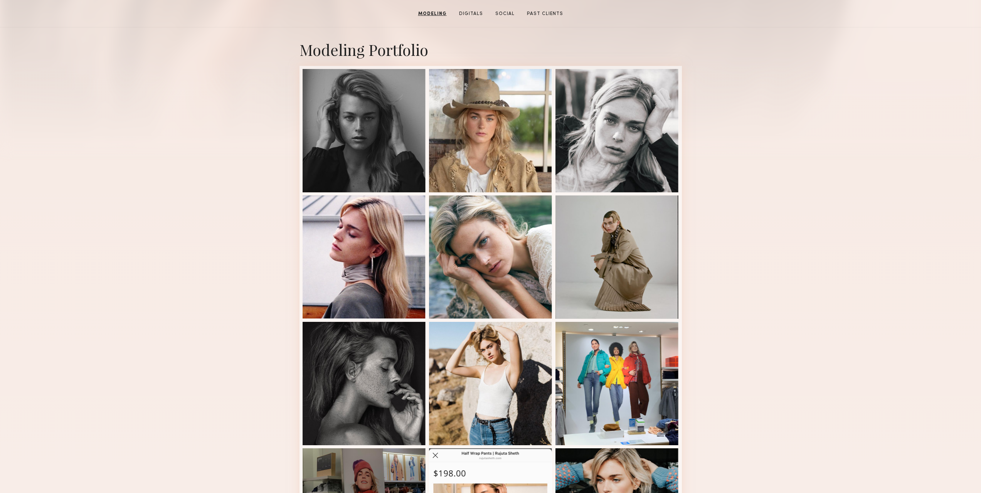
scroll to position [0, 0]
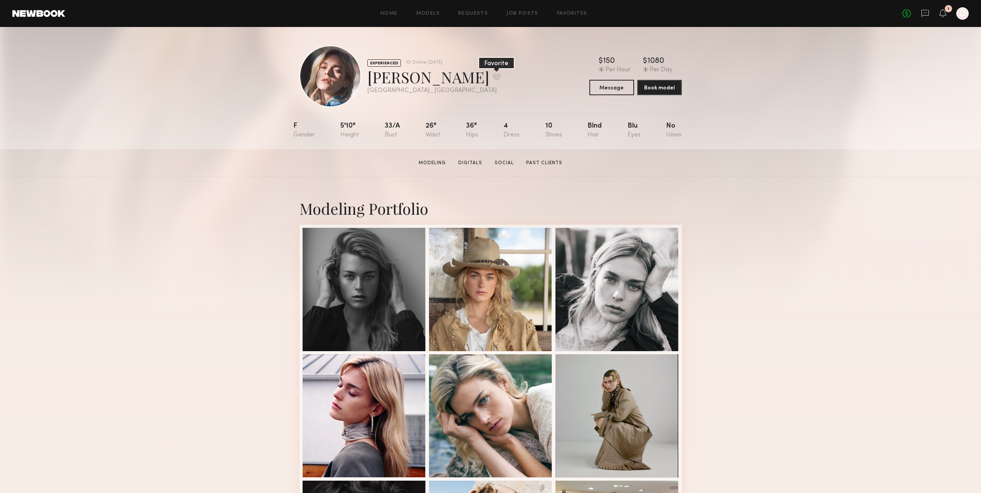
click at [493, 77] on button at bounding box center [497, 76] width 8 height 7
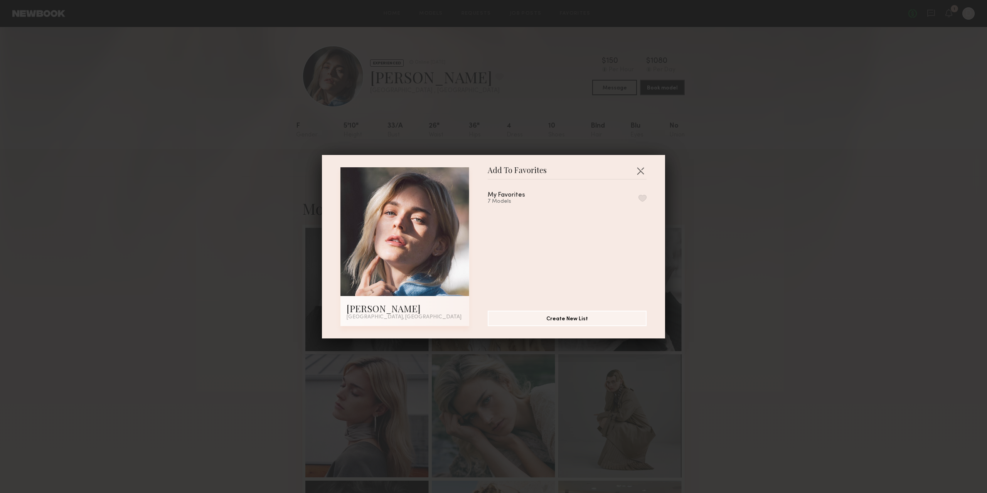
click at [638, 195] on button "button" at bounding box center [642, 198] width 8 height 7
click at [637, 168] on button "button" at bounding box center [640, 171] width 12 height 12
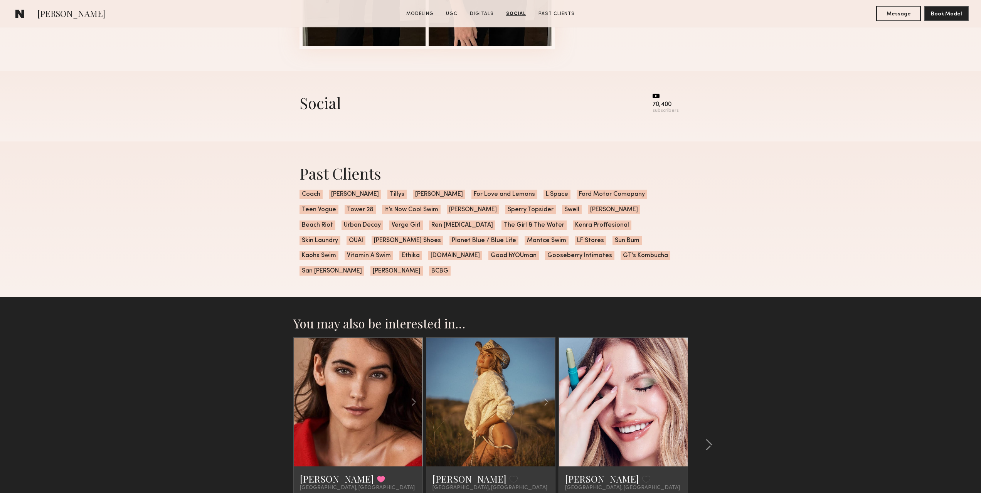
scroll to position [1657, 0]
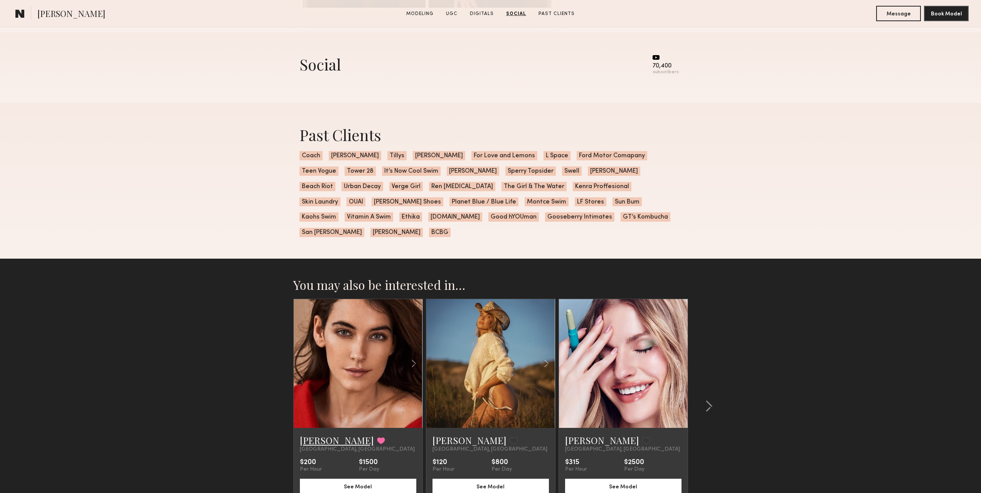
click at [310, 434] on link "[PERSON_NAME]" at bounding box center [337, 440] width 74 height 12
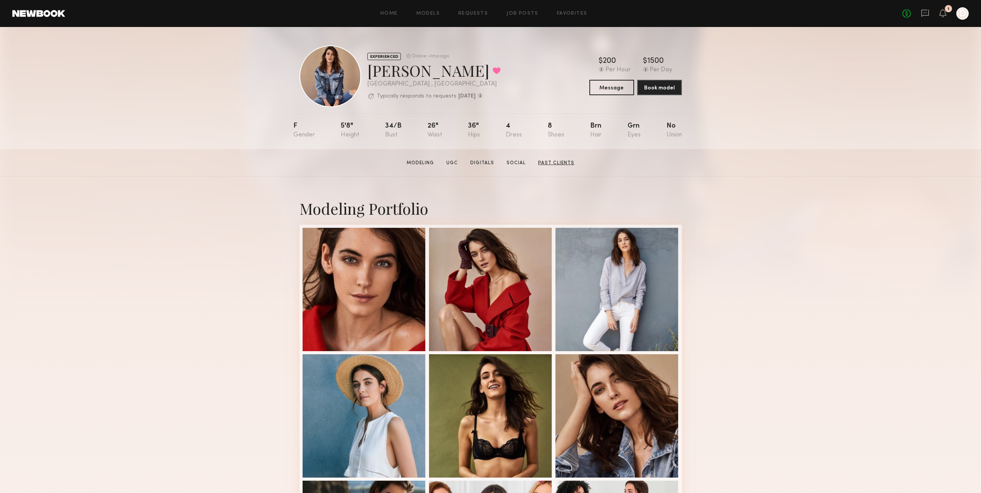
click at [543, 163] on link "Past Clients" at bounding box center [556, 163] width 42 height 7
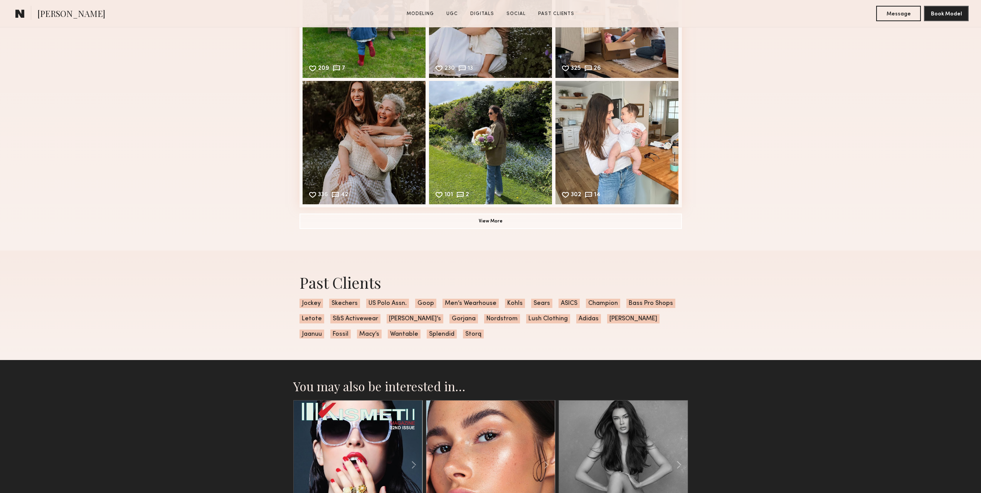
scroll to position [1591, 0]
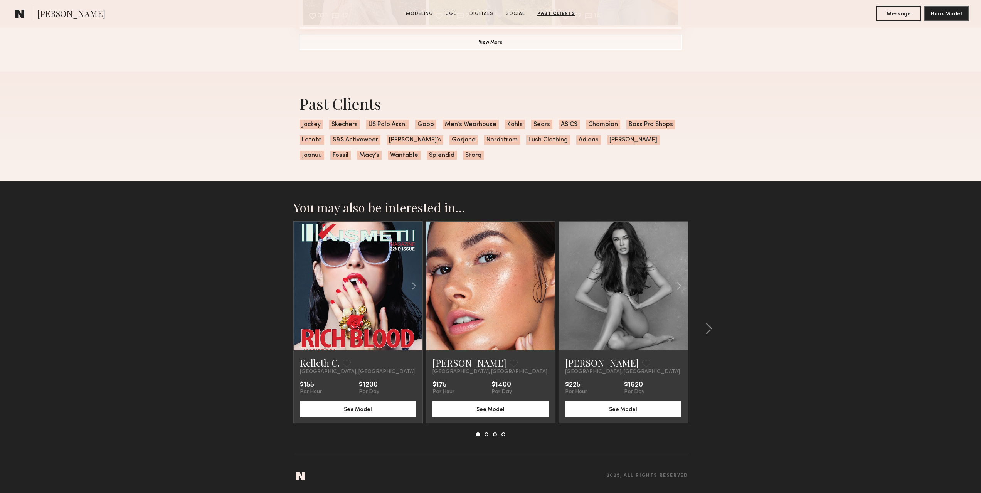
click at [654, 126] on span "Bass Pro Shops" at bounding box center [650, 124] width 49 height 9
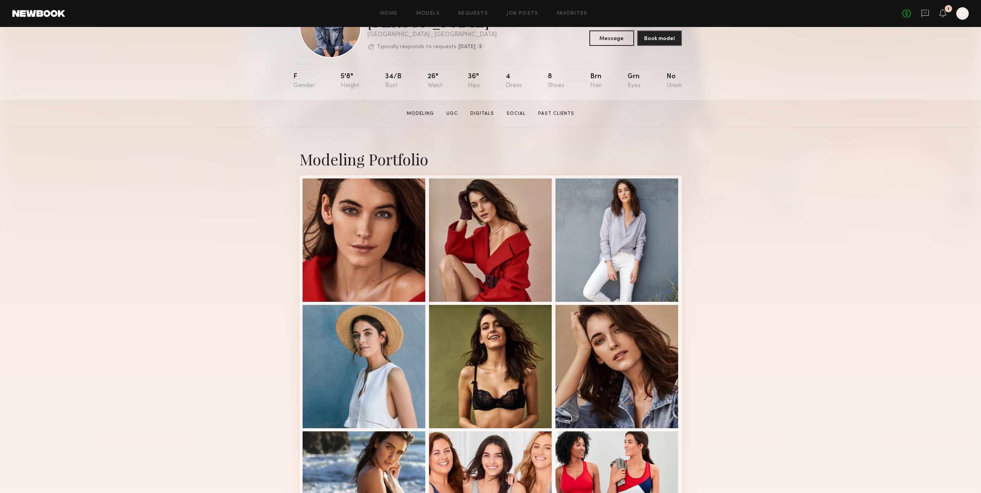
scroll to position [0, 0]
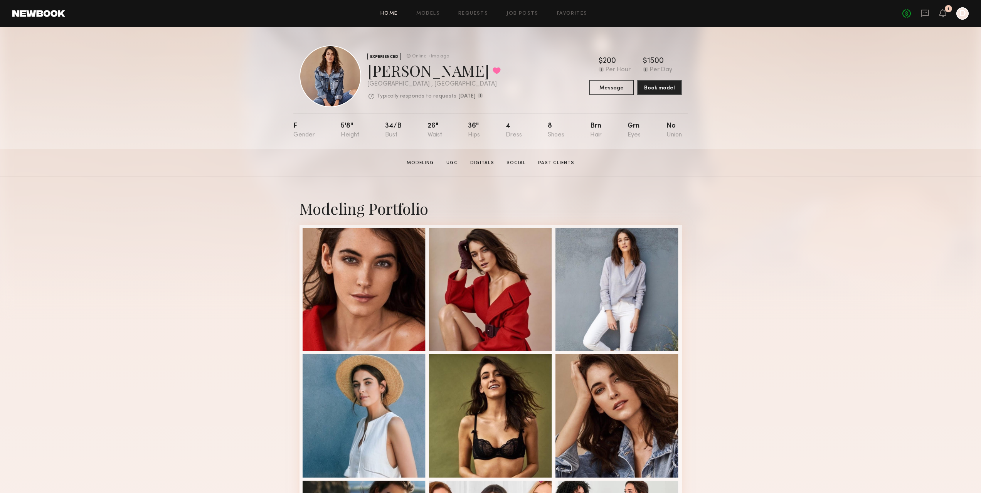
click at [390, 13] on link "Home" at bounding box center [388, 13] width 17 height 5
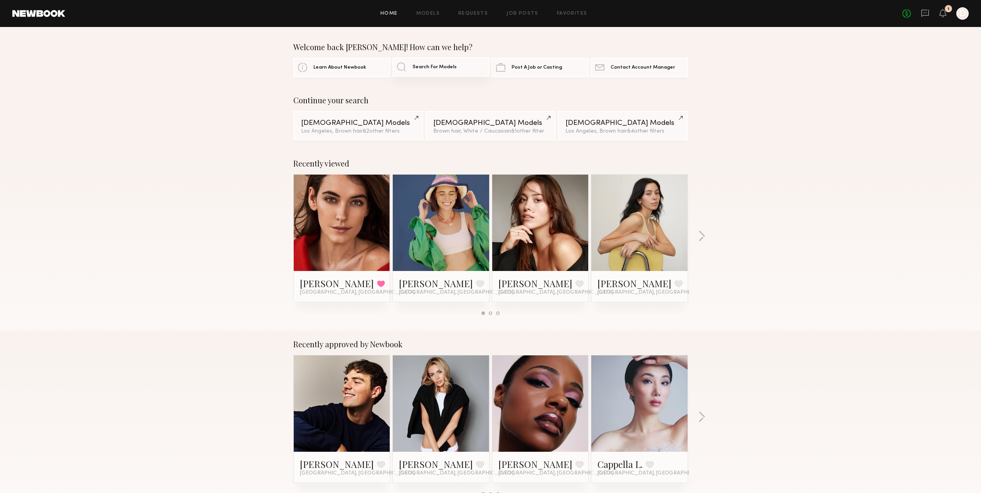
click at [459, 72] on link "Search For Models" at bounding box center [440, 66] width 97 height 19
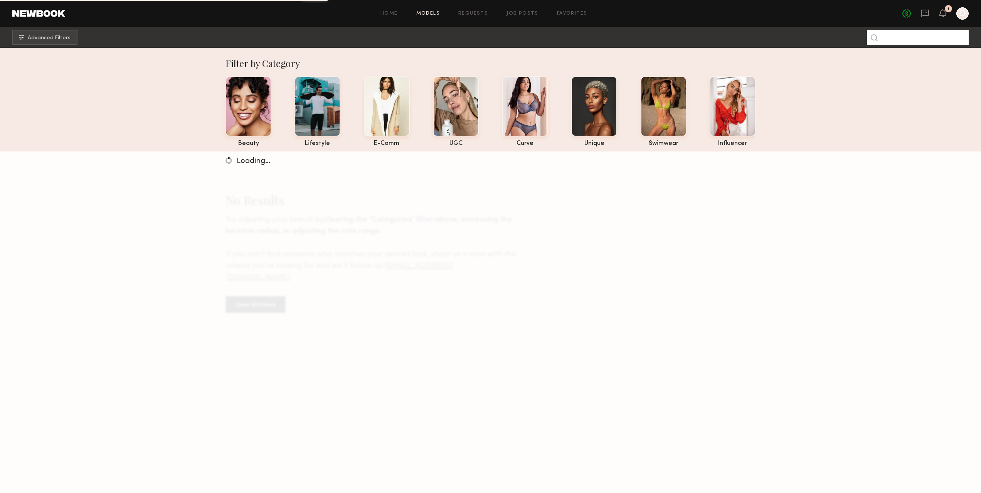
click at [938, 40] on input at bounding box center [918, 37] width 102 height 15
type input "**********"
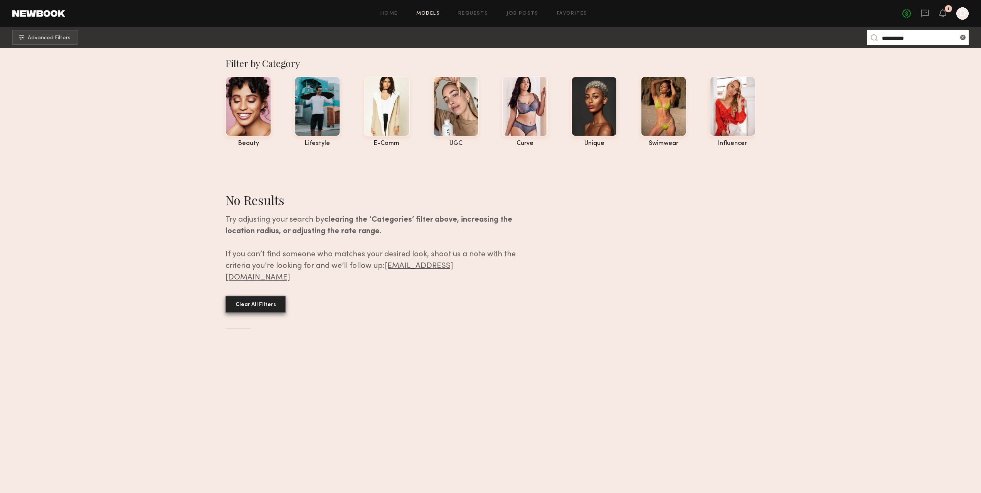
click at [261, 299] on button "Clear All Filters" at bounding box center [255, 304] width 60 height 17
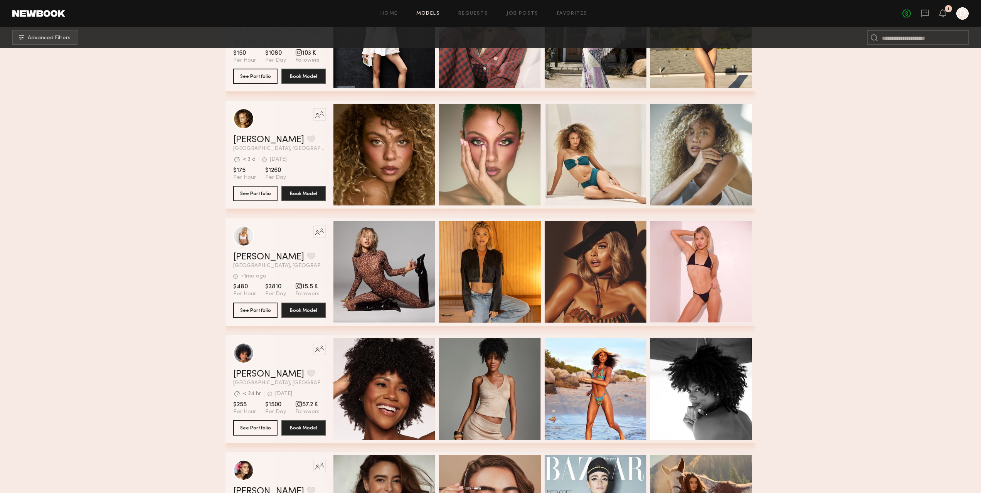
scroll to position [732, 0]
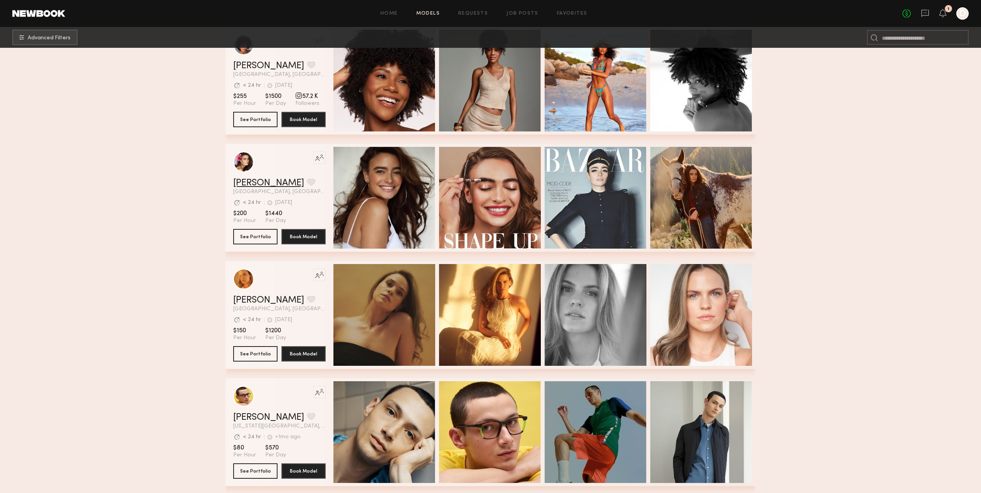
click at [248, 188] on link "Jenny R." at bounding box center [268, 182] width 71 height 9
click at [247, 302] on link "Kat S." at bounding box center [268, 300] width 71 height 9
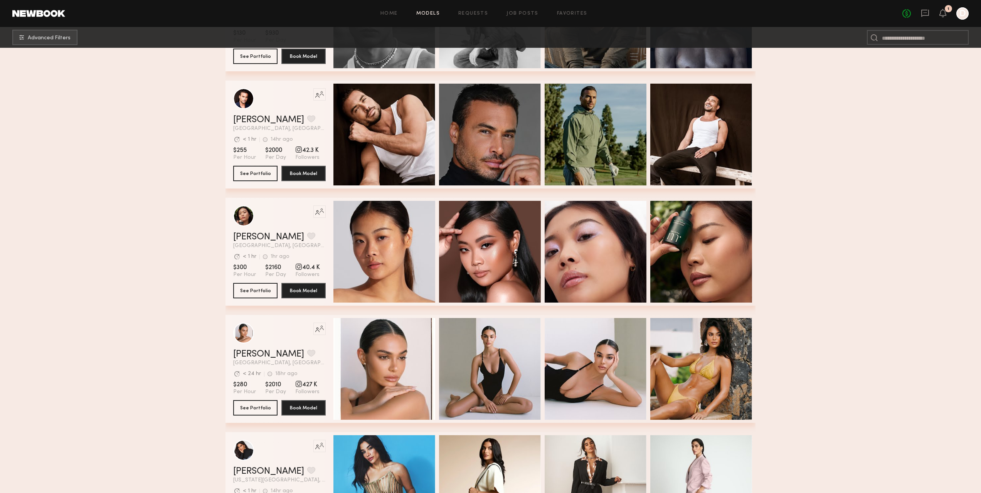
scroll to position [2081, 0]
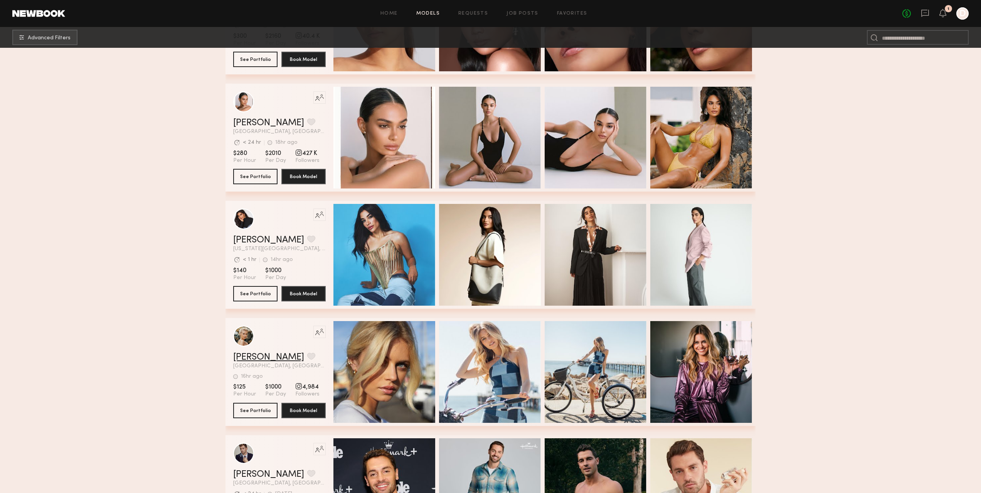
click at [262, 360] on link "Mallory A." at bounding box center [268, 357] width 71 height 9
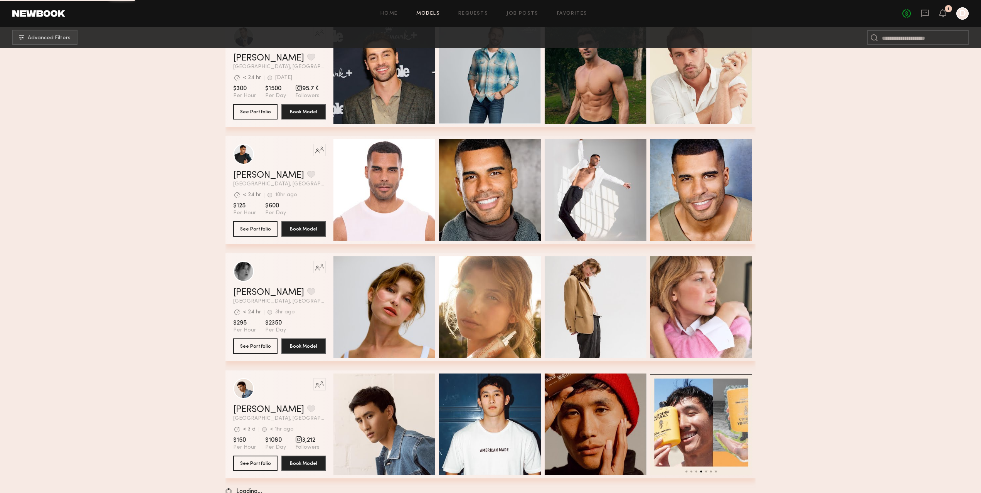
scroll to position [2514, 0]
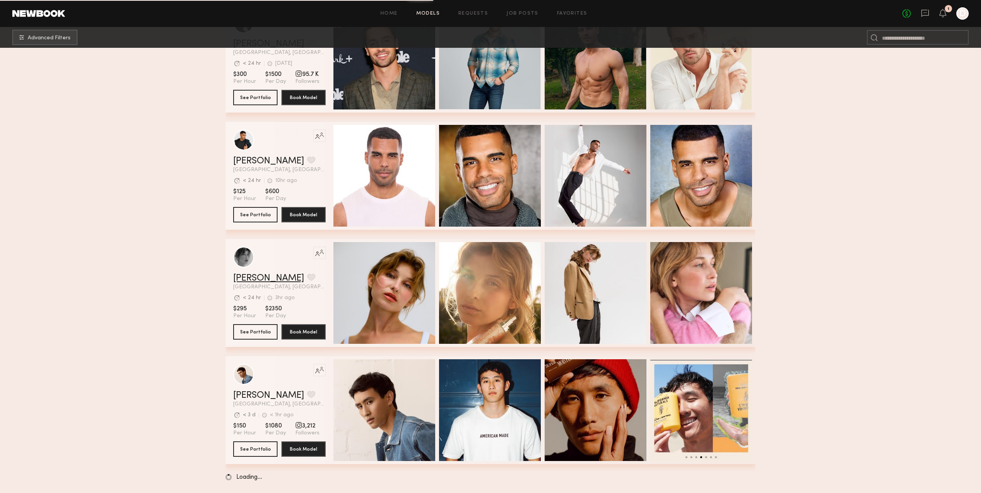
click at [256, 274] on link "Brittany H." at bounding box center [268, 278] width 71 height 9
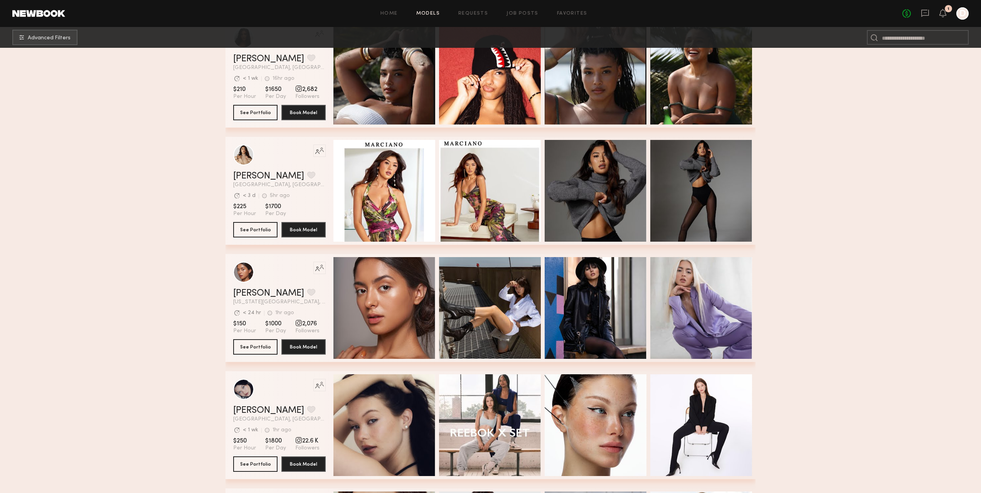
scroll to position [3709, 0]
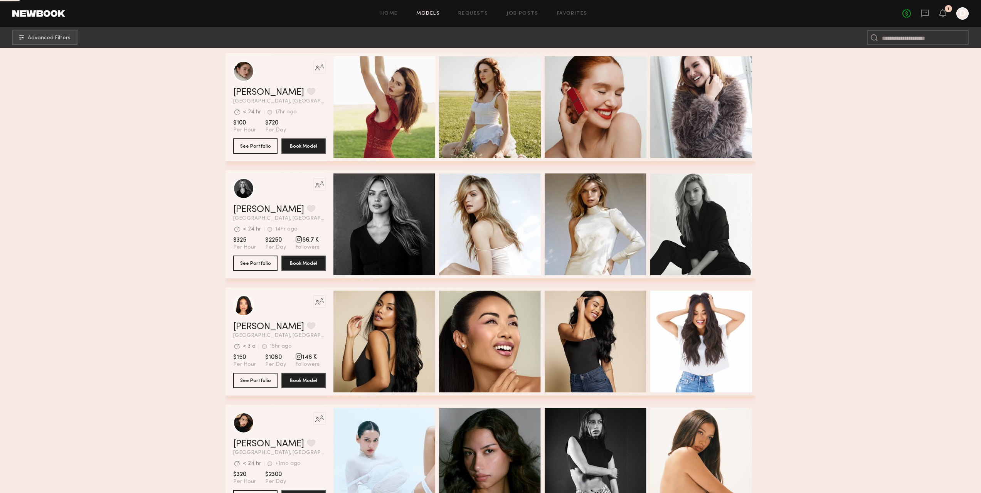
scroll to position [6520, 0]
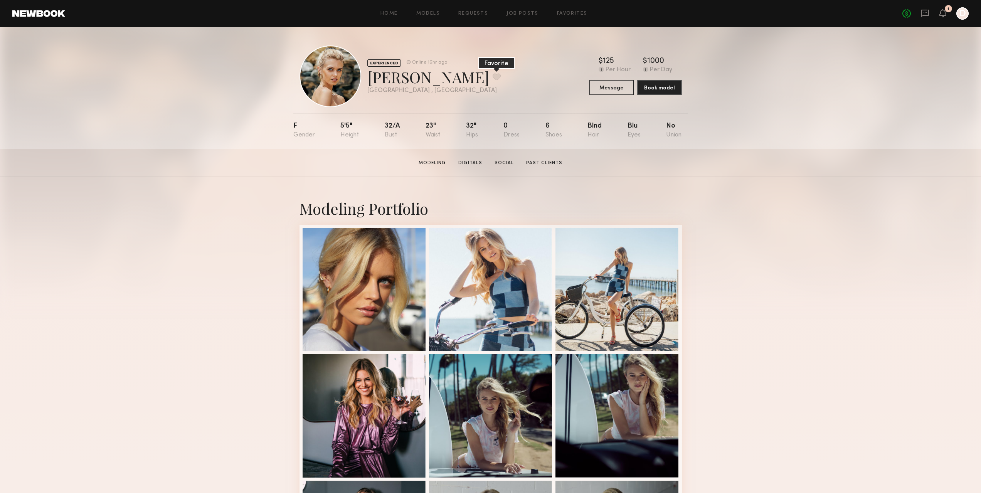
click at [493, 76] on button at bounding box center [497, 76] width 8 height 7
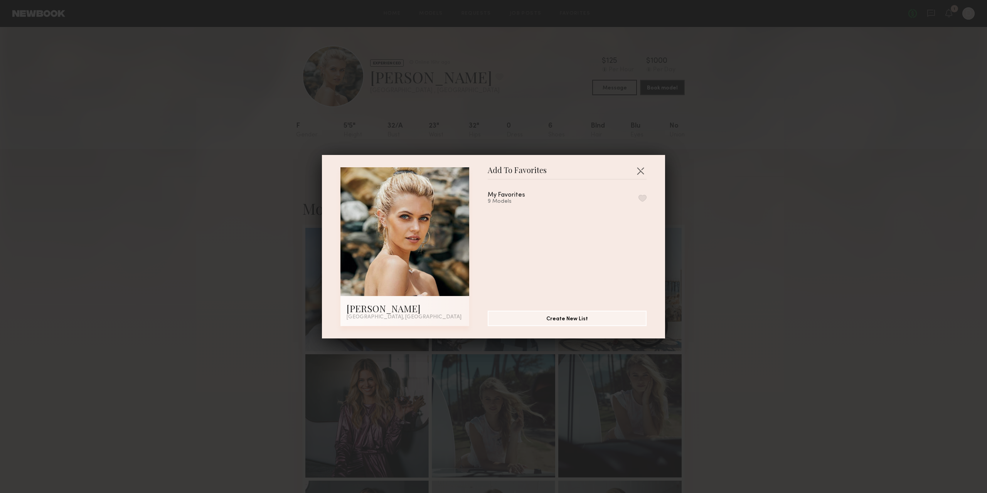
click at [638, 197] on button "button" at bounding box center [642, 198] width 8 height 7
click at [636, 169] on button "button" at bounding box center [640, 171] width 12 height 12
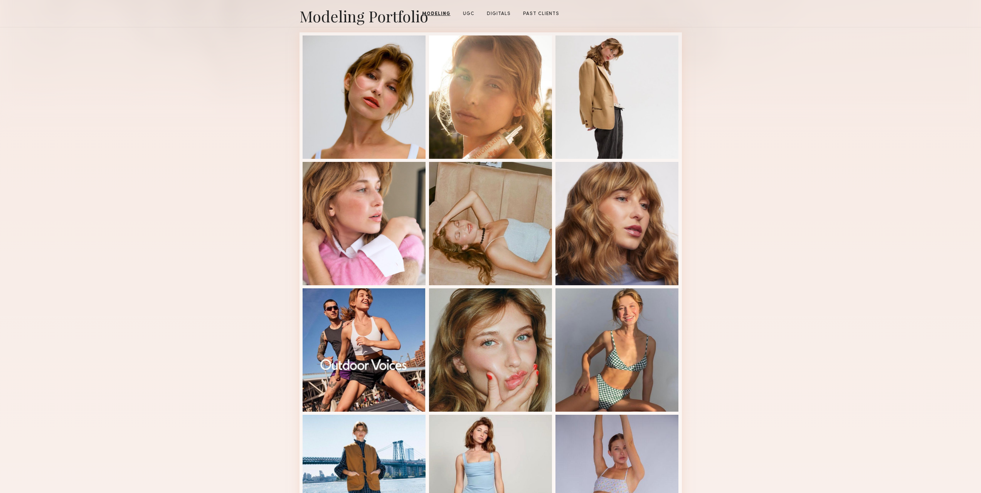
scroll to position [116, 0]
